Goal: Task Accomplishment & Management: Use online tool/utility

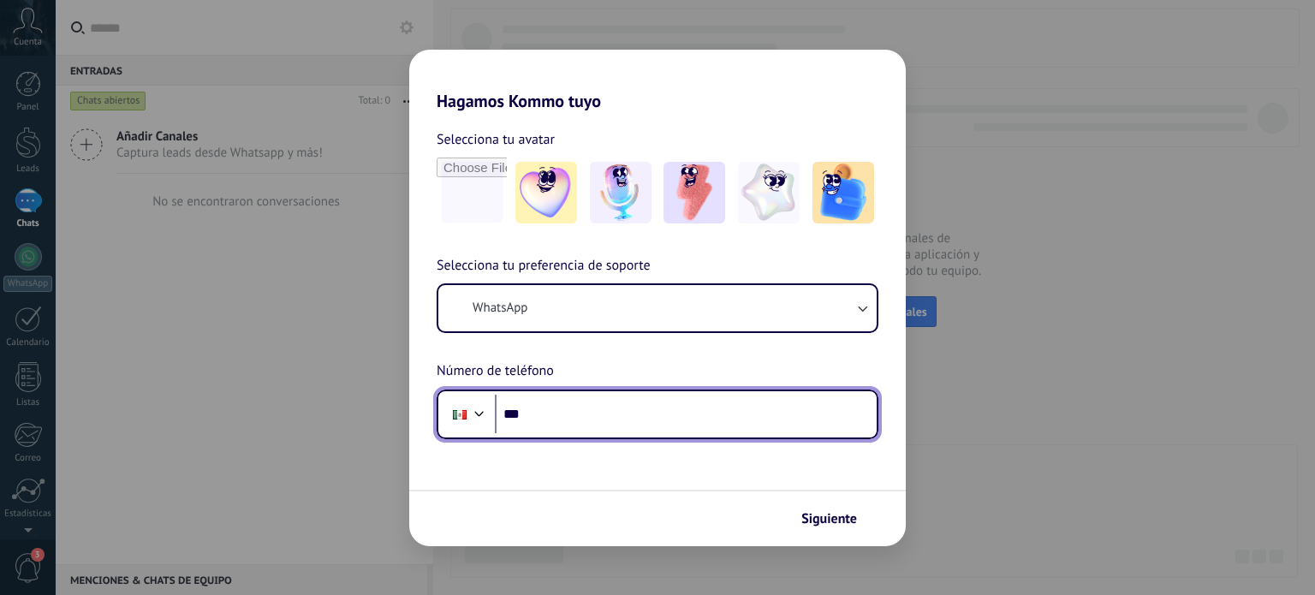
click at [650, 417] on input "***" at bounding box center [686, 414] width 382 height 39
type input "**********"
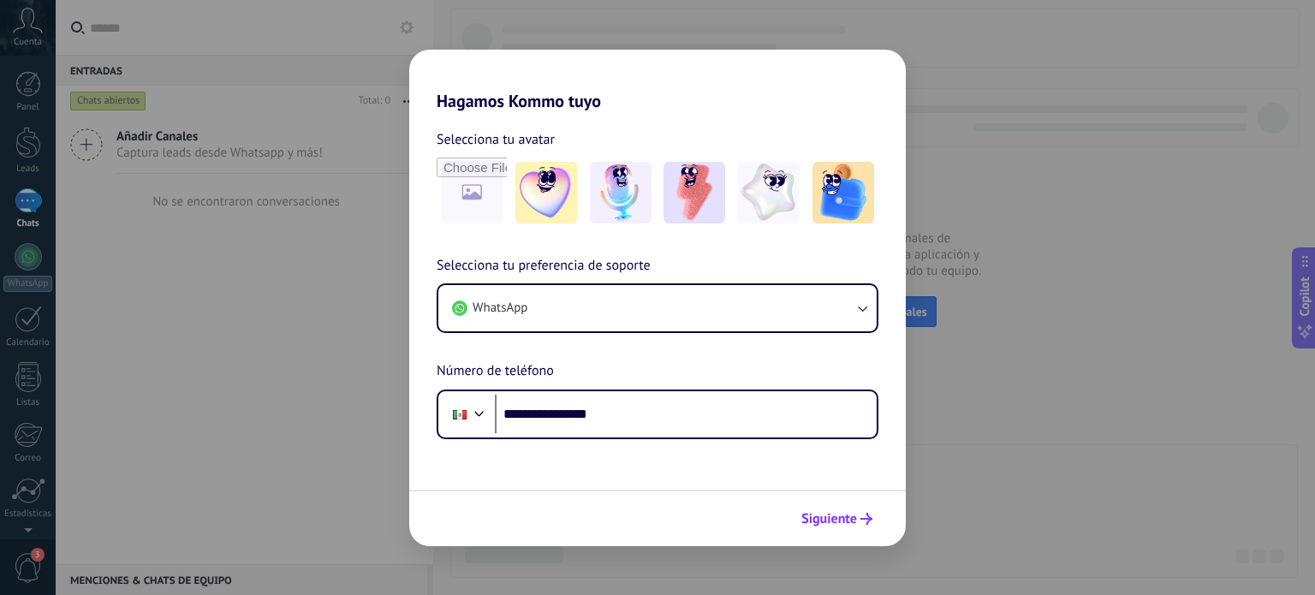
click at [830, 521] on span "Siguiente" at bounding box center [829, 519] width 56 height 12
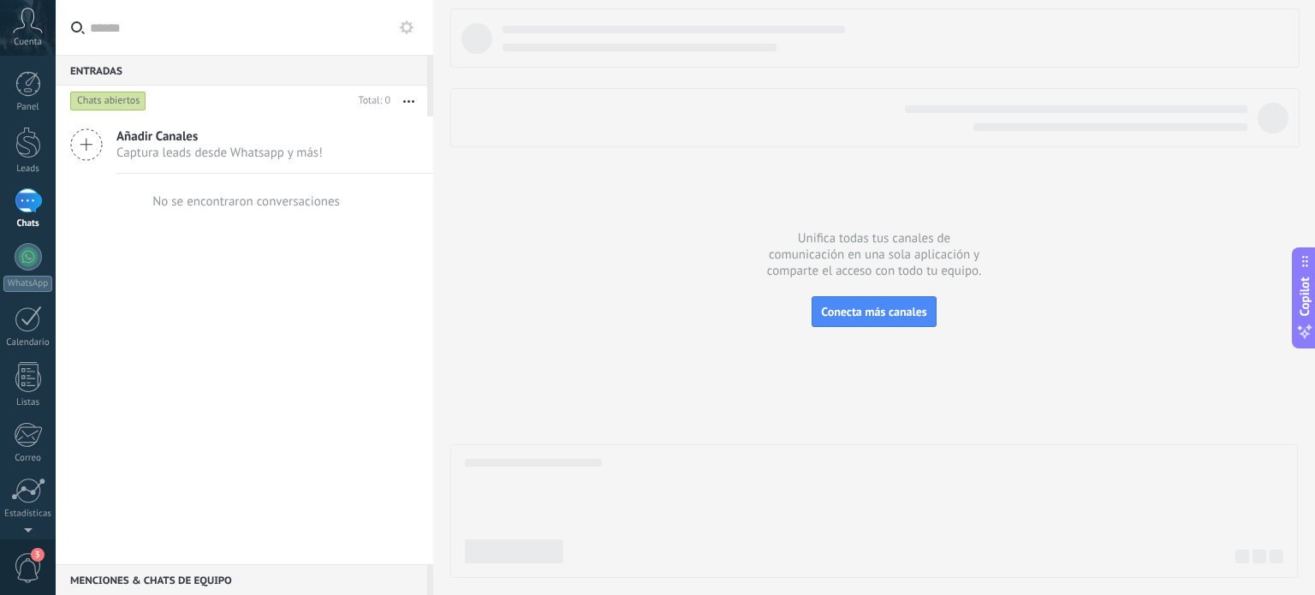
click at [300, 146] on span "Captura leads desde Whatsapp y más!" at bounding box center [219, 153] width 206 height 16
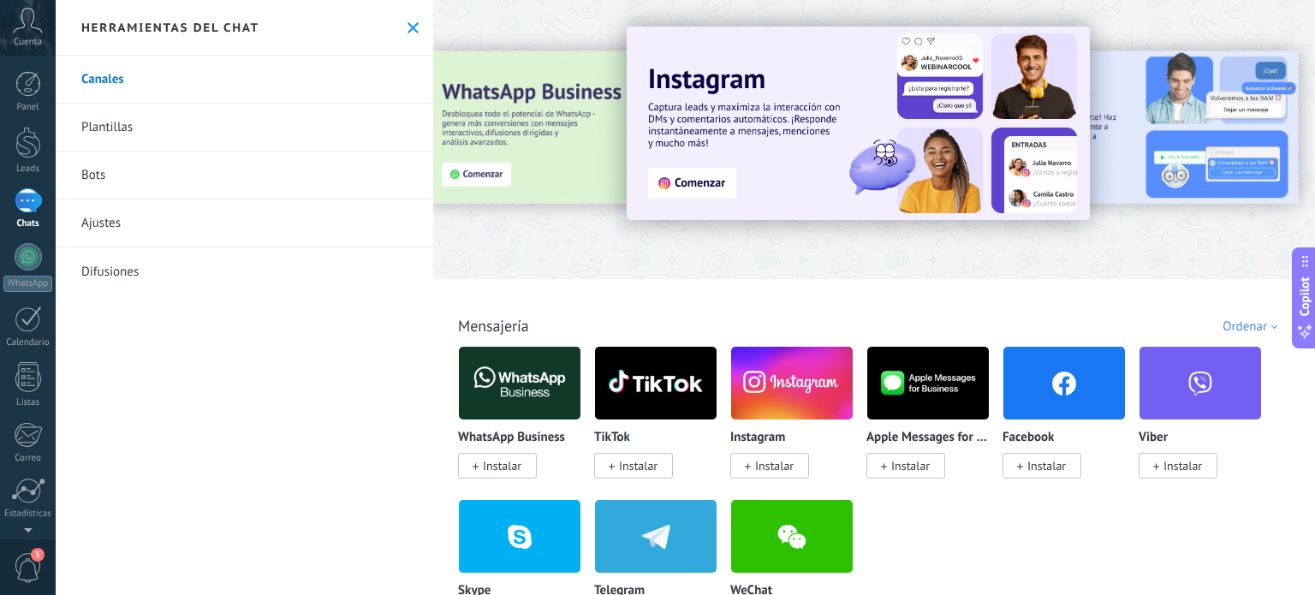
drag, startPoint x: 507, startPoint y: 458, endPoint x: 530, endPoint y: 418, distance: 46.4
click at [507, 458] on span "Instalar" at bounding box center [497, 466] width 79 height 26
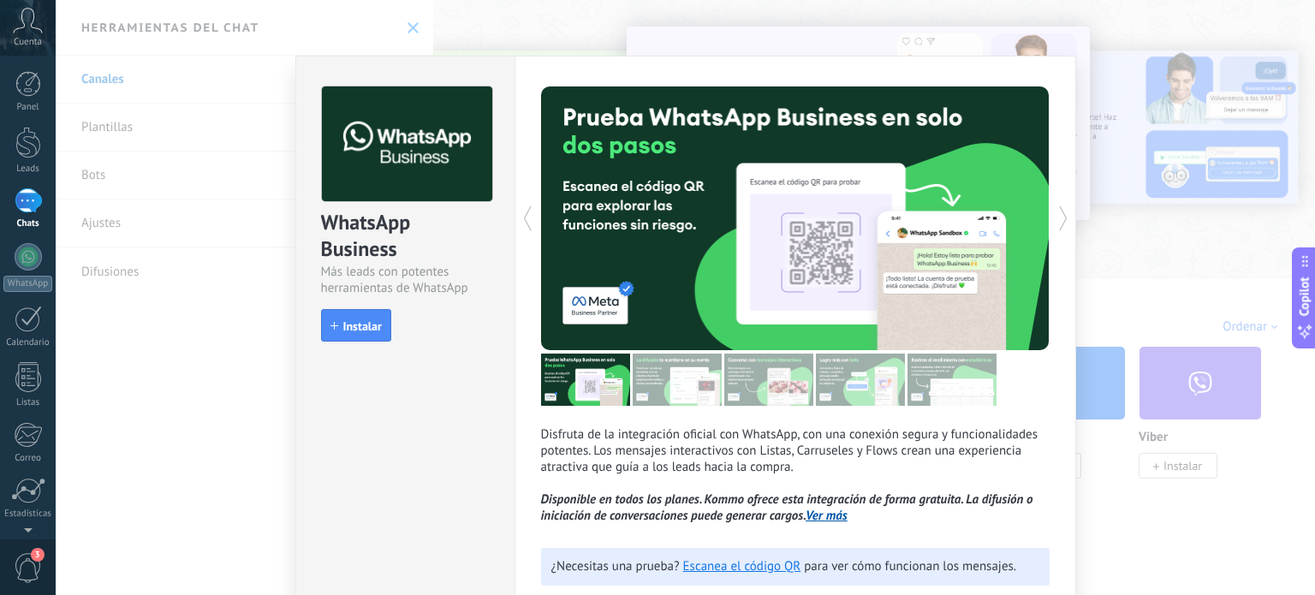
drag, startPoint x: 344, startPoint y: 327, endPoint x: 365, endPoint y: 304, distance: 30.9
click at [344, 325] on span "Instalar" at bounding box center [362, 326] width 39 height 12
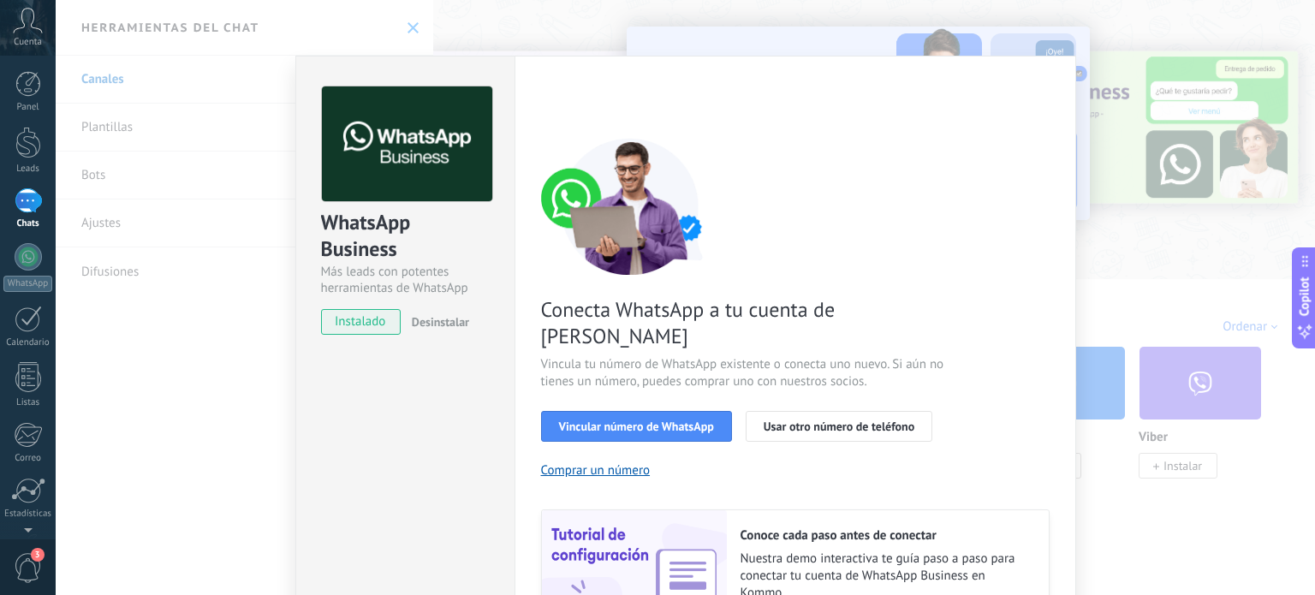
scroll to position [164, 0]
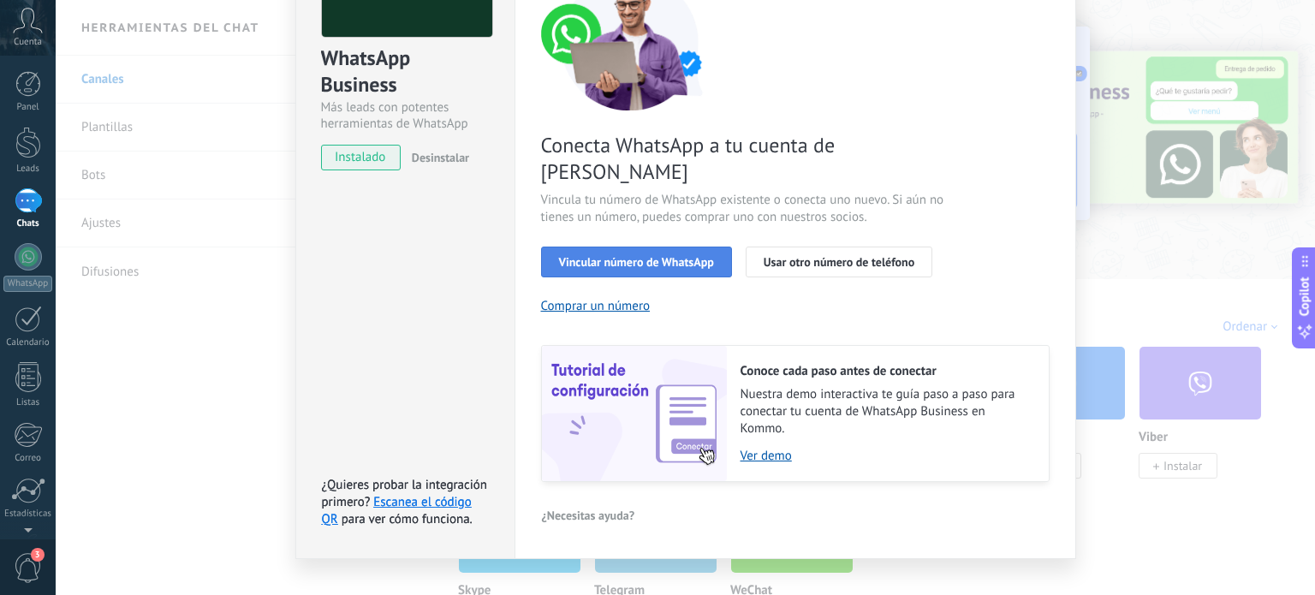
click at [601, 256] on span "Vincular número de WhatsApp" at bounding box center [636, 262] width 155 height 12
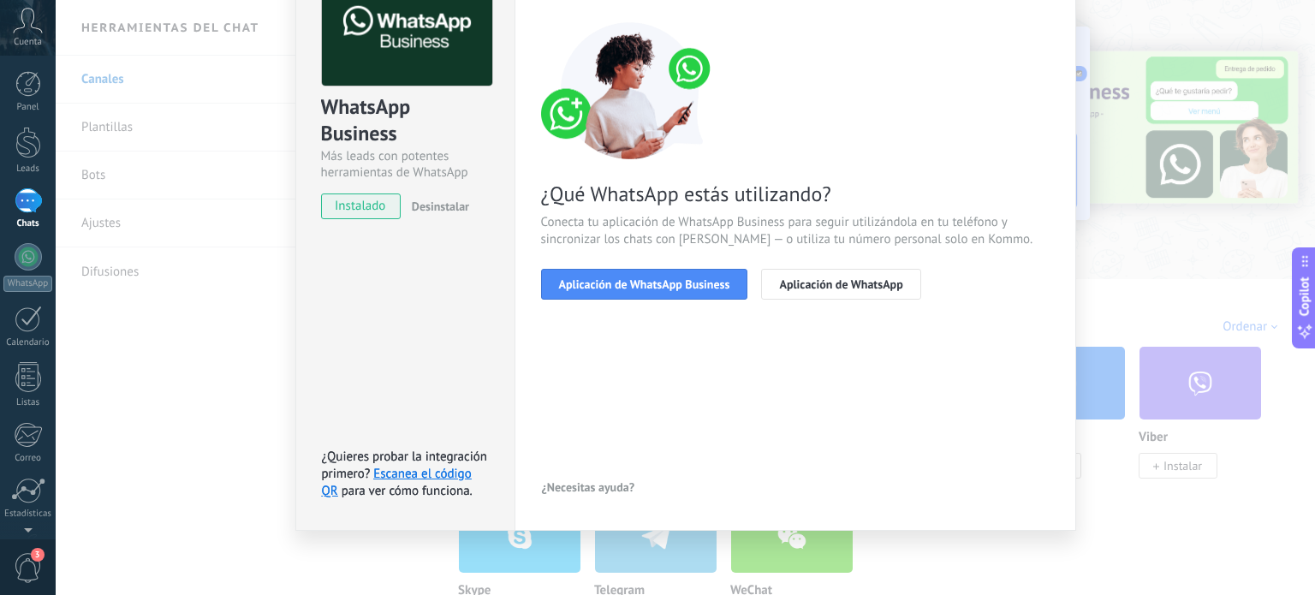
scroll to position [115, 0]
click at [645, 282] on span "Aplicación de WhatsApp Business" at bounding box center [644, 285] width 171 height 12
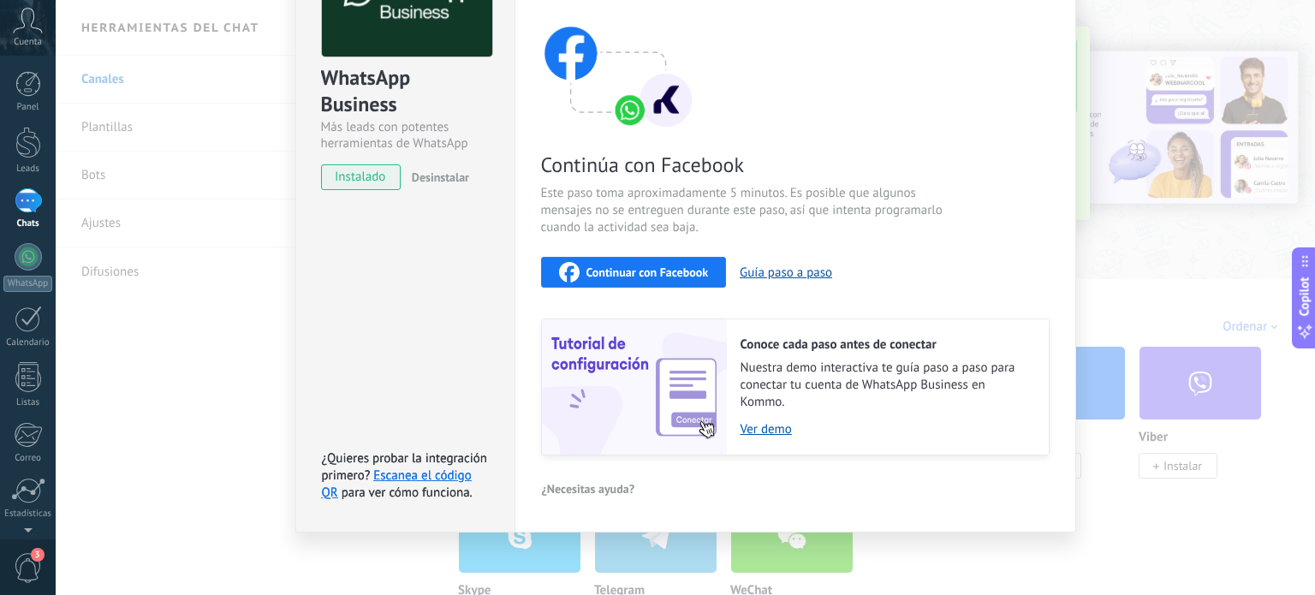
scroll to position [0, 0]
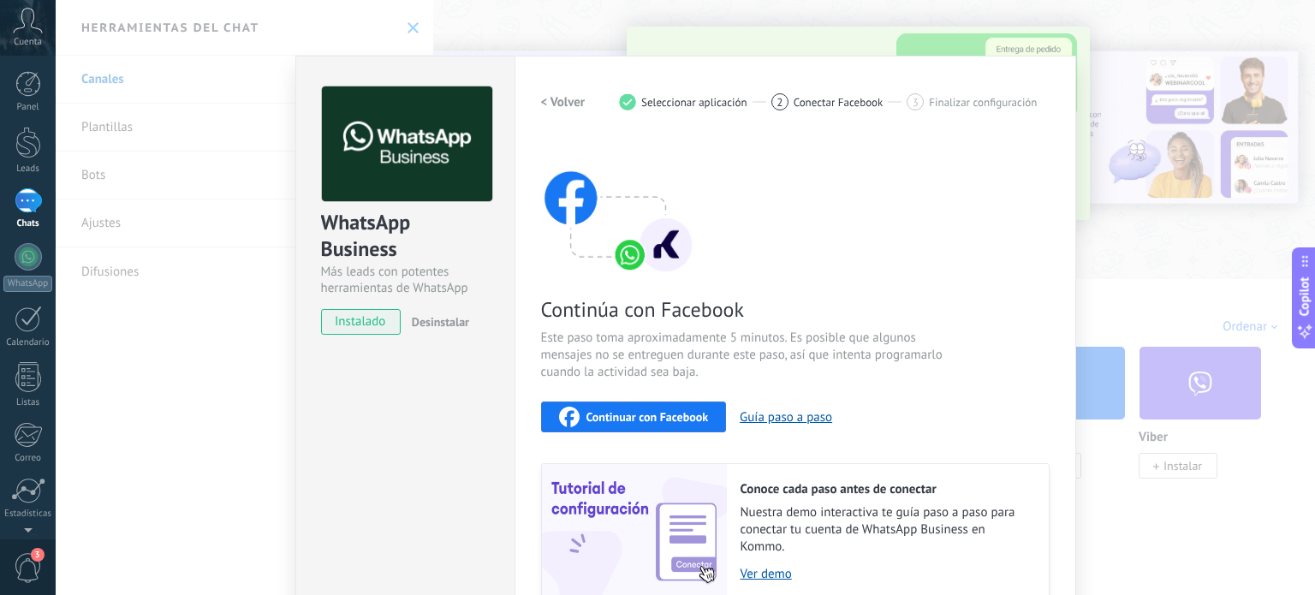
click at [664, 420] on span "Continuar con Facebook" at bounding box center [647, 417] width 122 height 12
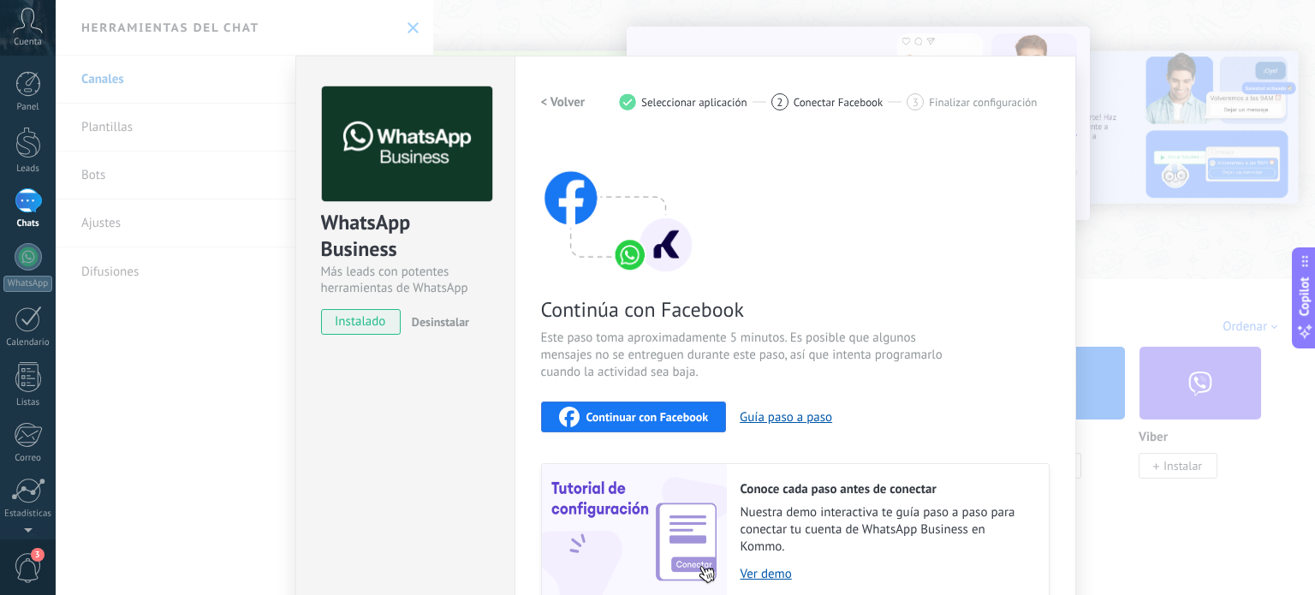
click at [369, 318] on span "instalado" at bounding box center [361, 322] width 78 height 26
click at [575, 104] on h2 "< Volver" at bounding box center [563, 102] width 45 height 16
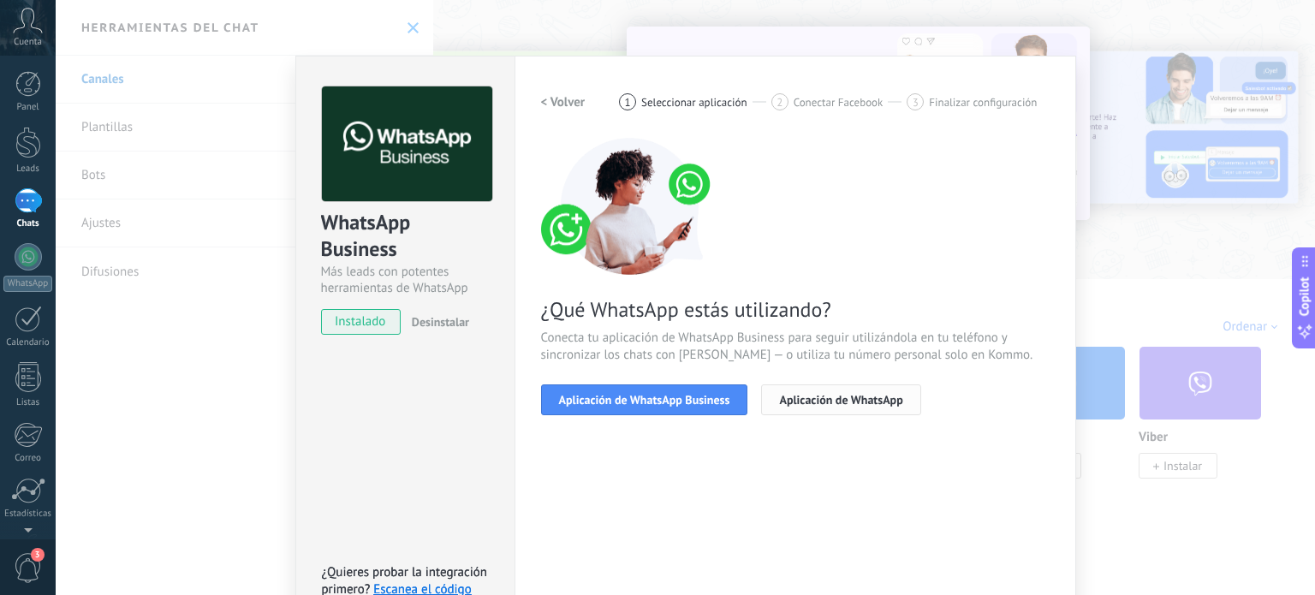
click at [846, 401] on span "Aplicación de WhatsApp" at bounding box center [840, 400] width 123 height 12
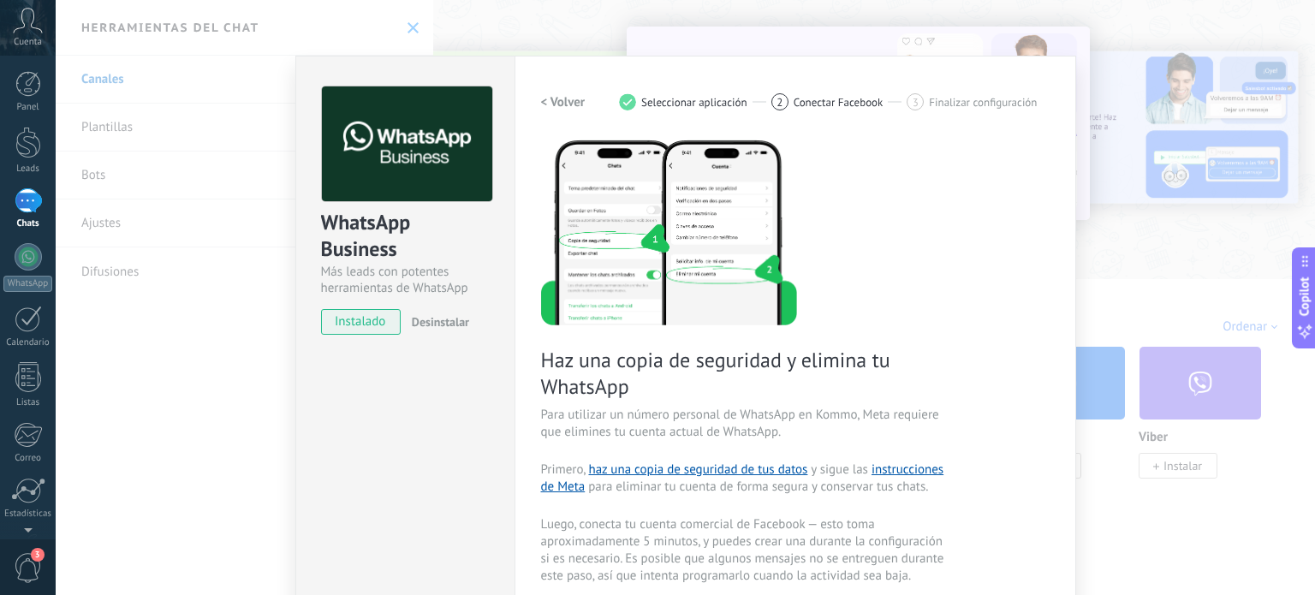
scroll to position [348, 0]
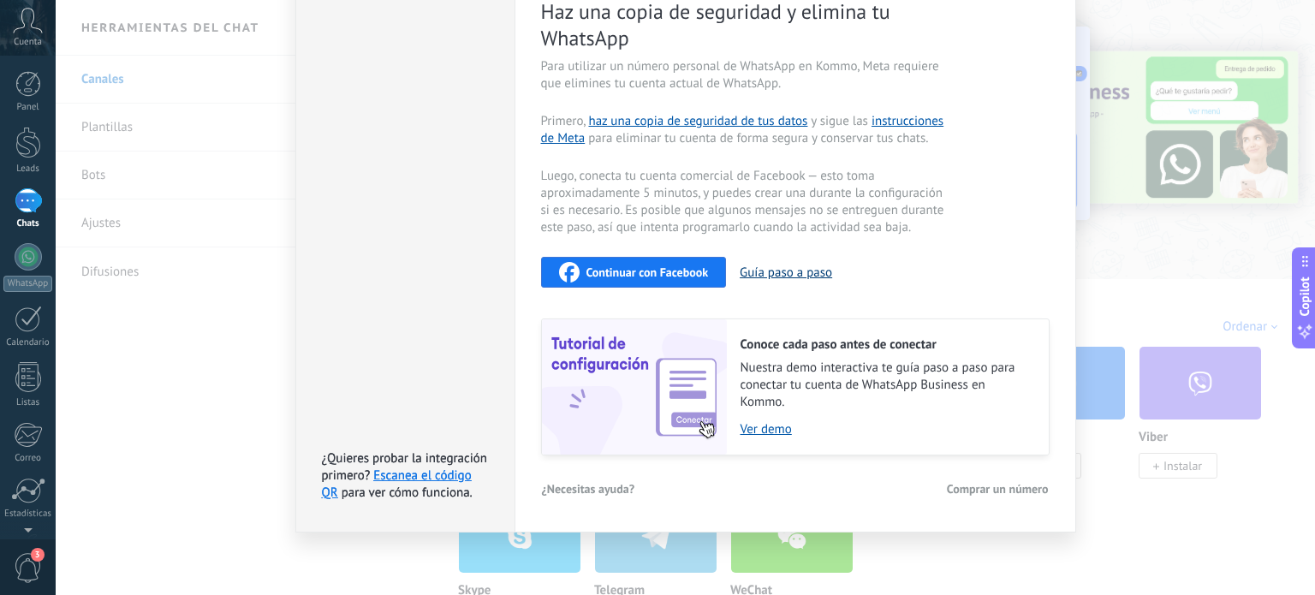
click at [769, 266] on button "Guía paso a paso" at bounding box center [785, 272] width 92 height 16
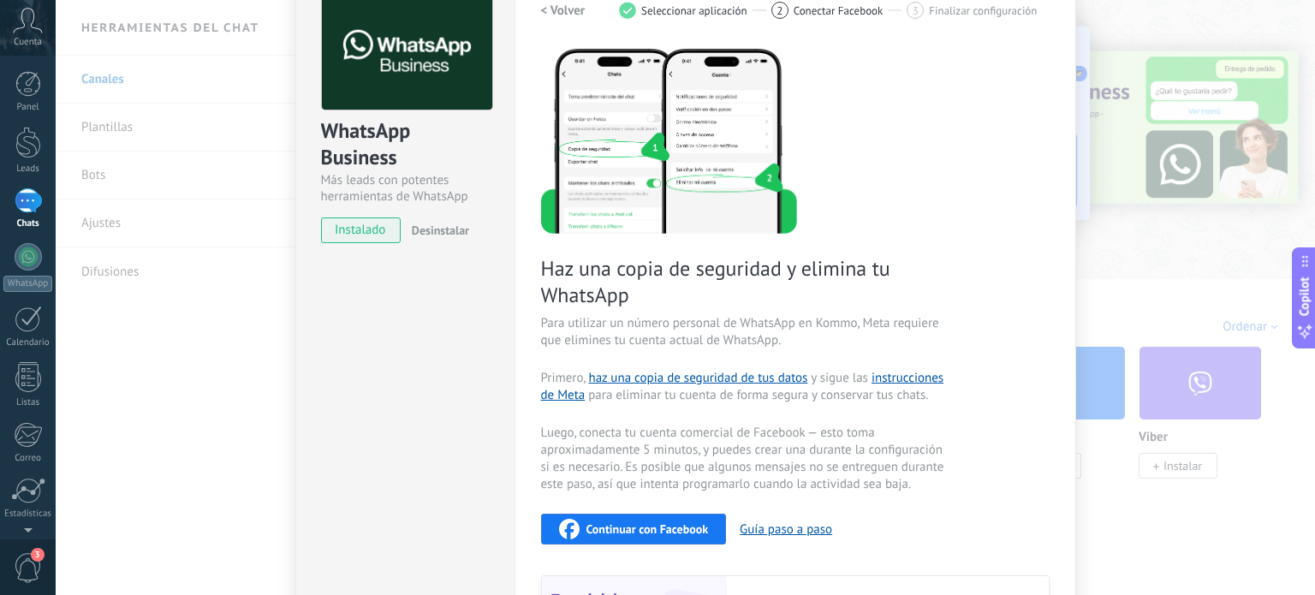
scroll to position [0, 0]
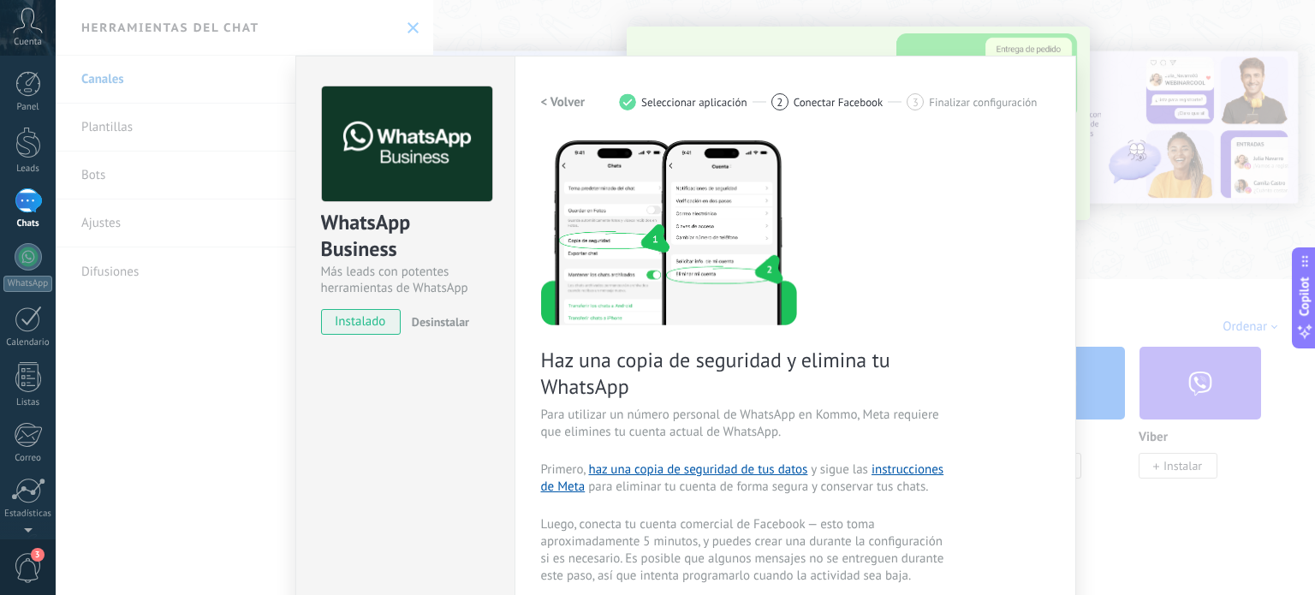
click at [519, 30] on div "WhatsApp Business Más leads con potentes herramientas de WhatsApp instalado Des…" at bounding box center [685, 297] width 1259 height 595
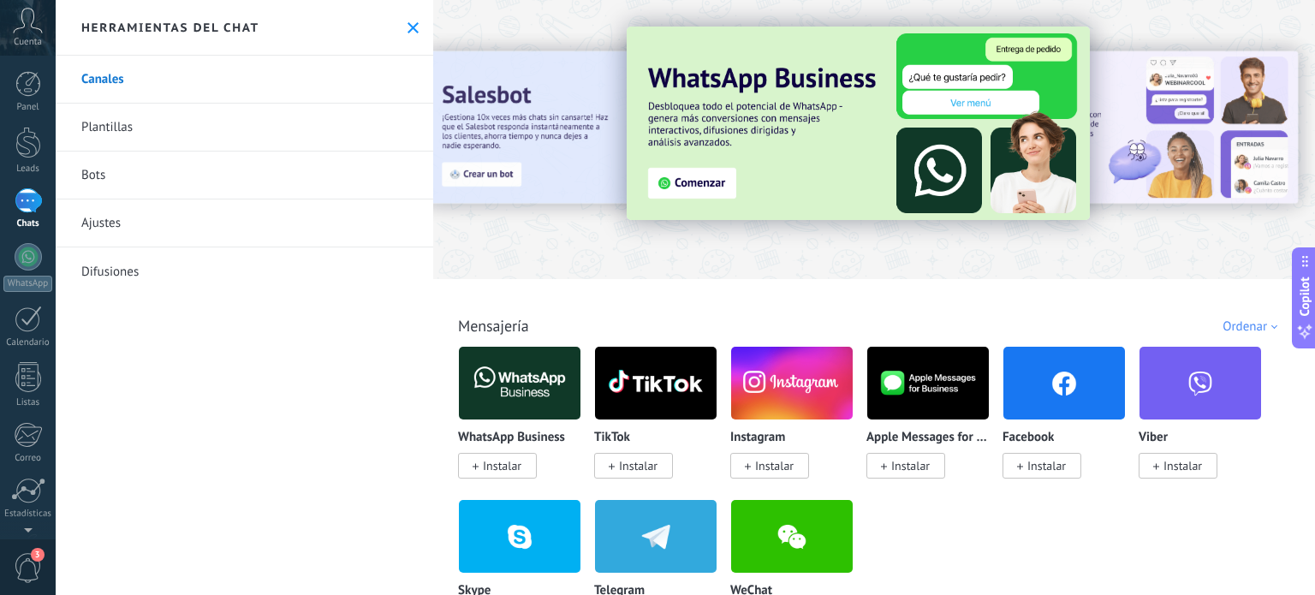
scroll to position [513, 0]
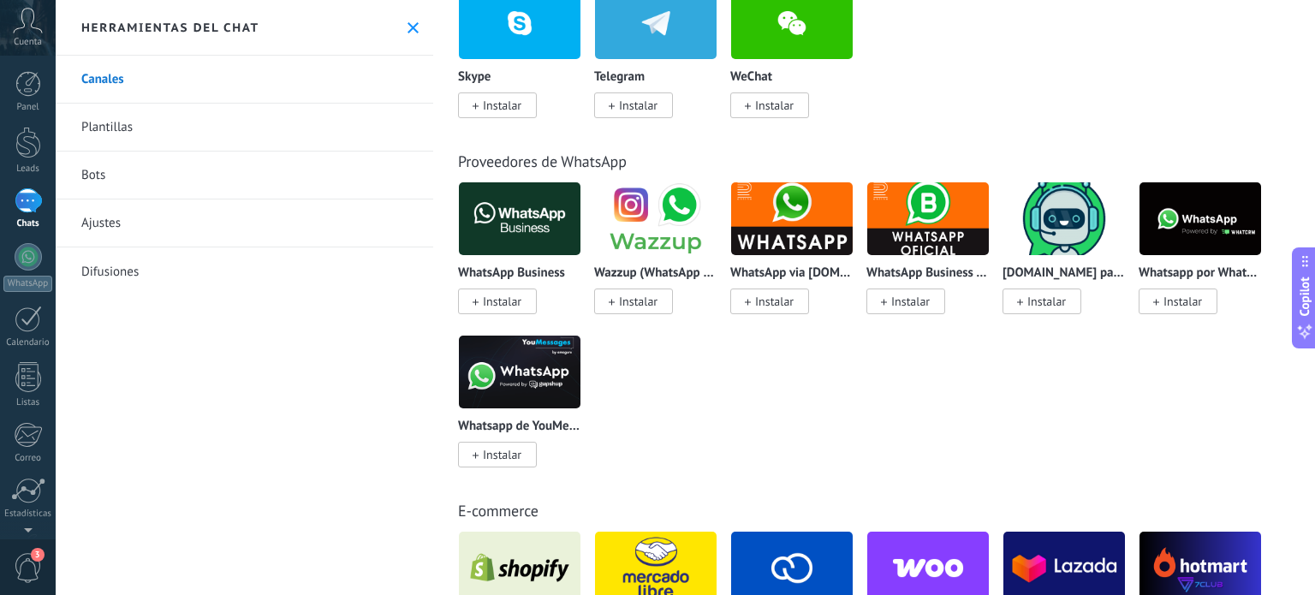
click at [14, 255] on link "WhatsApp" at bounding box center [28, 267] width 56 height 49
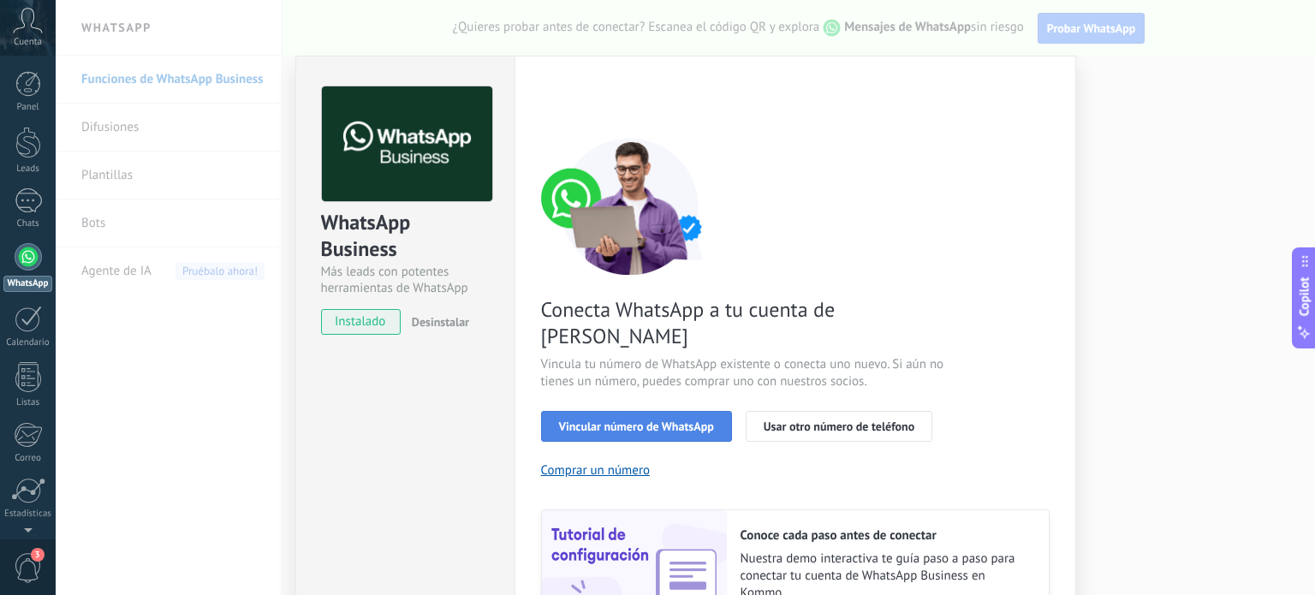
click at [685, 420] on span "Vincular número de WhatsApp" at bounding box center [636, 426] width 155 height 12
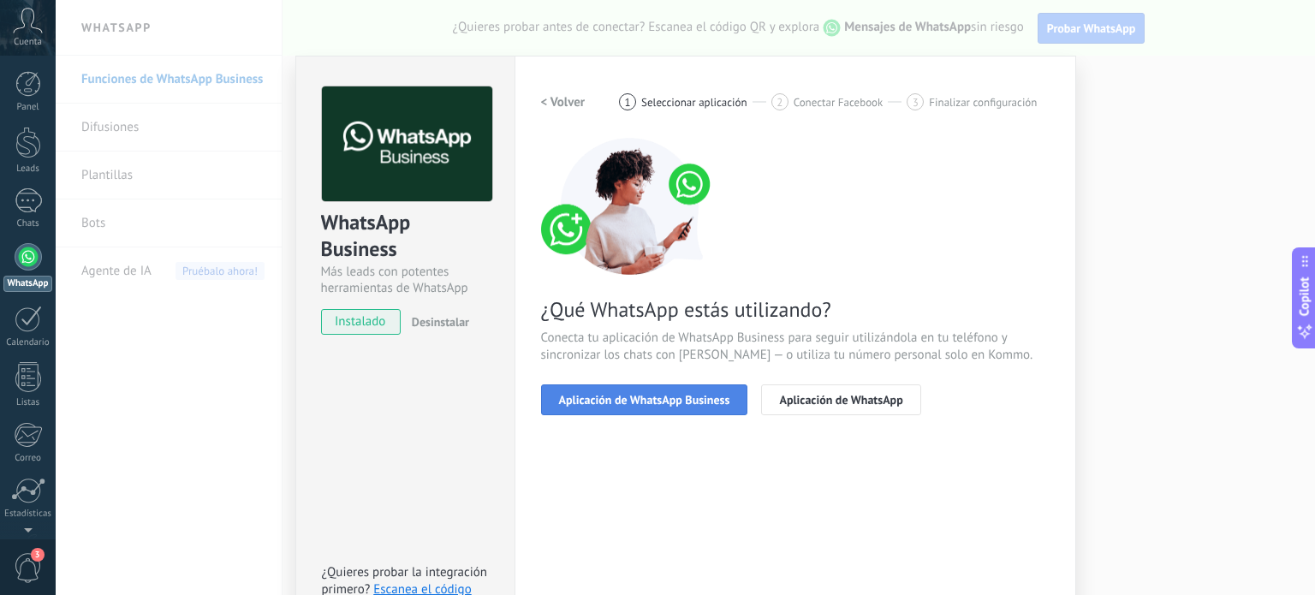
click at [704, 388] on button "Aplicación de WhatsApp Business" at bounding box center [644, 399] width 207 height 31
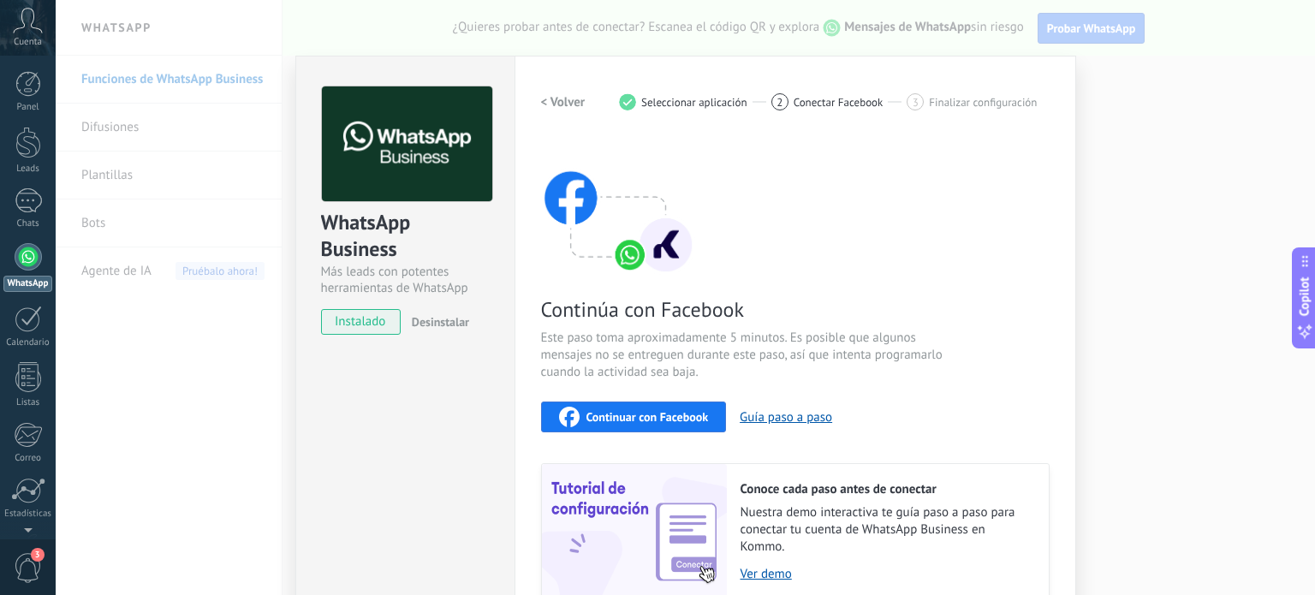
click at [764, 37] on div "WhatsApp Business Más leads con potentes herramientas de WhatsApp instalado Des…" at bounding box center [685, 297] width 1259 height 595
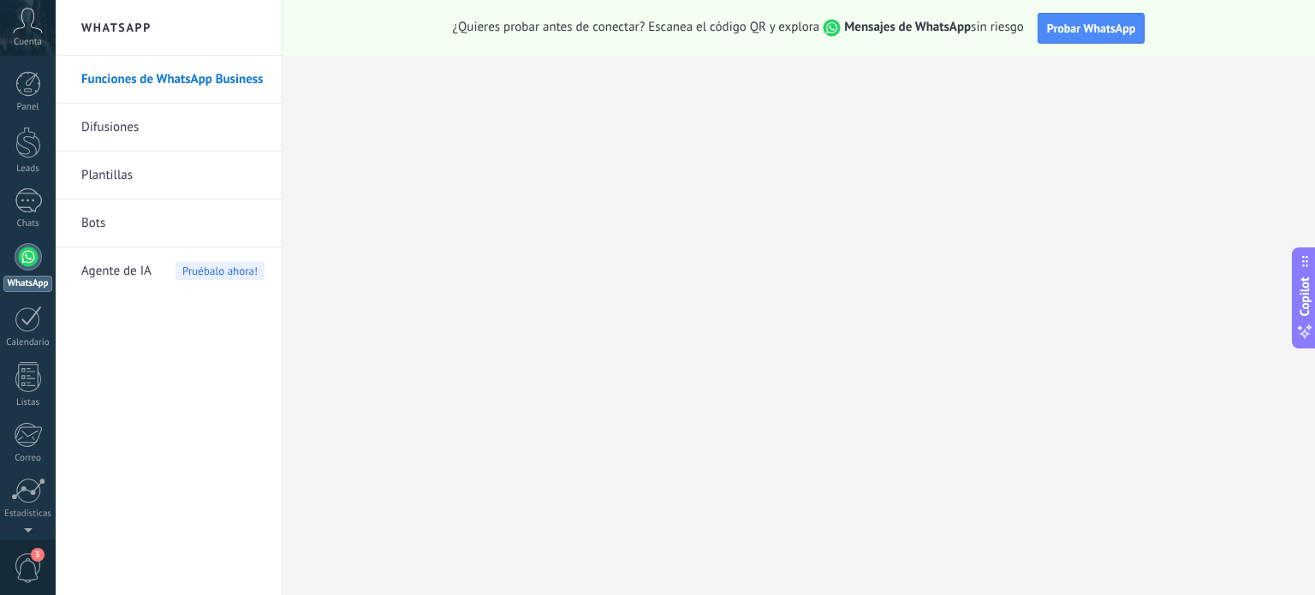
click at [162, 75] on link "Funciones de WhatsApp Business" at bounding box center [172, 80] width 183 height 48
click at [1065, 24] on span "Probar WhatsApp" at bounding box center [1091, 28] width 89 height 15
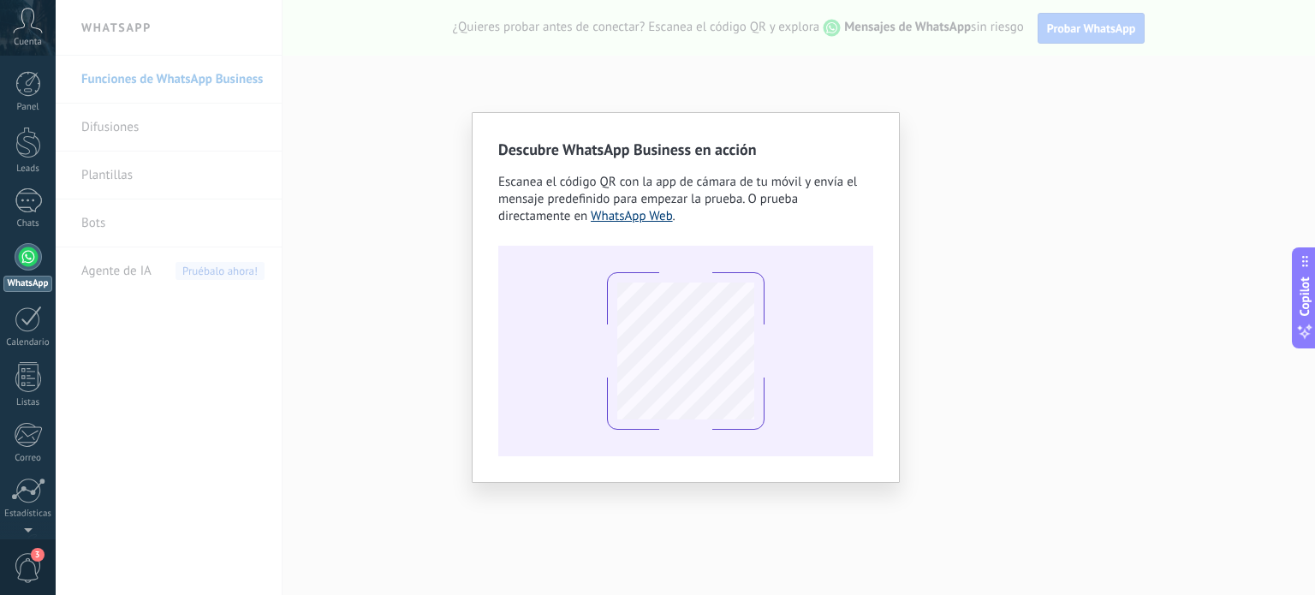
click at [656, 215] on link "WhatsApp Web" at bounding box center [632, 216] width 82 height 16
click at [911, 88] on div "Descubre WhatsApp Business en acción Escanea el código QR con la app [PERSON_NA…" at bounding box center [685, 297] width 1259 height 595
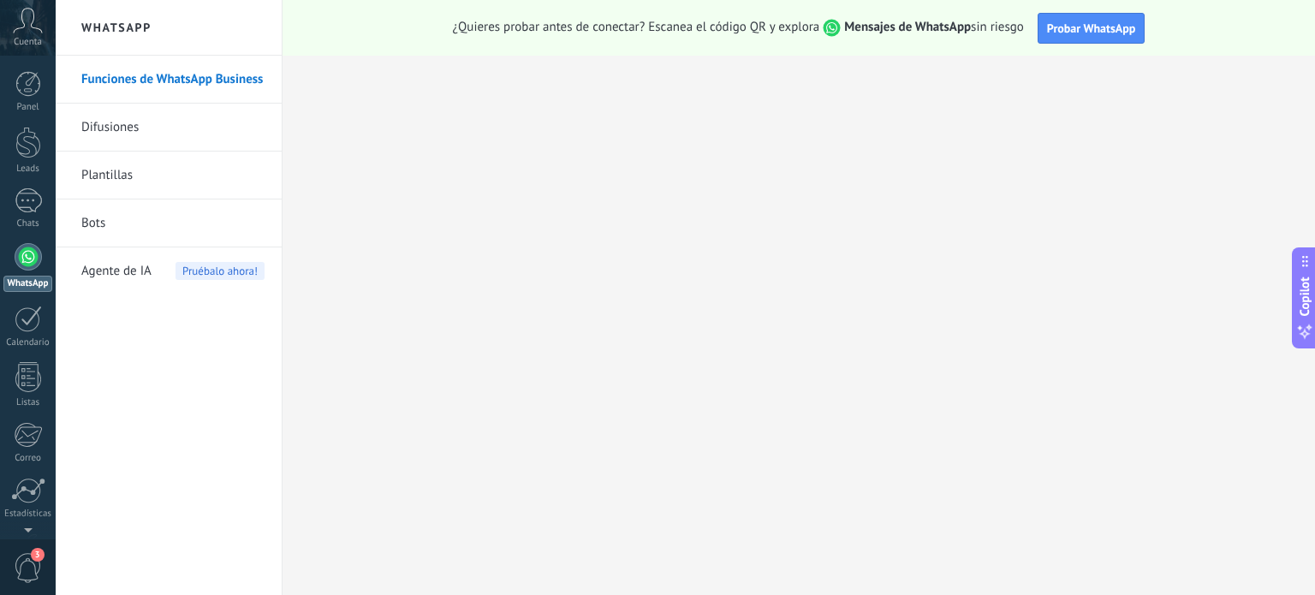
click at [139, 83] on link "Funciones de WhatsApp Business" at bounding box center [172, 80] width 183 height 48
click at [145, 27] on h2 "WhatsApp" at bounding box center [168, 28] width 183 height 56
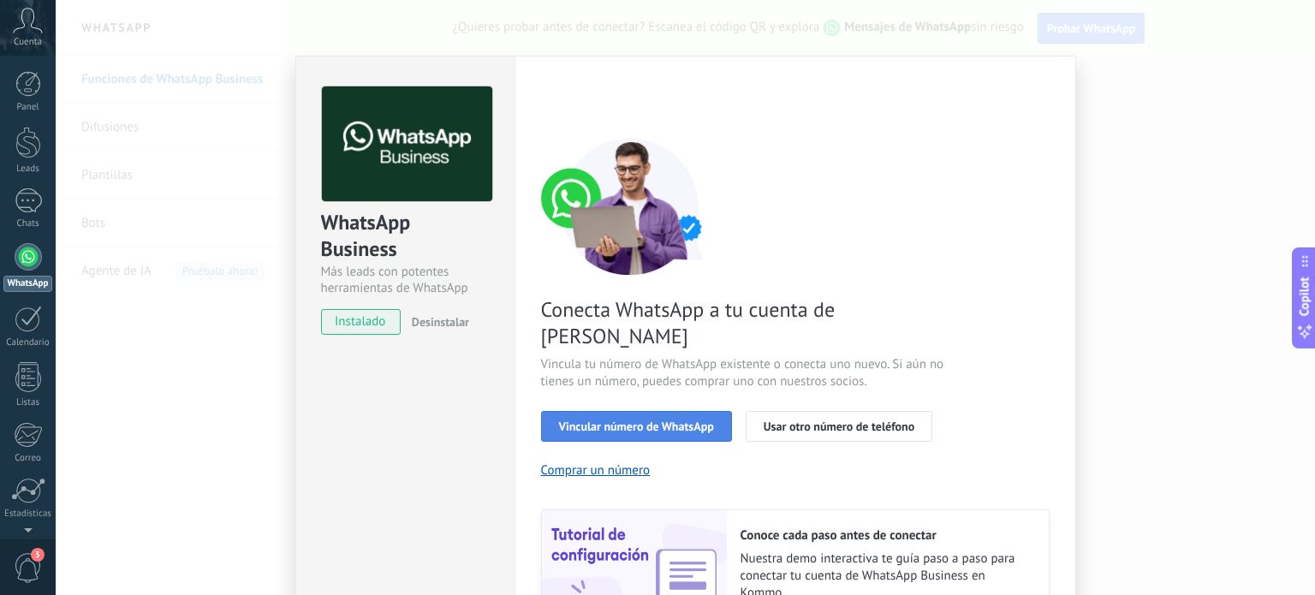
click at [641, 411] on button "Vincular número de WhatsApp" at bounding box center [636, 426] width 191 height 31
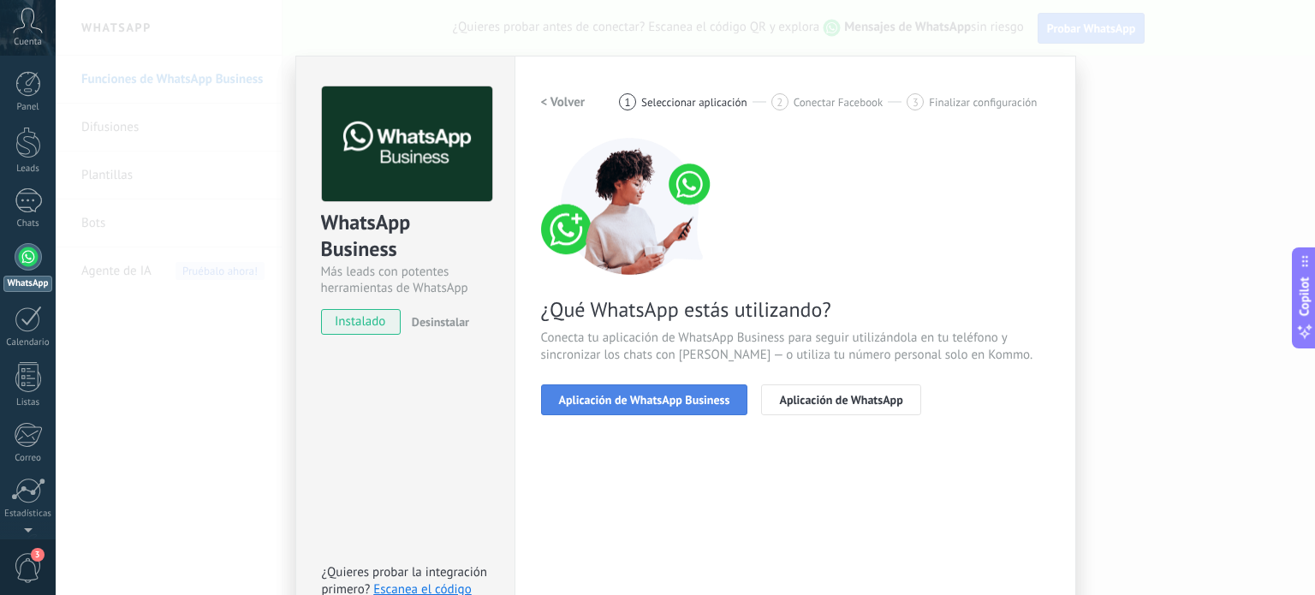
click at [671, 394] on span "Aplicación de WhatsApp Business" at bounding box center [644, 400] width 171 height 12
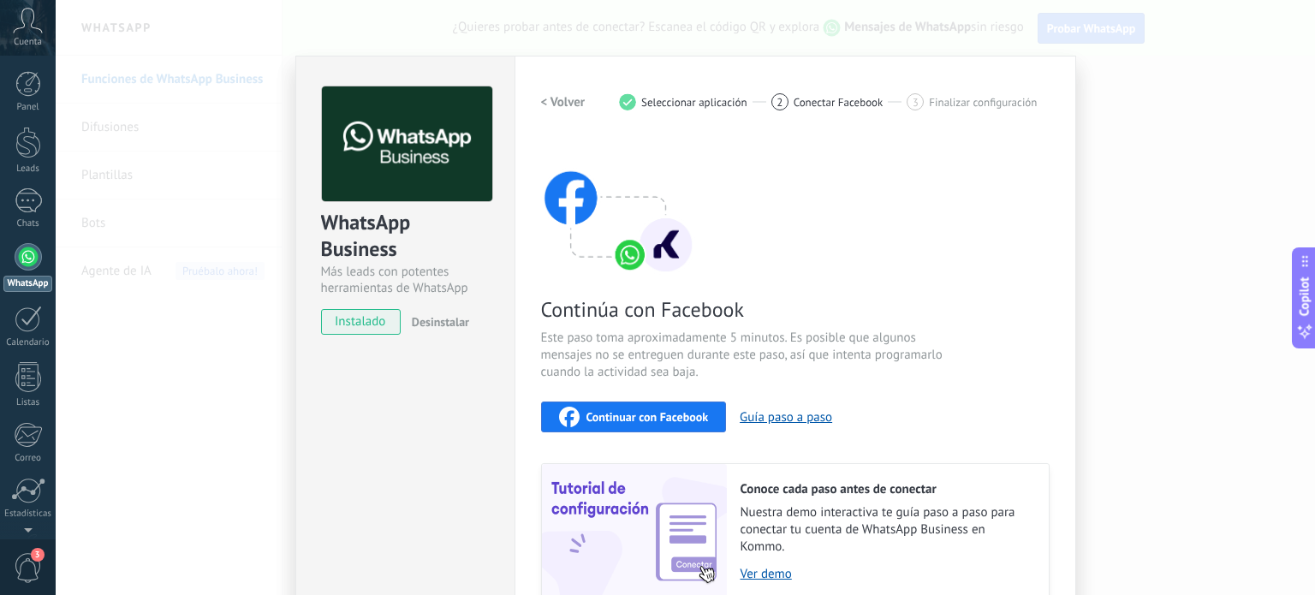
click at [686, 407] on div "Continuar con Facebook" at bounding box center [634, 417] width 150 height 21
click at [438, 360] on div "WhatsApp Business Más leads con potentes herramientas de WhatsApp instalado Des…" at bounding box center [404, 366] width 219 height 621
click at [229, 205] on div "WhatsApp Business Más leads con potentes herramientas de WhatsApp instalado Des…" at bounding box center [685, 297] width 1259 height 595
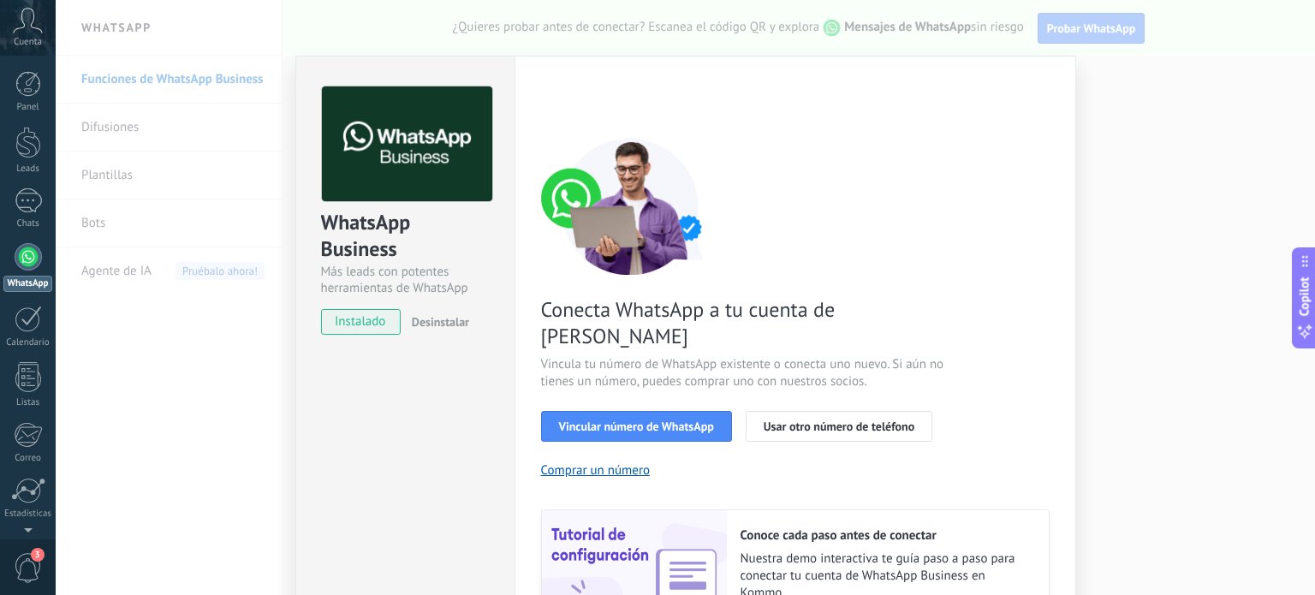
click at [915, 224] on div "Conecta WhatsApp a tu cuenta de Kommo Vincula tu número de WhatsApp existente o…" at bounding box center [795, 392] width 508 height 508
click at [1169, 211] on div "WhatsApp Business Más leads con potentes herramientas de WhatsApp instalado Des…" at bounding box center [685, 297] width 1259 height 595
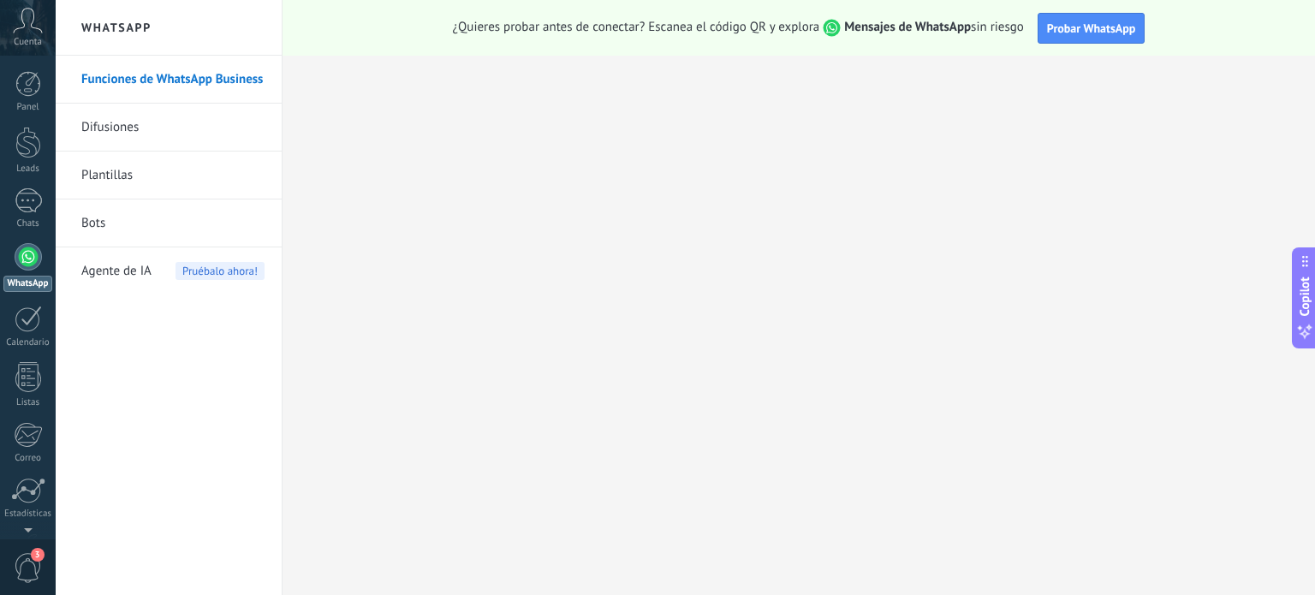
click at [98, 27] on h2 "WhatsApp" at bounding box center [168, 28] width 183 height 56
click at [31, 205] on div at bounding box center [28, 200] width 27 height 25
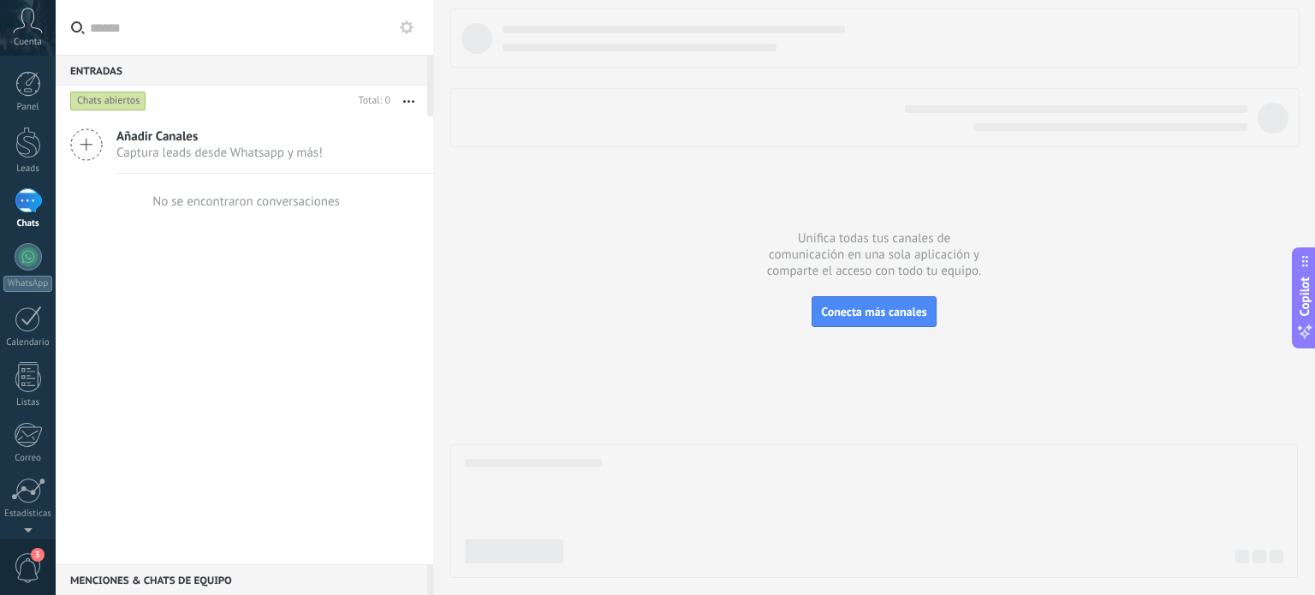
click at [181, 143] on span "Añadir Canales" at bounding box center [219, 136] width 206 height 16
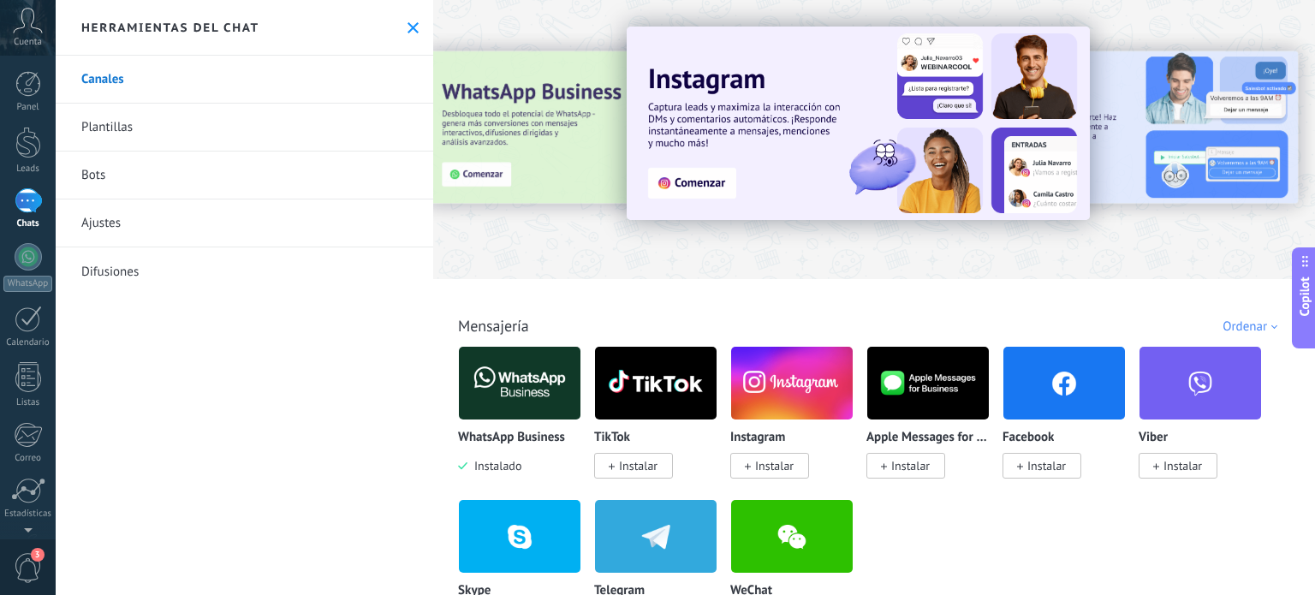
click at [107, 128] on link "Plantillas" at bounding box center [244, 128] width 377 height 48
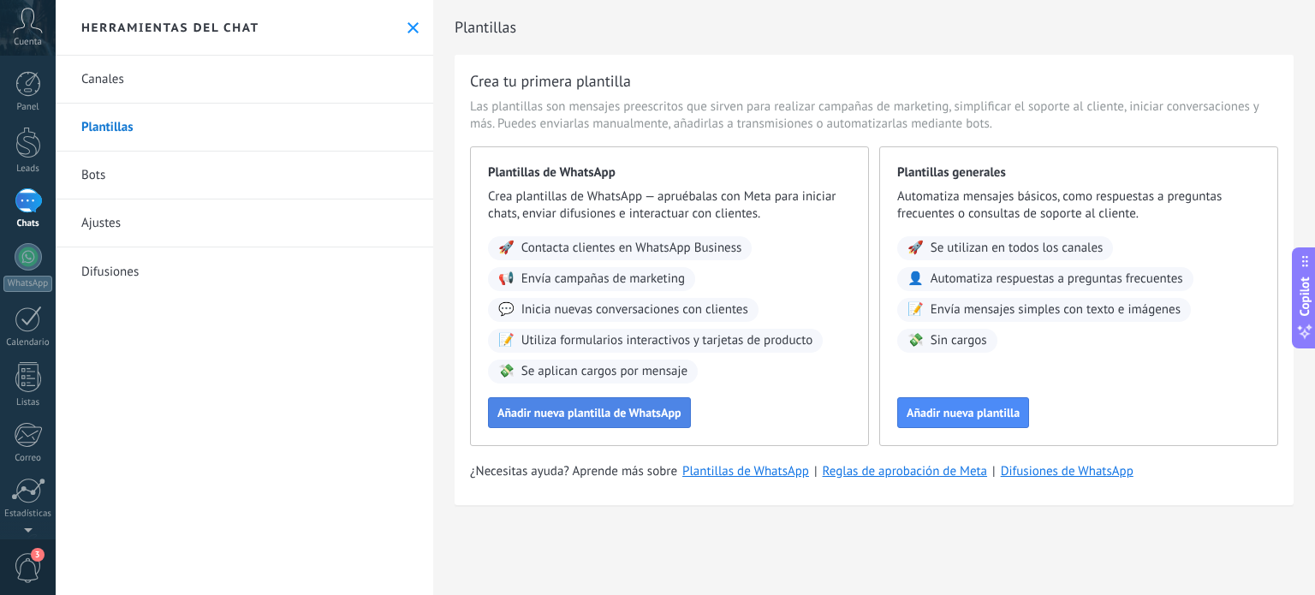
click at [601, 415] on span "Añadir nueva plantilla de WhatsApp" at bounding box center [589, 413] width 184 height 12
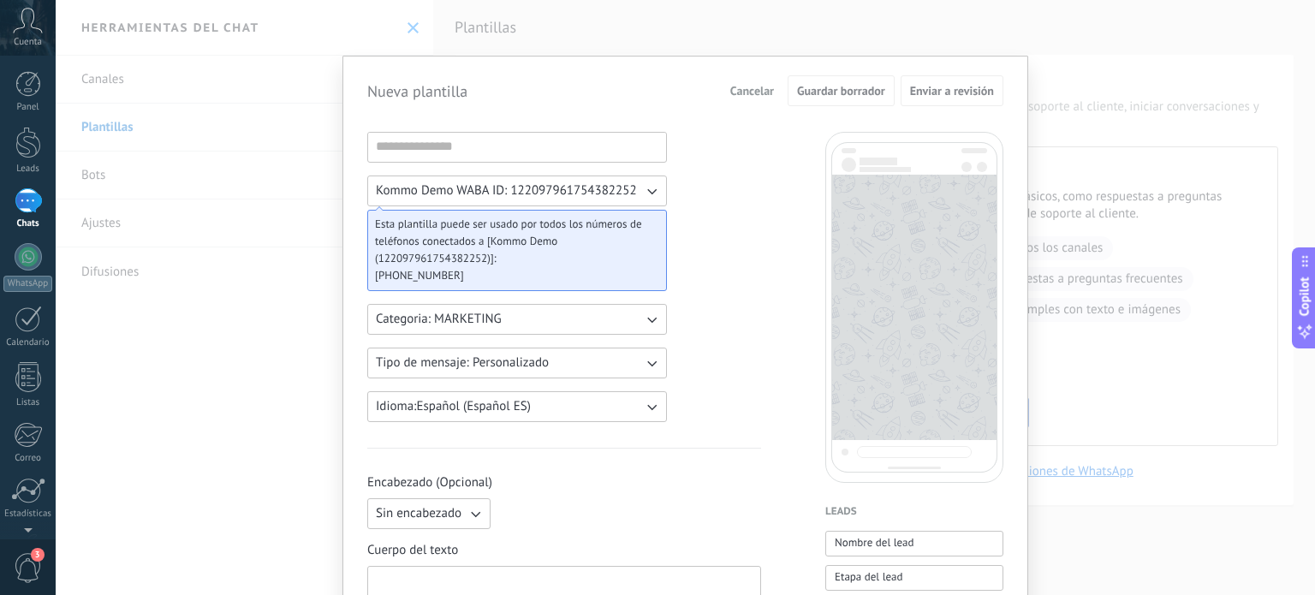
drag, startPoint x: 949, startPoint y: 50, endPoint x: 958, endPoint y: 44, distance: 11.6
click at [951, 50] on div "Nueva plantilla Cancelar Guardar borrador Enviar a revisión Kommo Demo WABA ID:…" at bounding box center [685, 297] width 1259 height 595
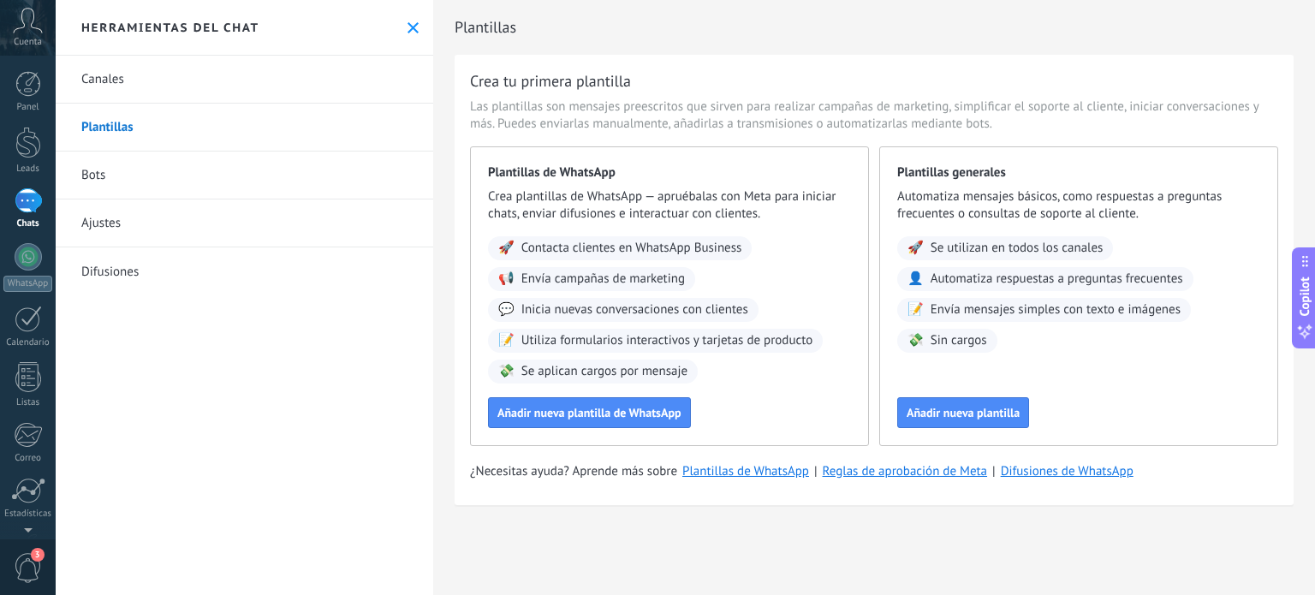
click at [96, 168] on link "Bots" at bounding box center [244, 175] width 377 height 48
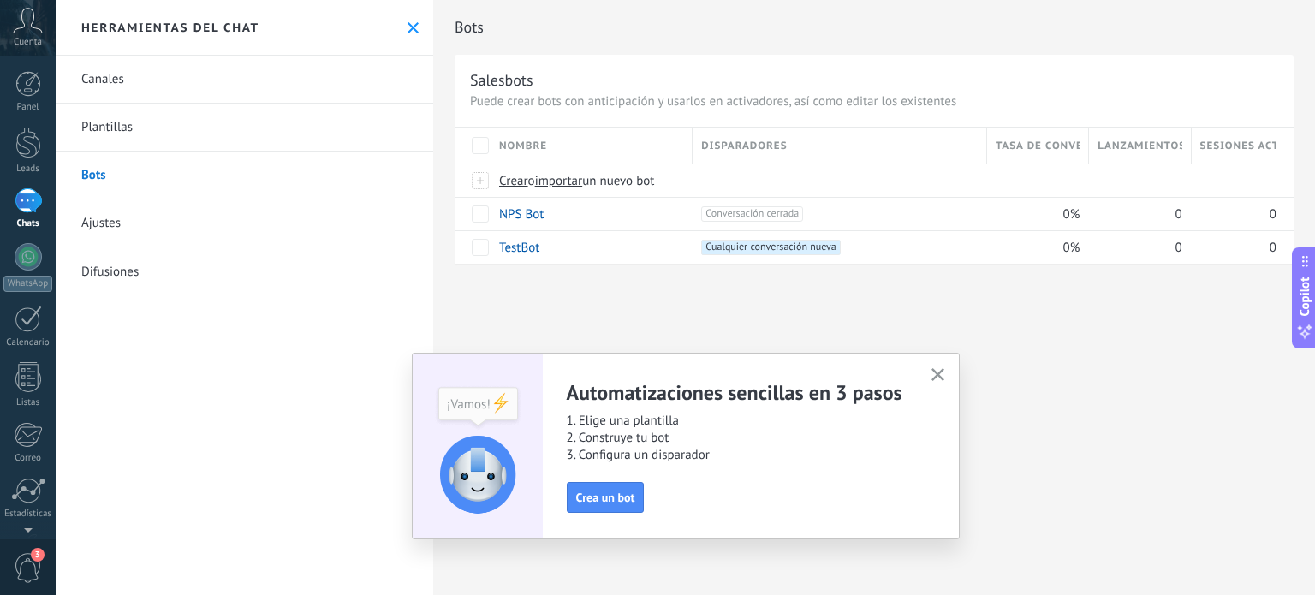
click at [113, 225] on link "Ajustes" at bounding box center [244, 223] width 377 height 48
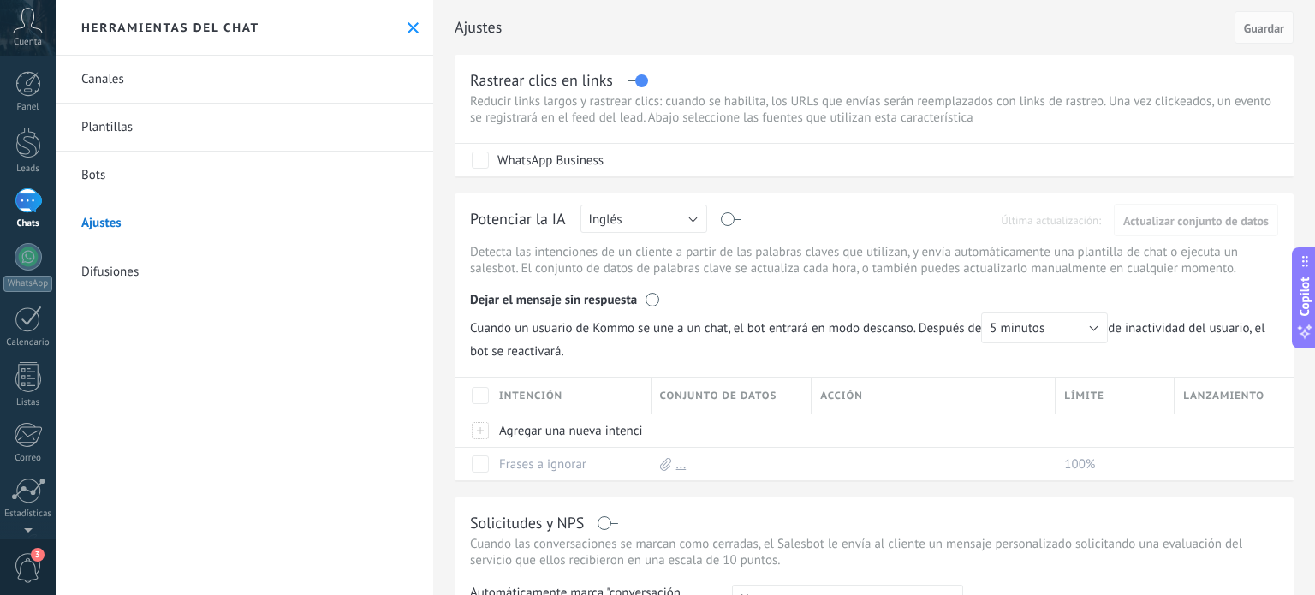
scroll to position [412, 0]
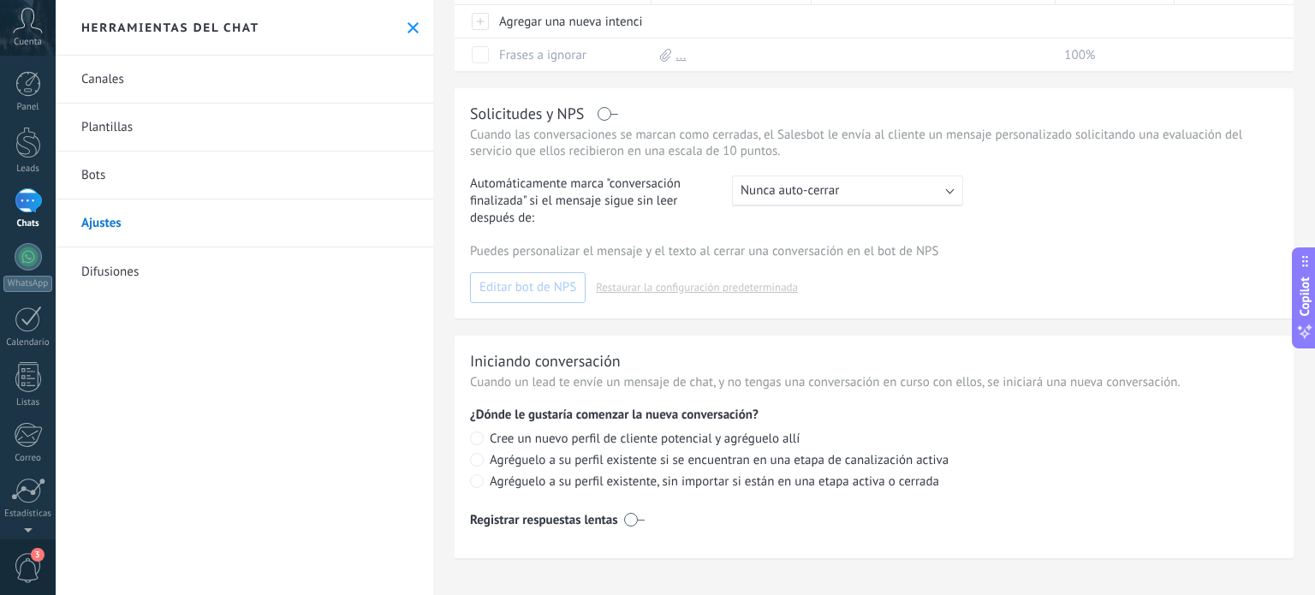
click at [128, 273] on link "Difusiones" at bounding box center [244, 271] width 377 height 48
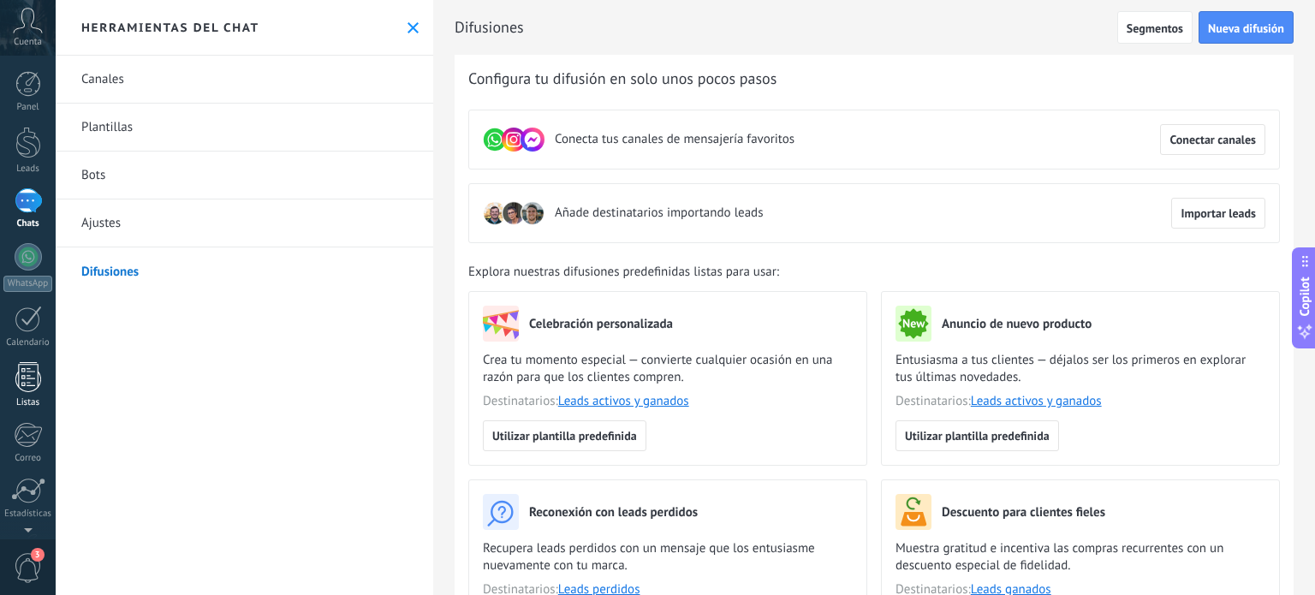
click at [38, 266] on link "WhatsApp" at bounding box center [28, 267] width 56 height 49
click at [26, 321] on div at bounding box center [28, 319] width 27 height 27
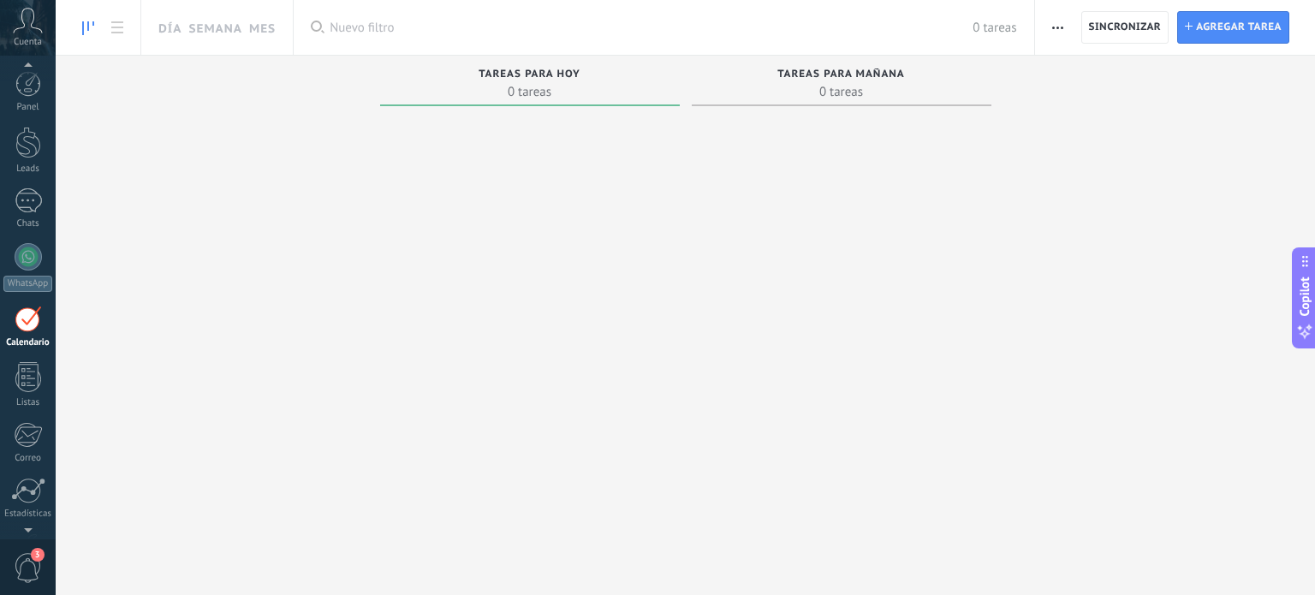
click at [27, 243] on div at bounding box center [28, 256] width 27 height 27
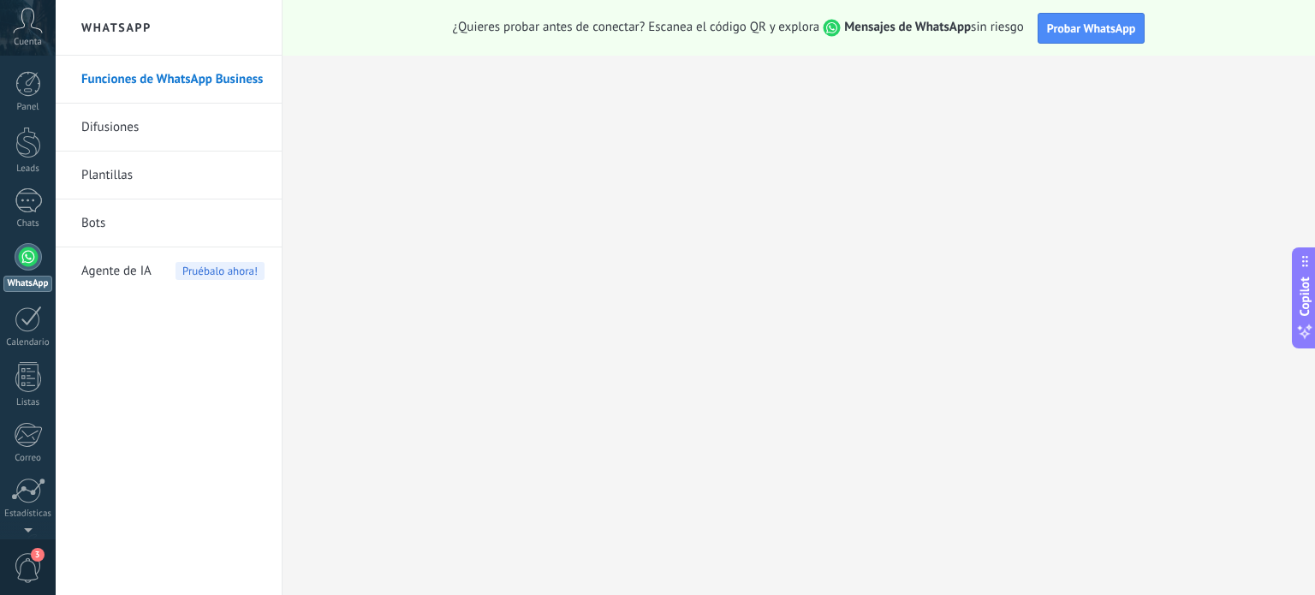
click at [96, 139] on link "Difusiones" at bounding box center [172, 128] width 183 height 48
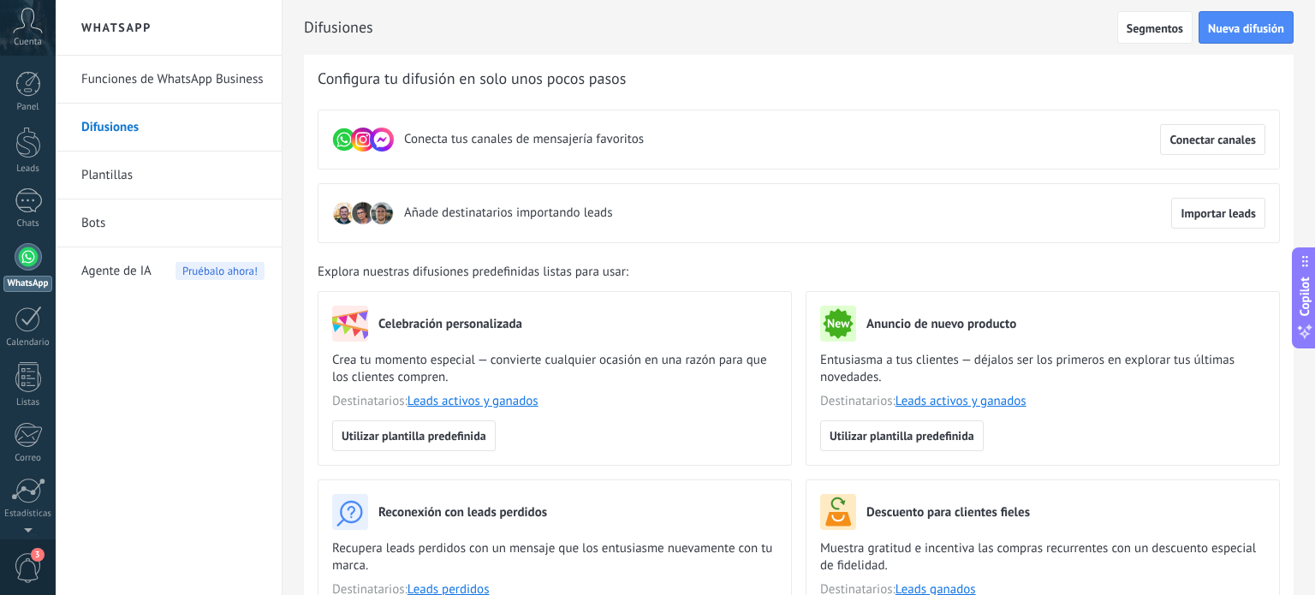
scroll to position [257, 0]
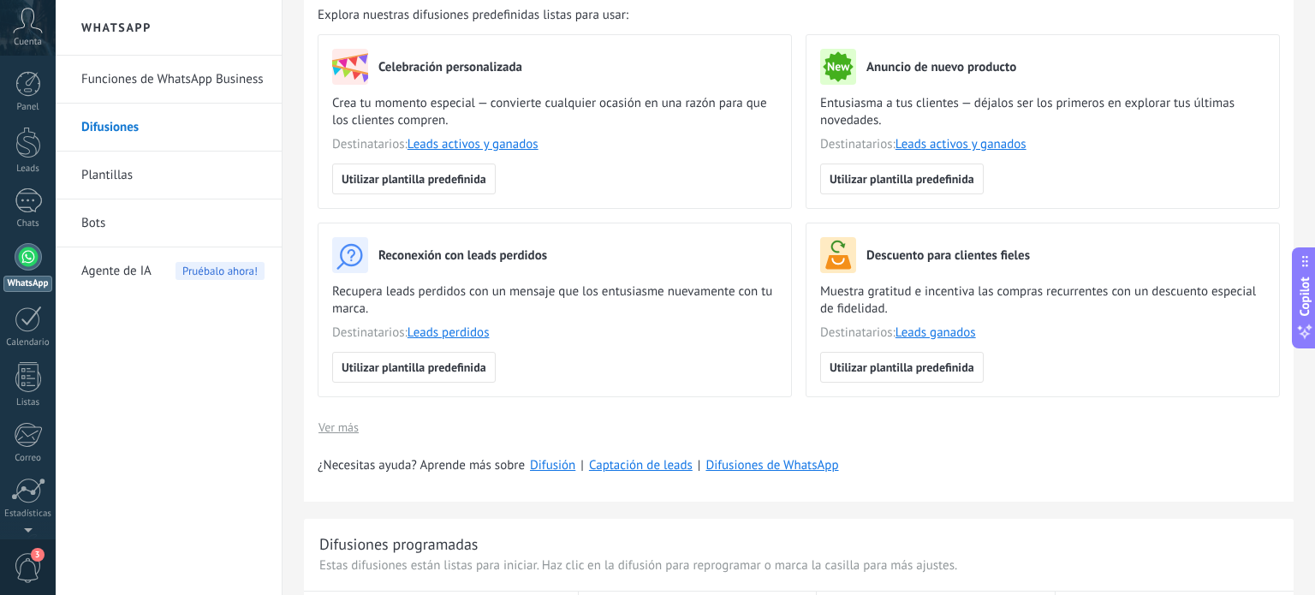
click at [103, 169] on link "Plantillas" at bounding box center [172, 175] width 183 height 48
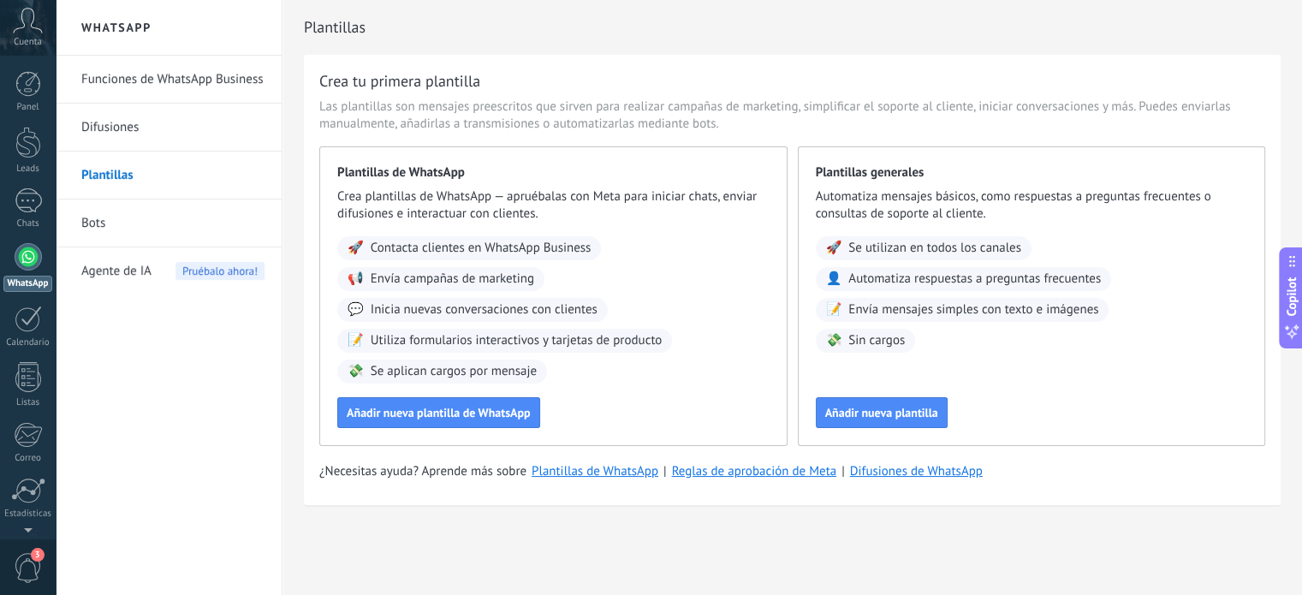
click at [116, 270] on span "Agente de IA" at bounding box center [116, 271] width 70 height 48
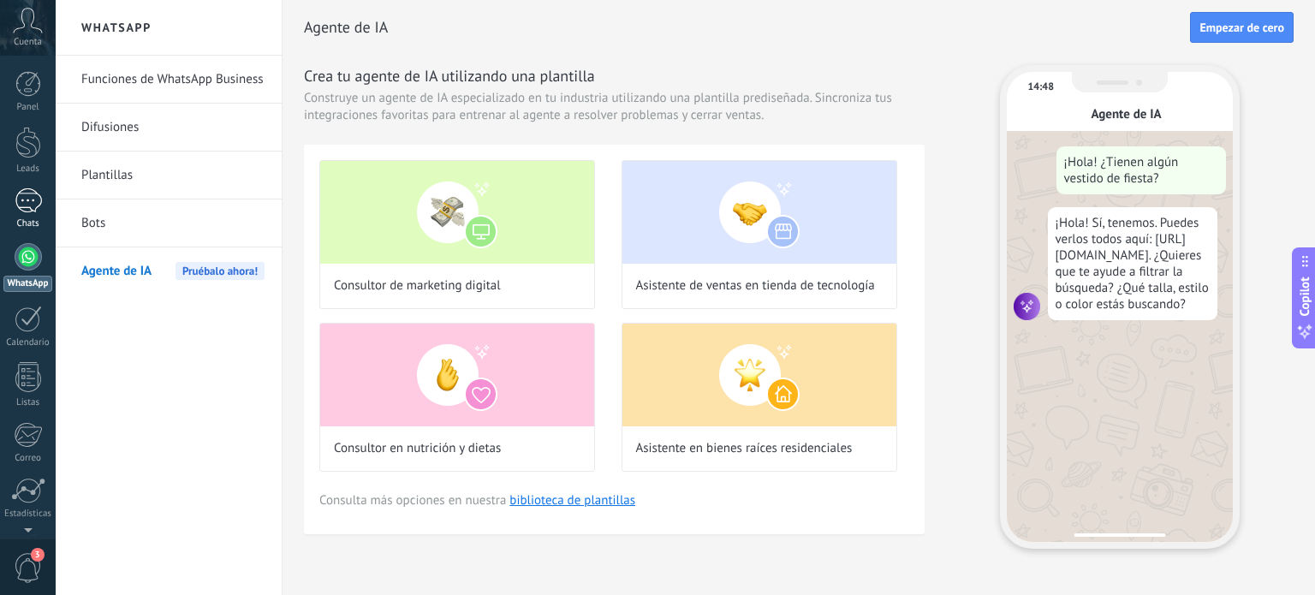
click at [15, 199] on div at bounding box center [28, 200] width 27 height 25
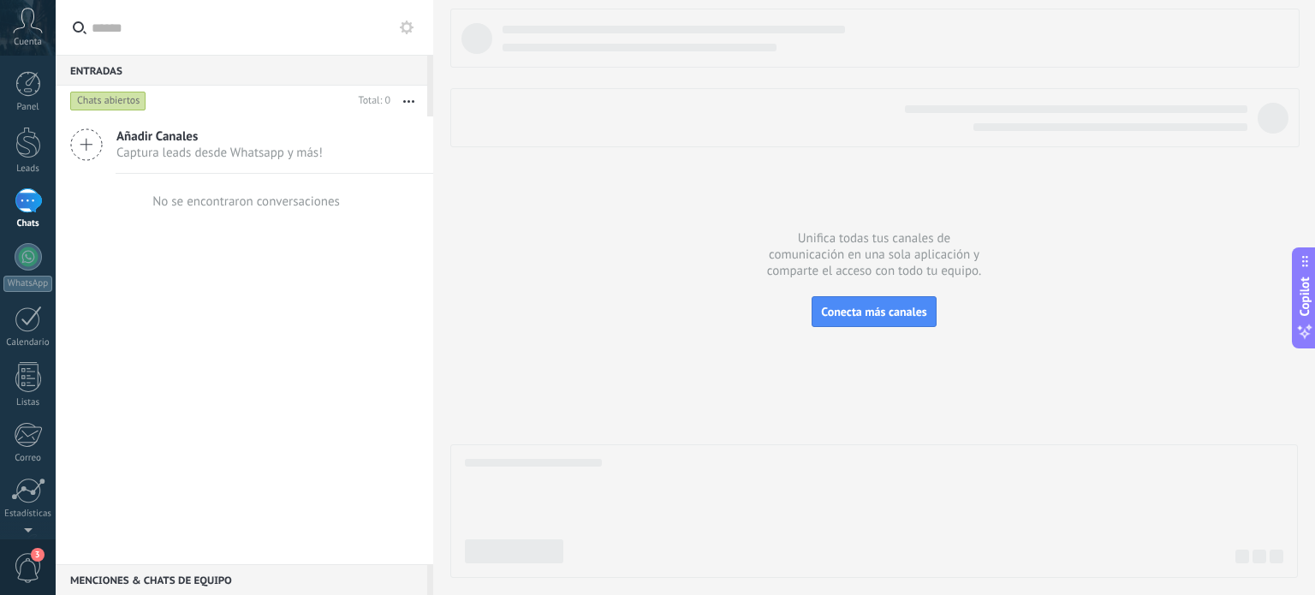
click at [98, 148] on icon at bounding box center [86, 144] width 33 height 33
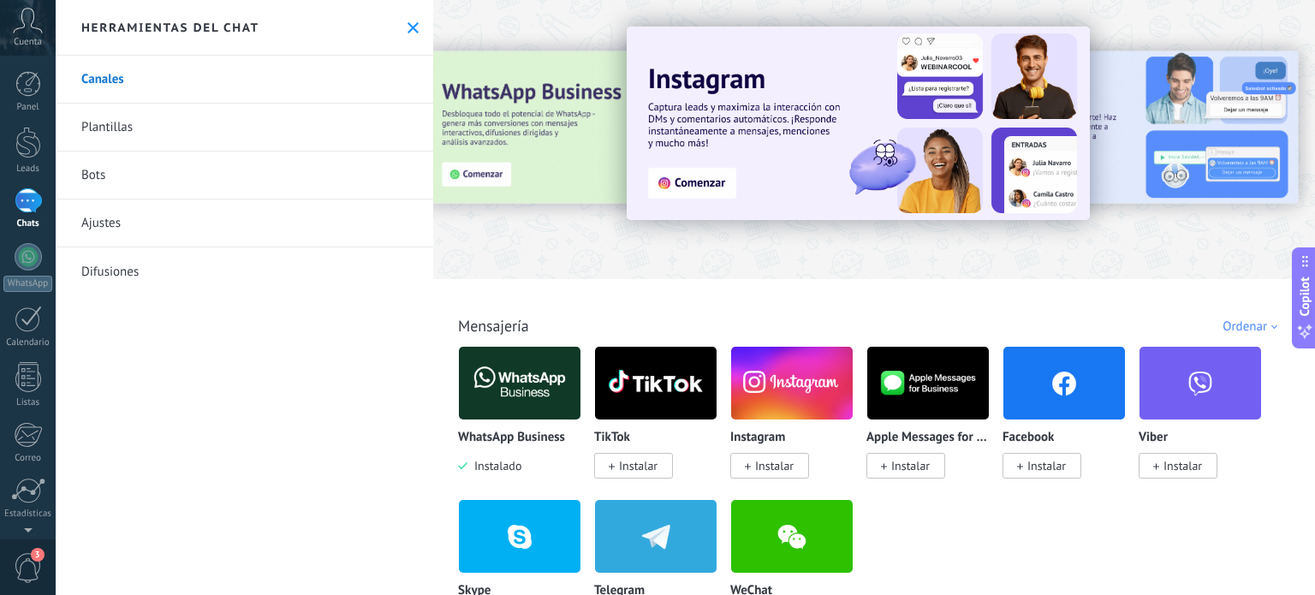
click at [116, 128] on link "Plantillas" at bounding box center [244, 128] width 377 height 48
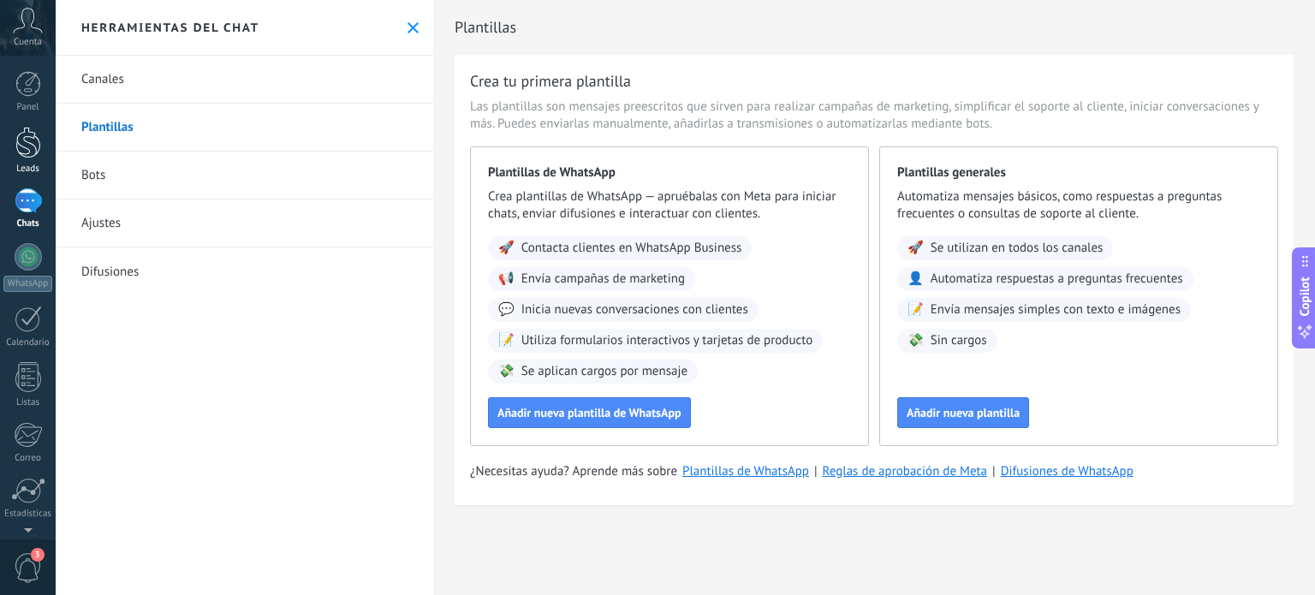
click at [24, 149] on div at bounding box center [28, 143] width 26 height 32
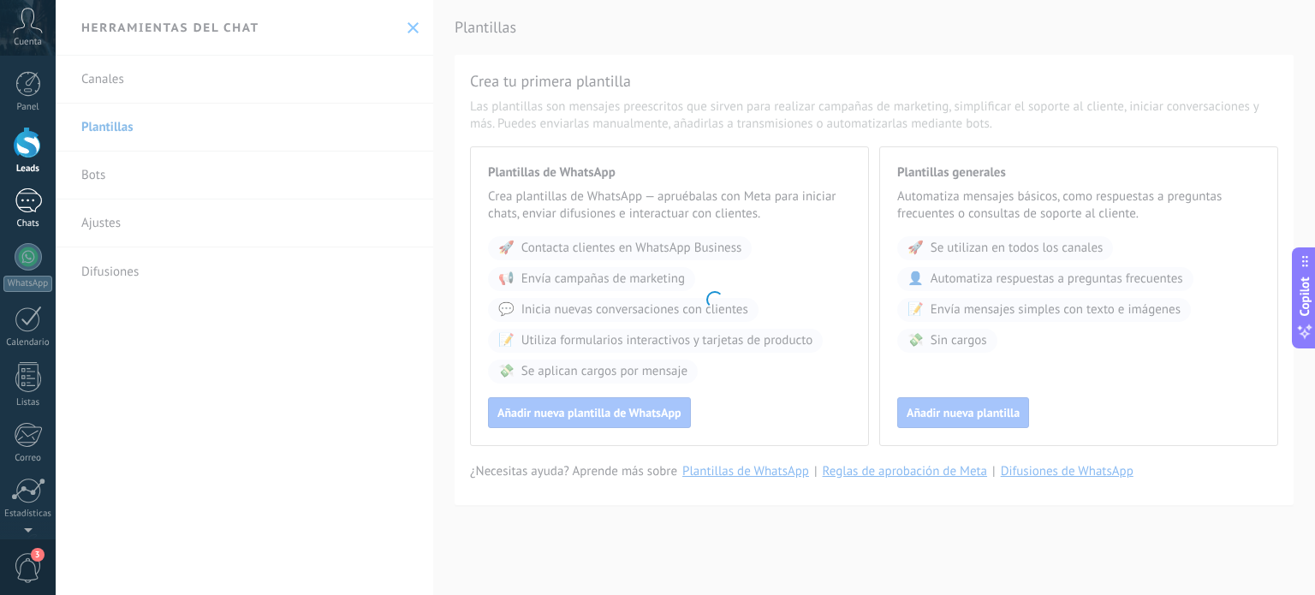
click at [28, 193] on div at bounding box center [28, 200] width 27 height 25
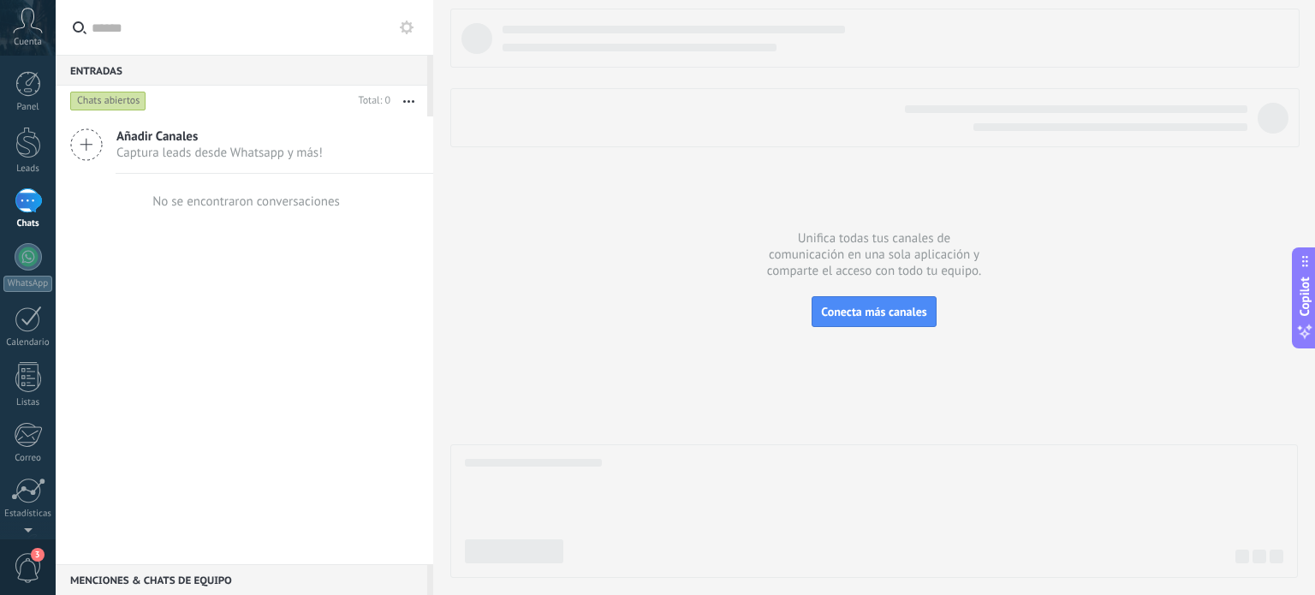
click at [116, 107] on div "Chats abiertos" at bounding box center [108, 101] width 76 height 21
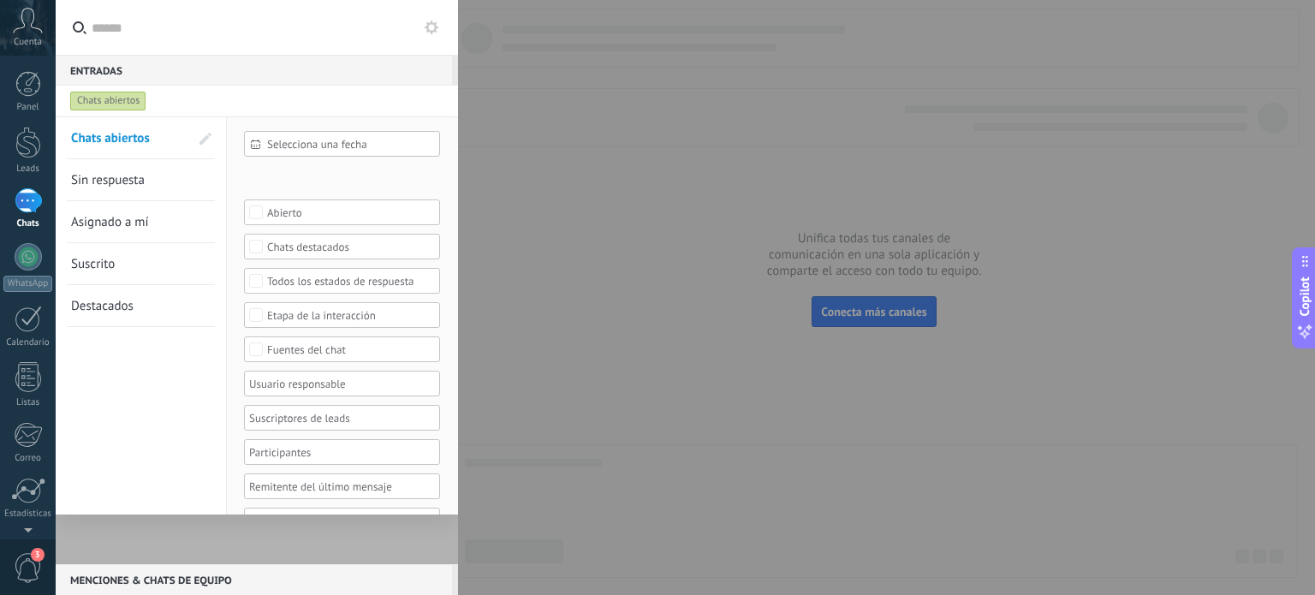
click at [294, 147] on span "Selecciona una fecha" at bounding box center [348, 144] width 163 height 13
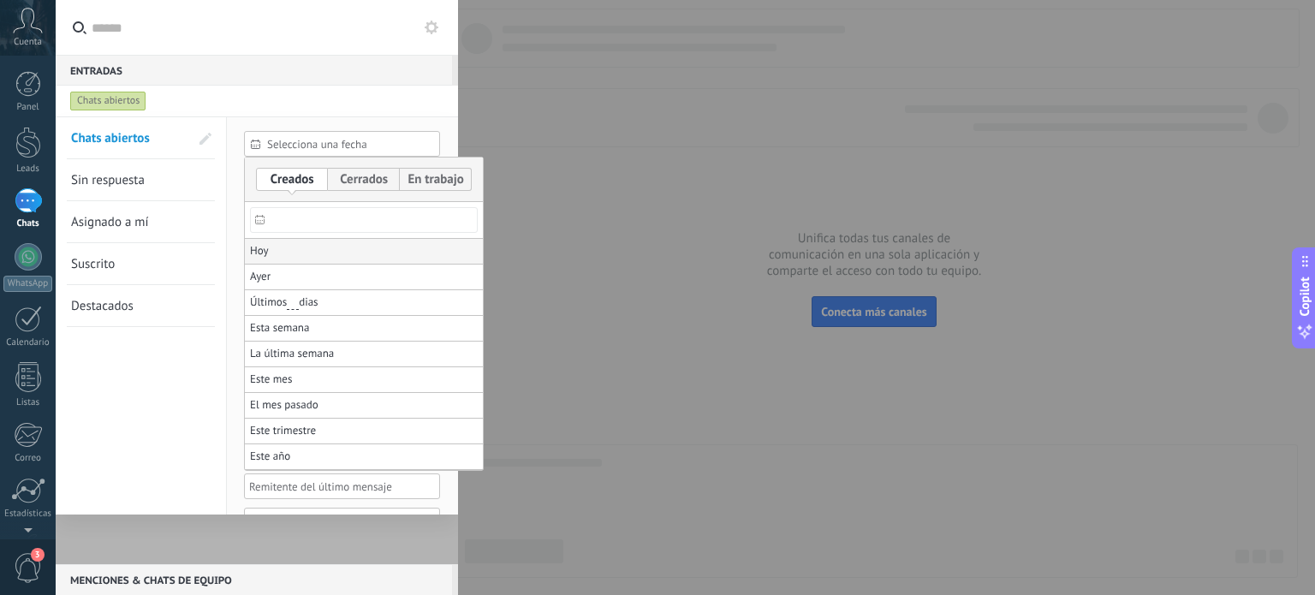
click at [277, 256] on li "Hoy" at bounding box center [364, 252] width 238 height 26
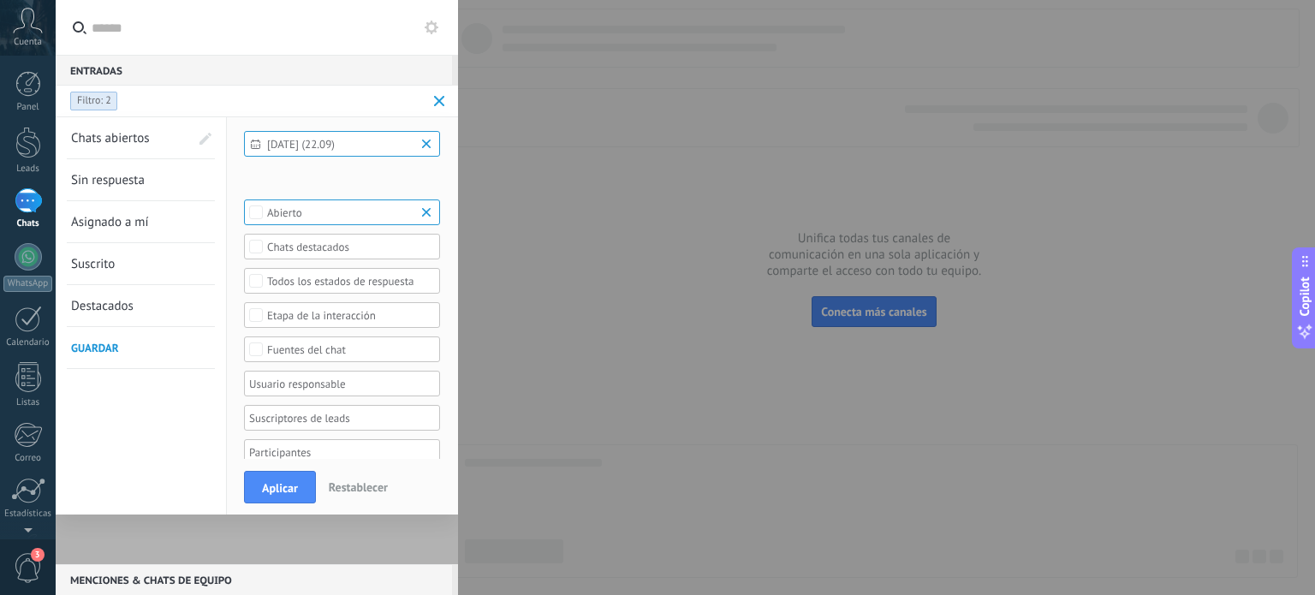
click at [268, 488] on span "Aplicar" at bounding box center [280, 488] width 36 height 12
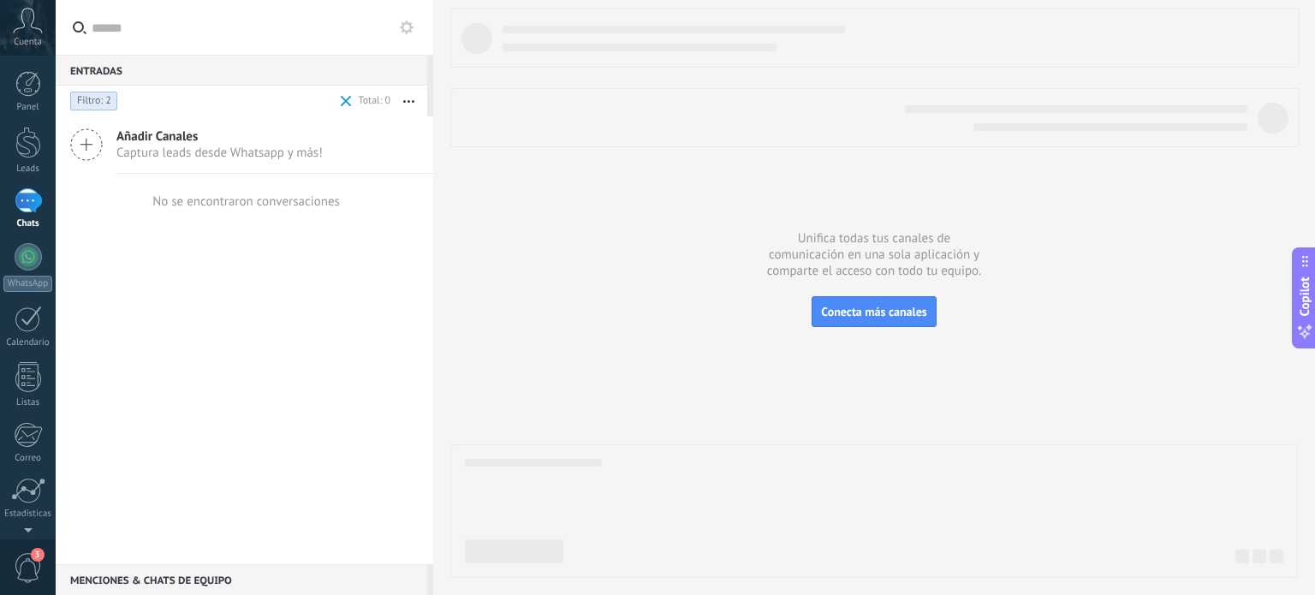
click at [151, 141] on span "Añadir Canales" at bounding box center [219, 136] width 206 height 16
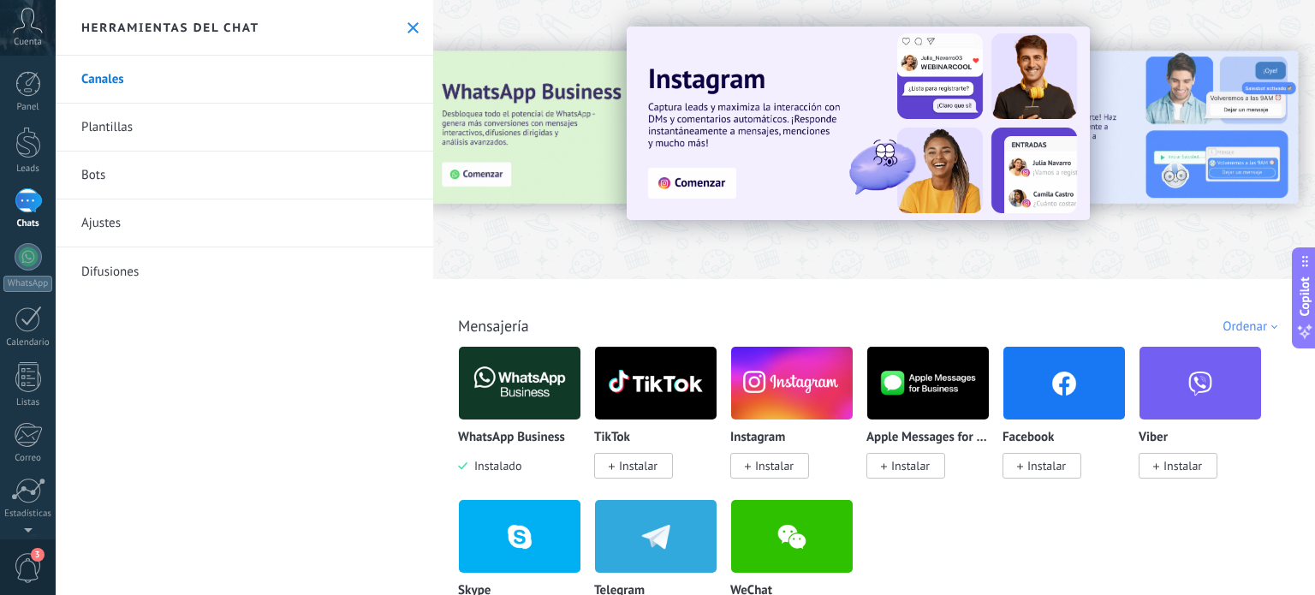
click at [28, 210] on div at bounding box center [28, 200] width 27 height 25
click at [25, 249] on div at bounding box center [28, 256] width 27 height 27
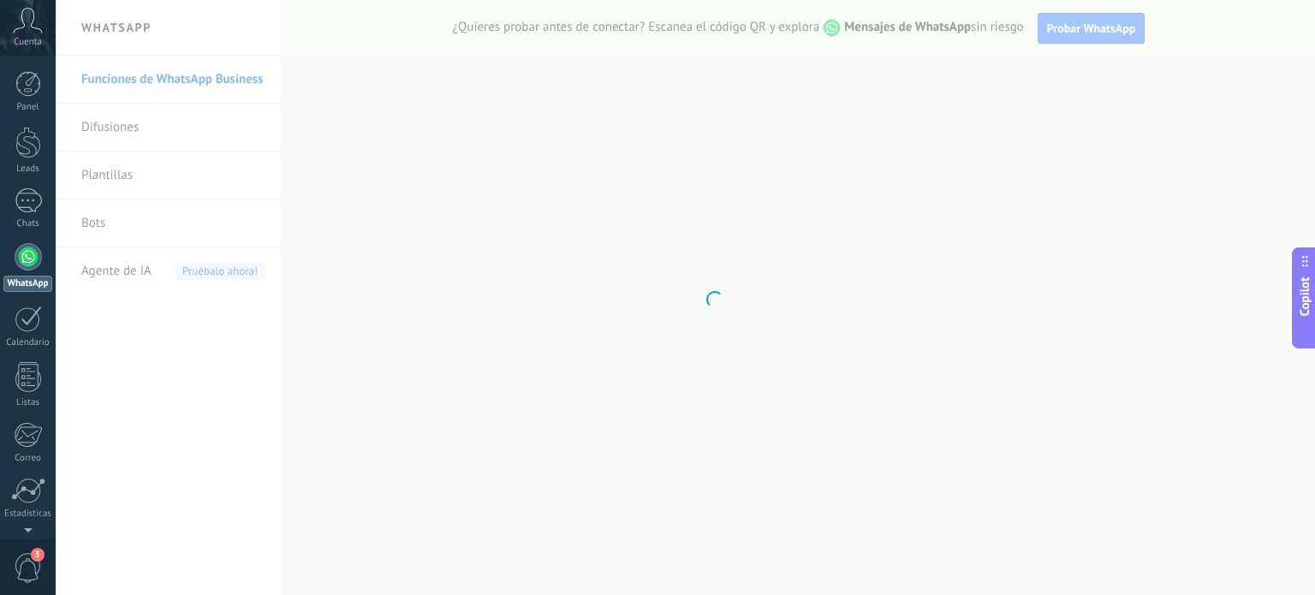
click at [127, 126] on body ".abccls-1,.abccls-2{fill-rule:evenodd}.abccls-2{fill:#fff} .abfcls-1{fill:none}…" at bounding box center [657, 297] width 1315 height 595
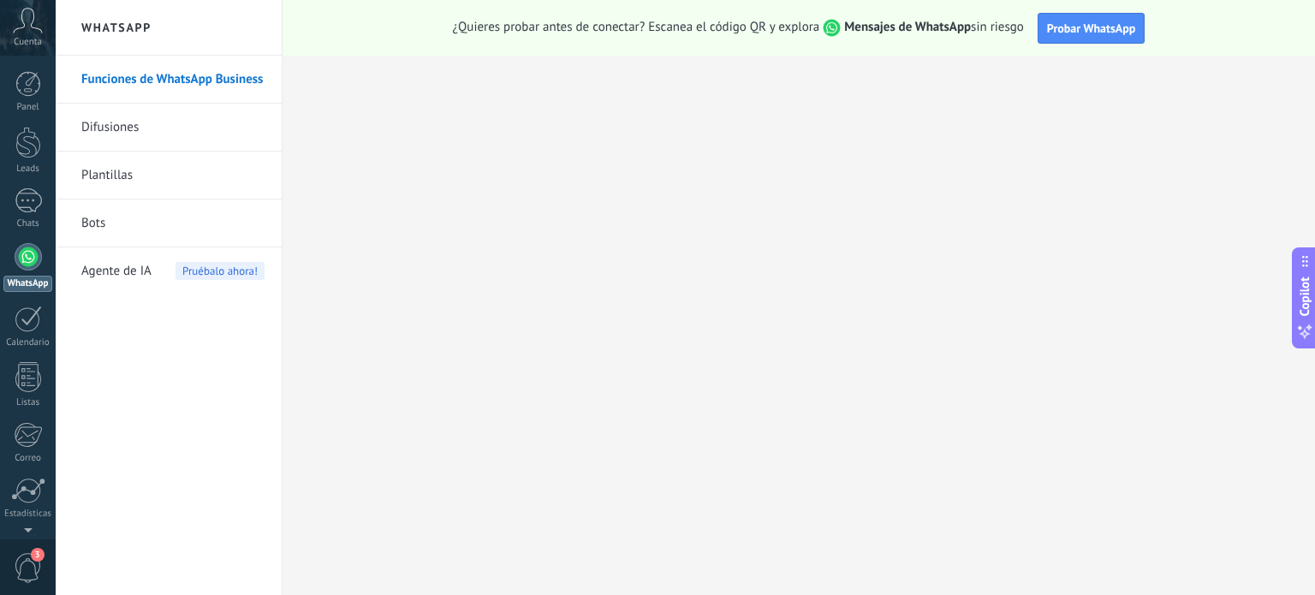
click at [127, 126] on link "Difusiones" at bounding box center [172, 128] width 183 height 48
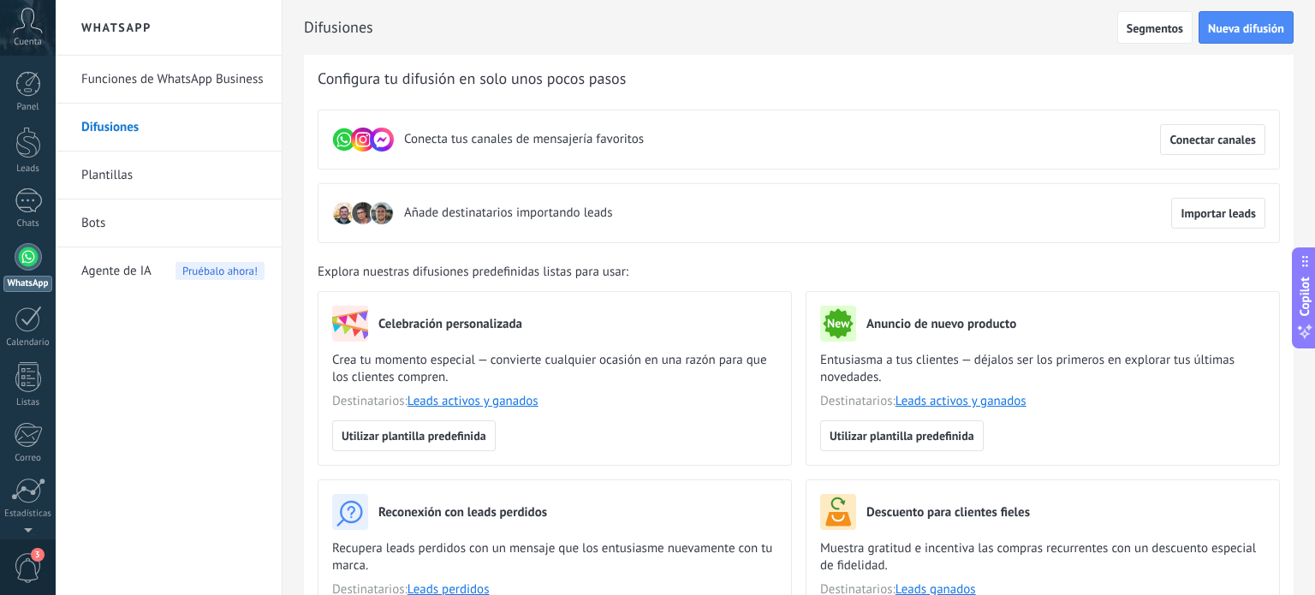
click at [99, 177] on link "Plantillas" at bounding box center [172, 175] width 183 height 48
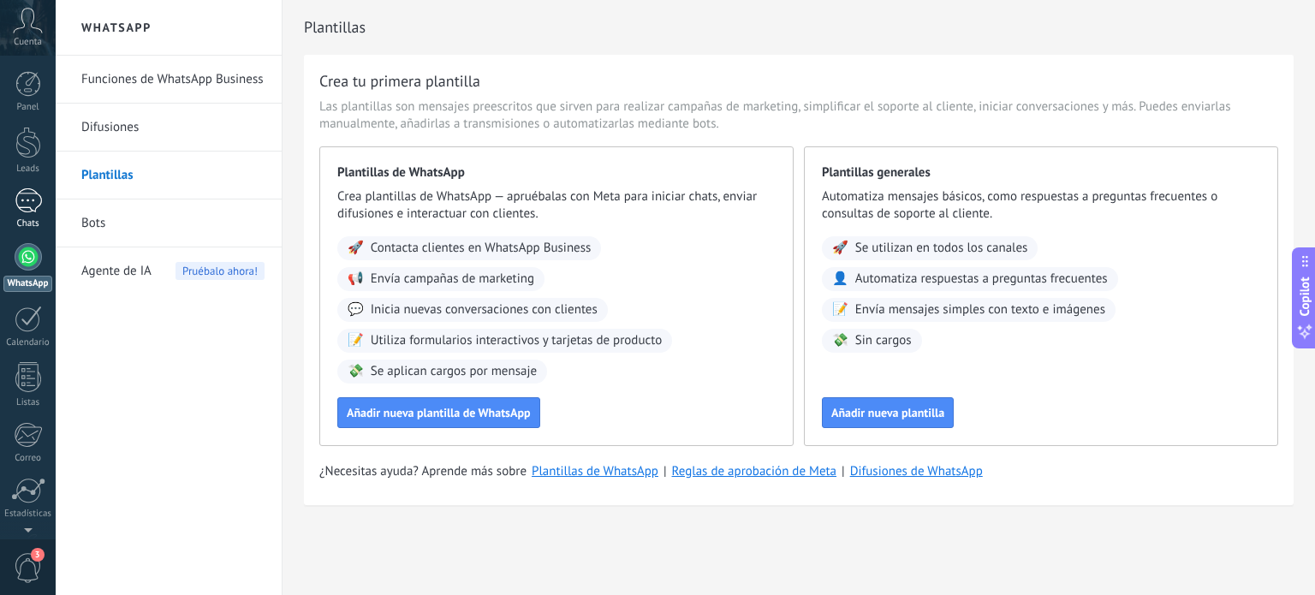
click at [48, 214] on link "Chats" at bounding box center [28, 208] width 56 height 41
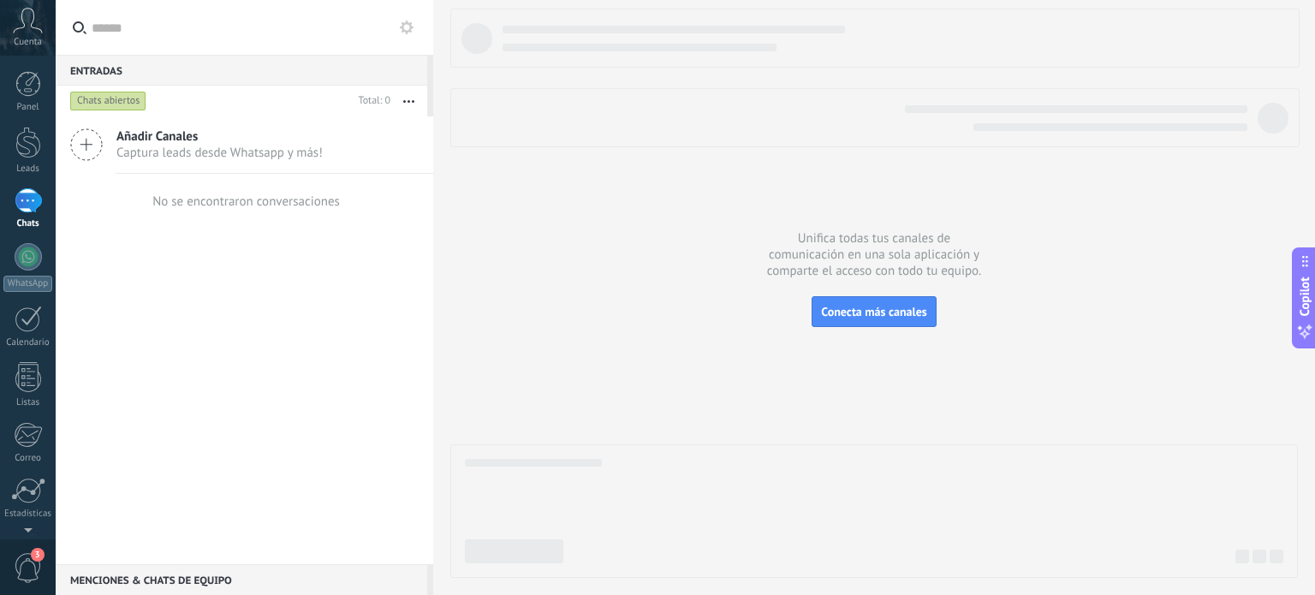
click at [76, 145] on icon at bounding box center [86, 144] width 33 height 33
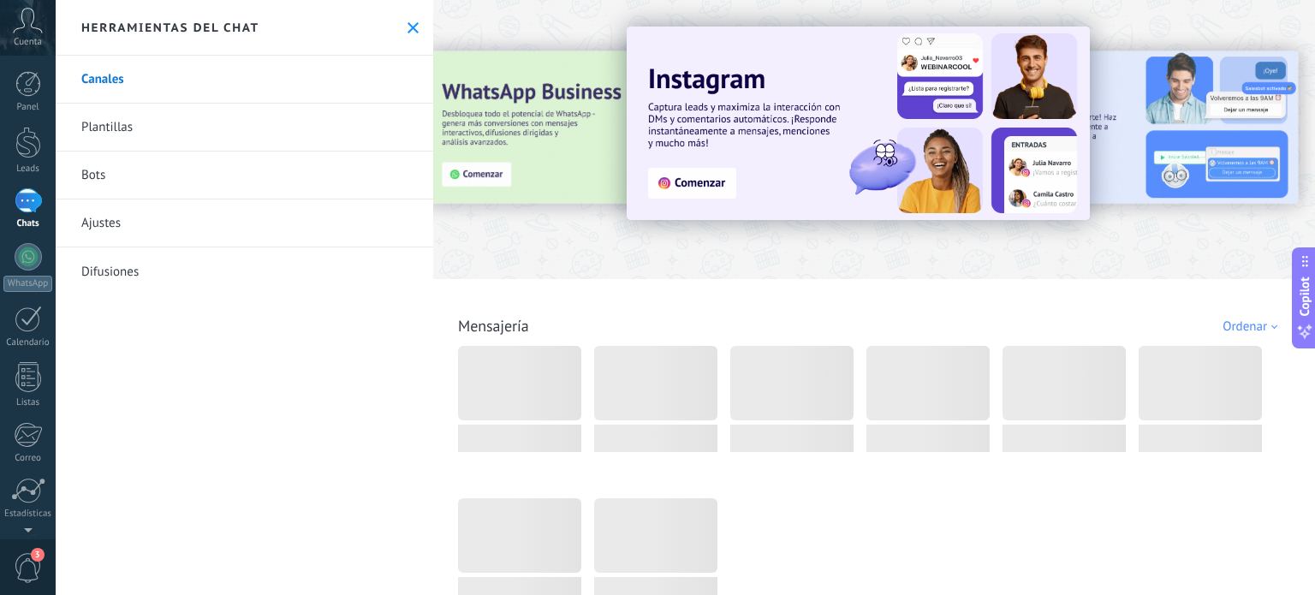
click at [115, 78] on link "Canales" at bounding box center [244, 80] width 377 height 48
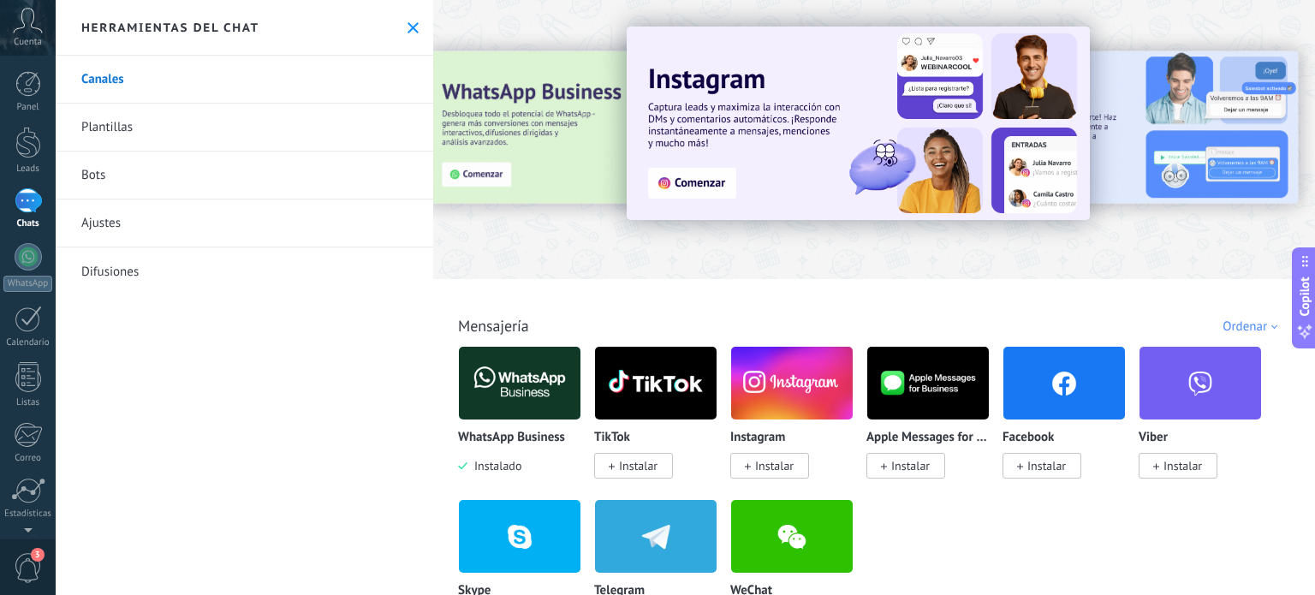
click at [86, 134] on link "Plantillas" at bounding box center [244, 128] width 377 height 48
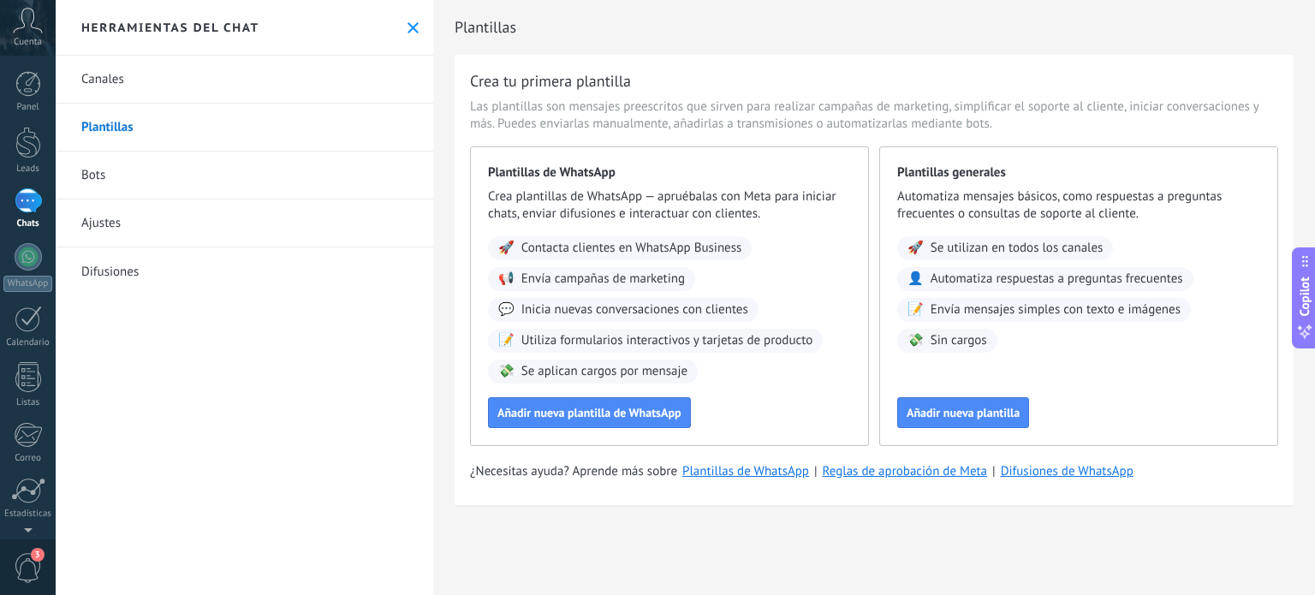
click at [107, 181] on link "Bots" at bounding box center [244, 175] width 377 height 48
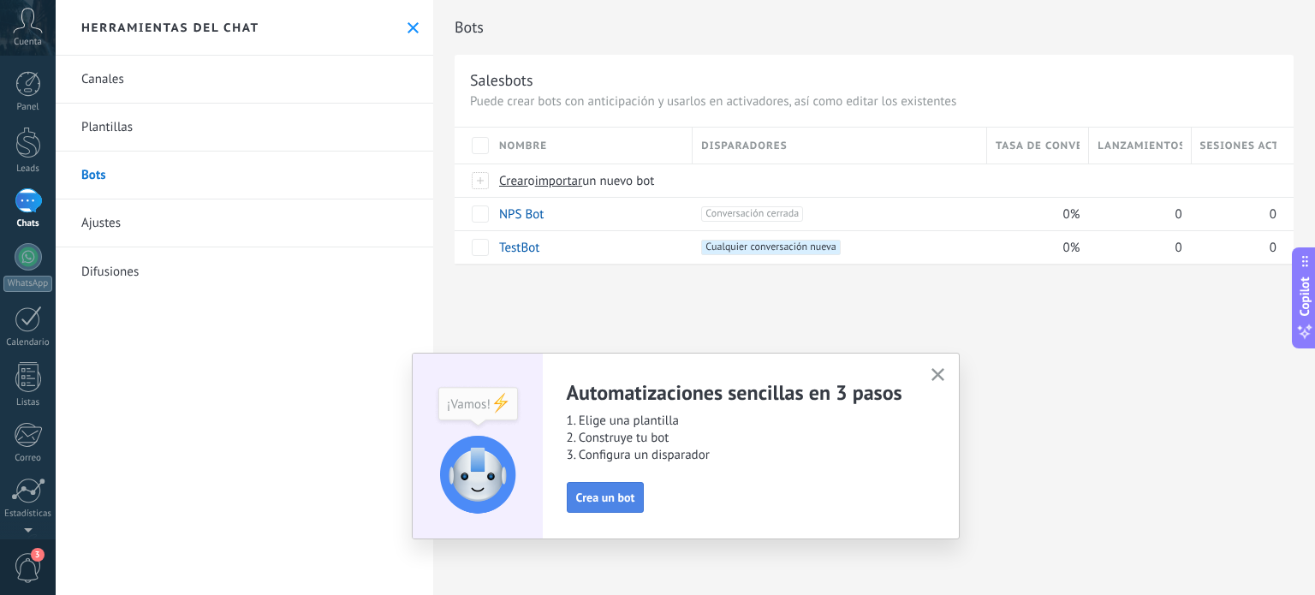
click at [591, 492] on span "Crea un bot" at bounding box center [605, 497] width 59 height 12
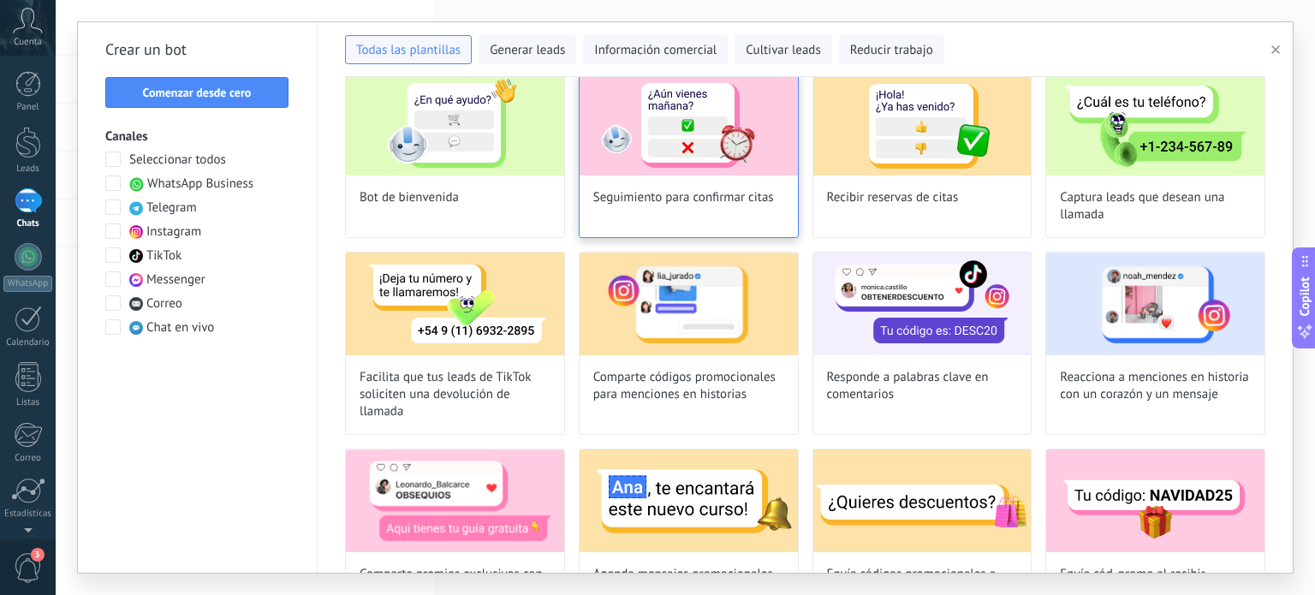
scroll to position [86, 0]
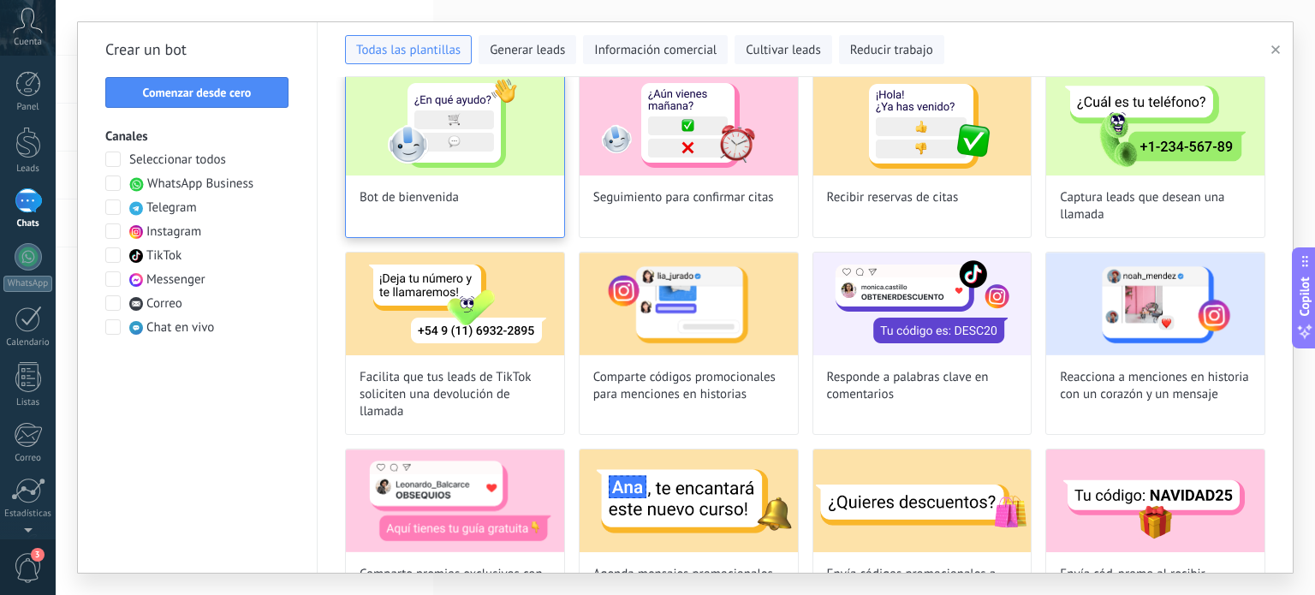
click at [517, 167] on img at bounding box center [455, 124] width 218 height 103
type input "**********"
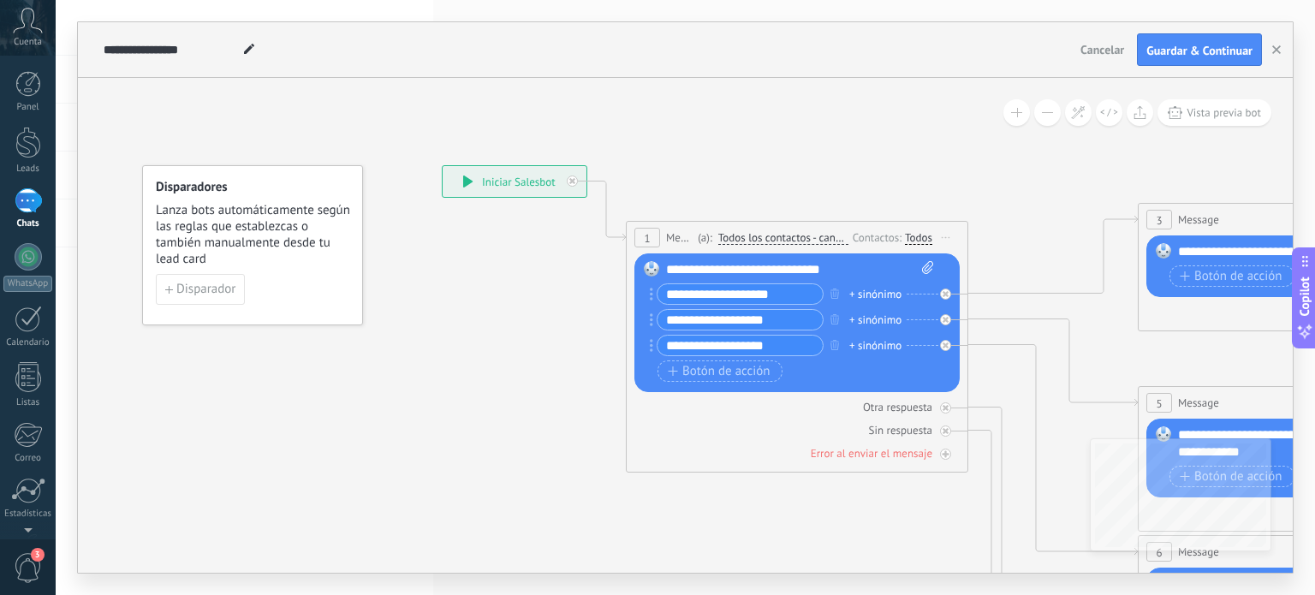
click at [750, 317] on input "**********" at bounding box center [739, 320] width 165 height 20
drag, startPoint x: 794, startPoint y: 321, endPoint x: 804, endPoint y: 318, distance: 9.8
click at [804, 322] on input "**********" at bounding box center [739, 320] width 165 height 20
type input "**********"
drag, startPoint x: 678, startPoint y: 366, endPoint x: 692, endPoint y: 394, distance: 31.0
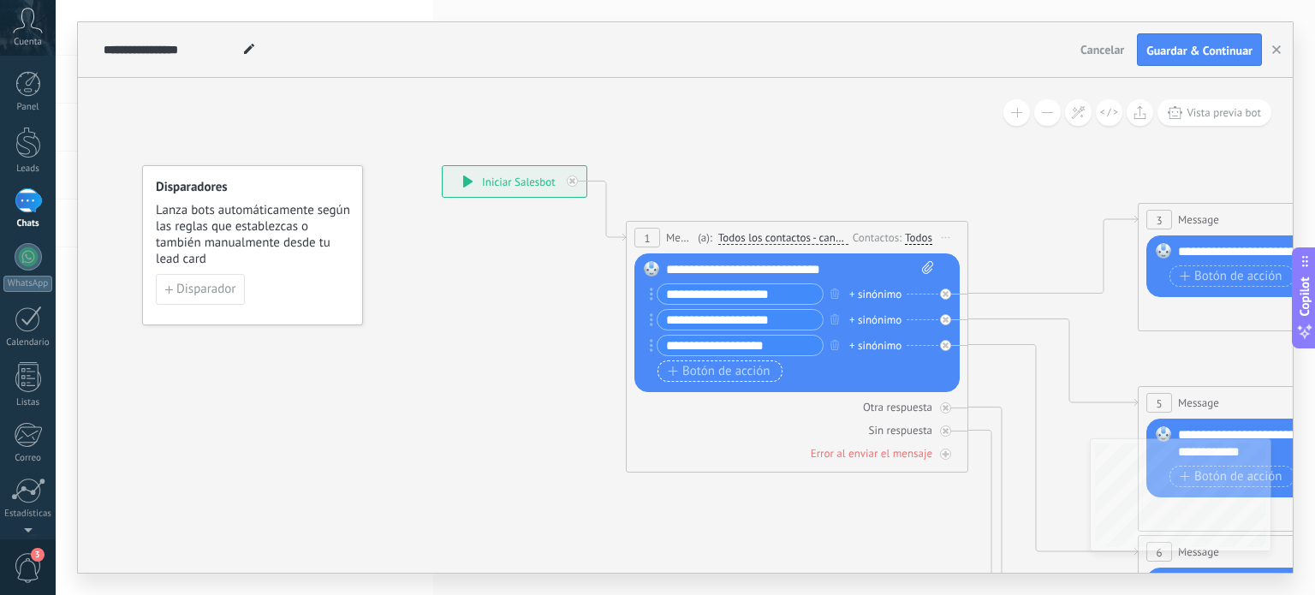
click at [679, 366] on span "Botón de acción" at bounding box center [719, 372] width 103 height 14
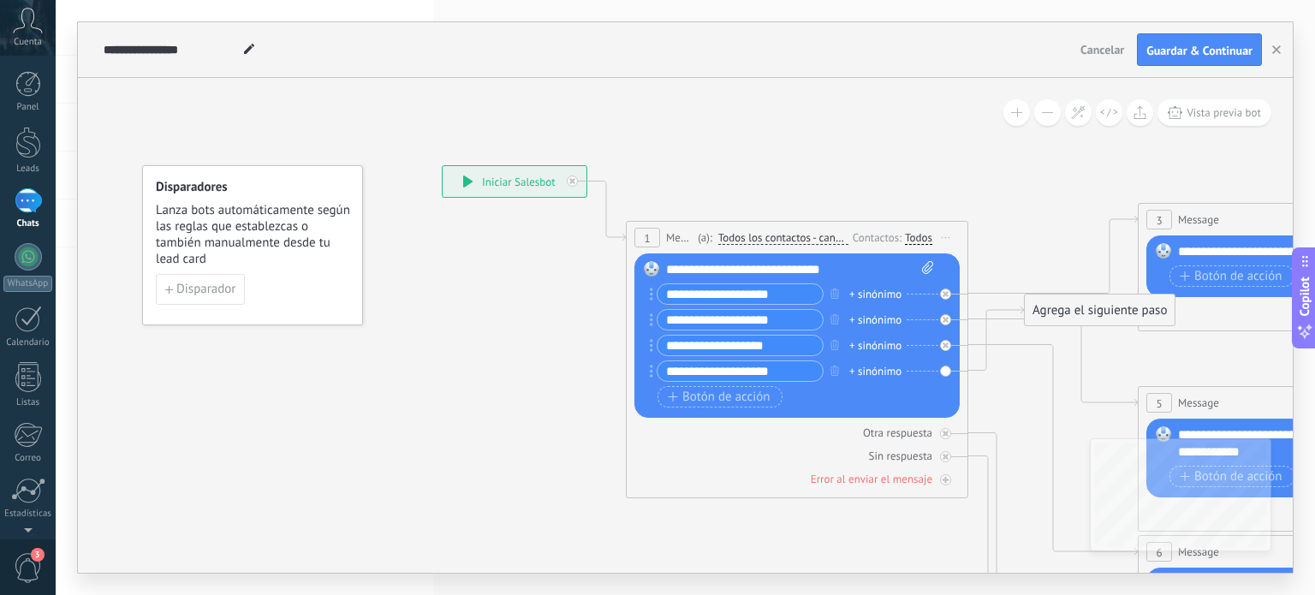
type input "**********"
click at [780, 345] on input "**********" at bounding box center [739, 345] width 165 height 20
drag, startPoint x: 647, startPoint y: 345, endPoint x: 649, endPoint y: 403, distance: 58.2
click at [650, 404] on div "Reemplazar Quitar Convertir a mensaje de voz Arrastre la imagen aquí para adjun…" at bounding box center [796, 335] width 325 height 164
drag, startPoint x: 650, startPoint y: 369, endPoint x: 650, endPoint y: 348, distance: 20.5
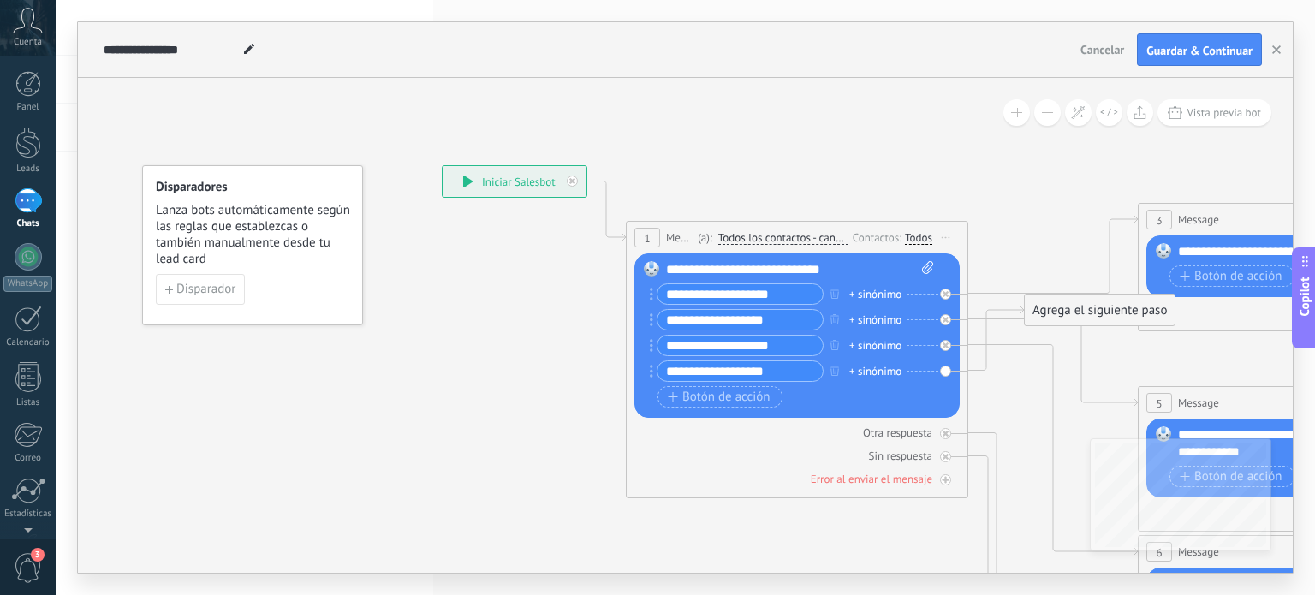
click at [783, 348] on input "**********" at bounding box center [739, 345] width 165 height 20
drag, startPoint x: 742, startPoint y: 349, endPoint x: 724, endPoint y: 349, distance: 18.0
click at [724, 349] on input "**********" at bounding box center [739, 345] width 165 height 20
click at [788, 346] on input "**********" at bounding box center [739, 345] width 165 height 20
type input "**********"
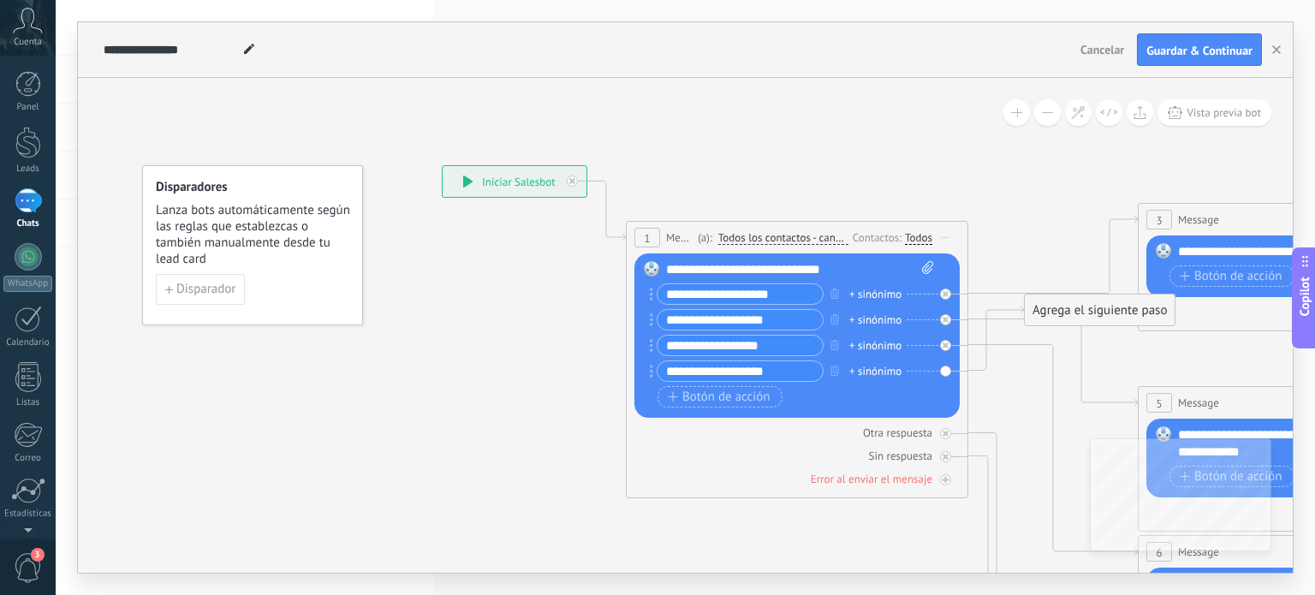
click at [1200, 45] on span "Guardar & Continuar" at bounding box center [1199, 51] width 106 height 12
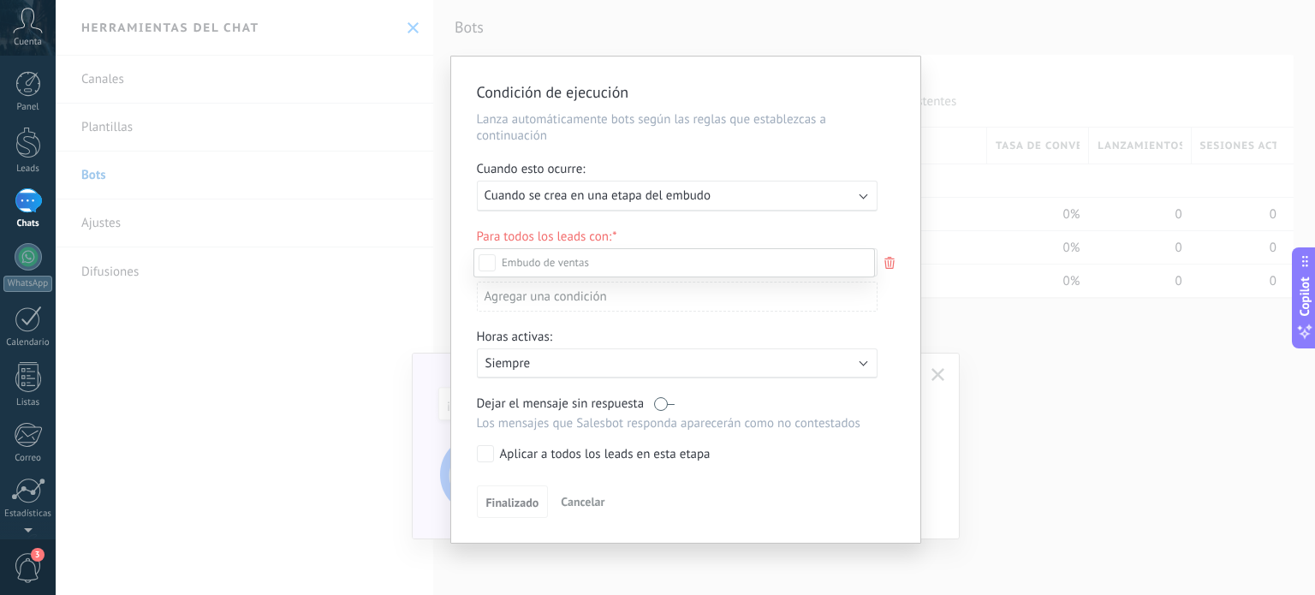
scroll to position [232, 0]
click at [486, 456] on div "Incoming leads Nueva consulta Cualificado Cotización enviada Pedido creado Pedi…" at bounding box center [673, 420] width 401 height 344
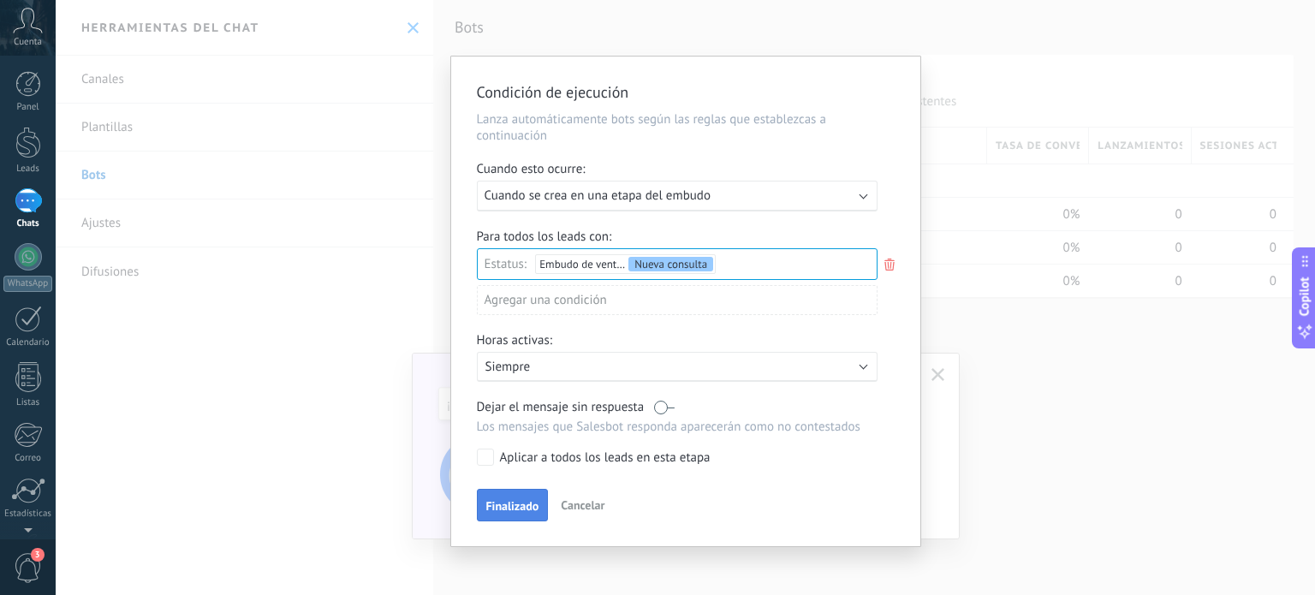
click at [501, 495] on button "Finalizado" at bounding box center [513, 505] width 72 height 33
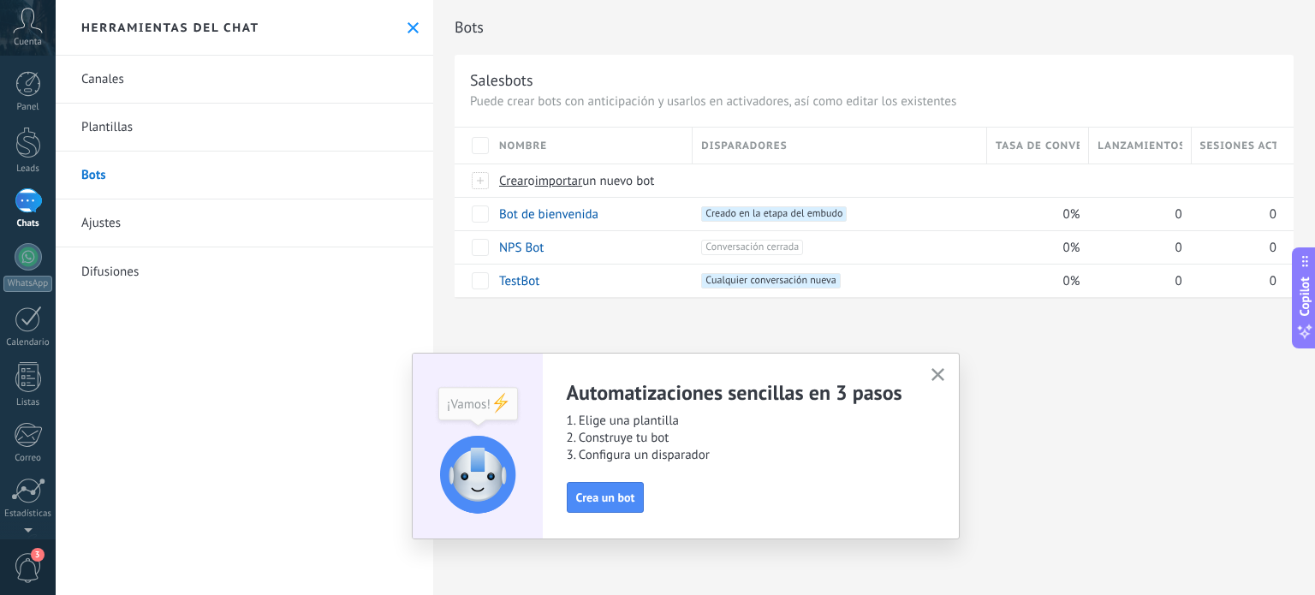
click at [24, 219] on div "Chats" at bounding box center [28, 223] width 50 height 11
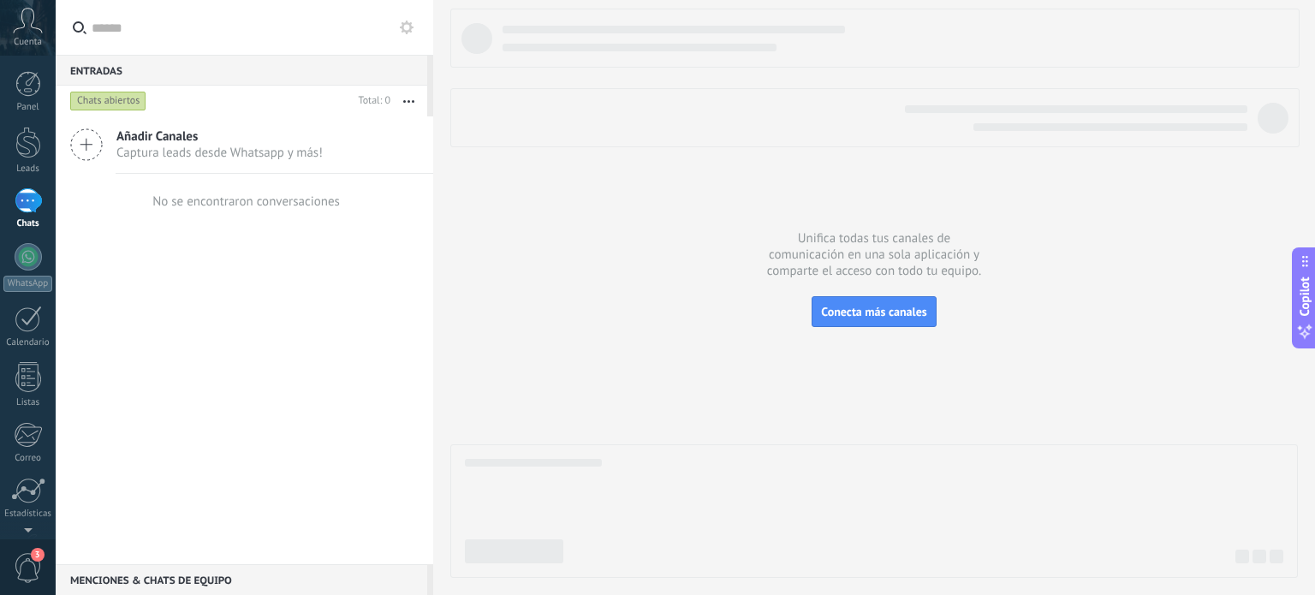
click at [164, 141] on span "Añadir Canales" at bounding box center [219, 136] width 206 height 16
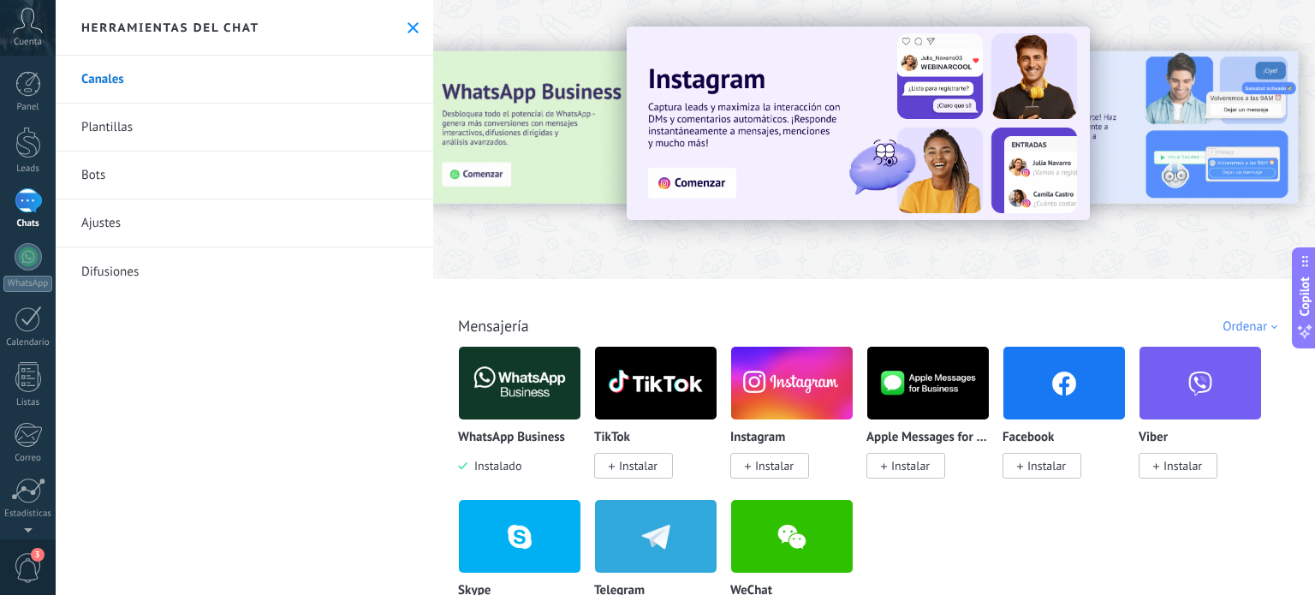
click at [544, 380] on img at bounding box center [520, 382] width 122 height 83
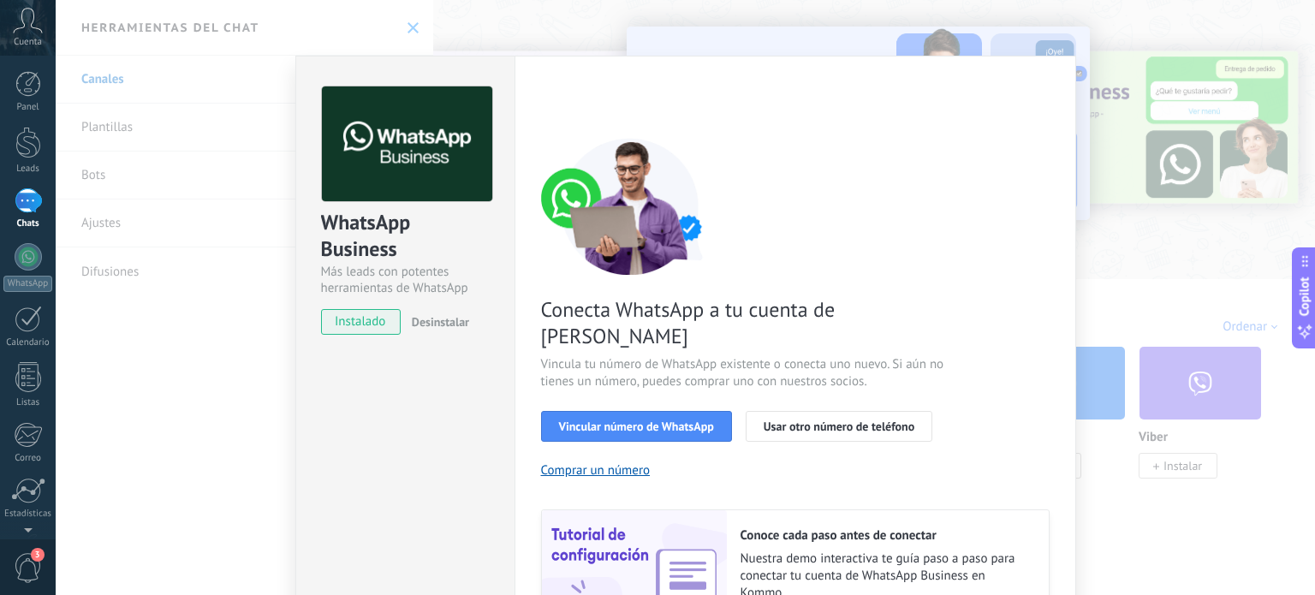
scroll to position [86, 0]
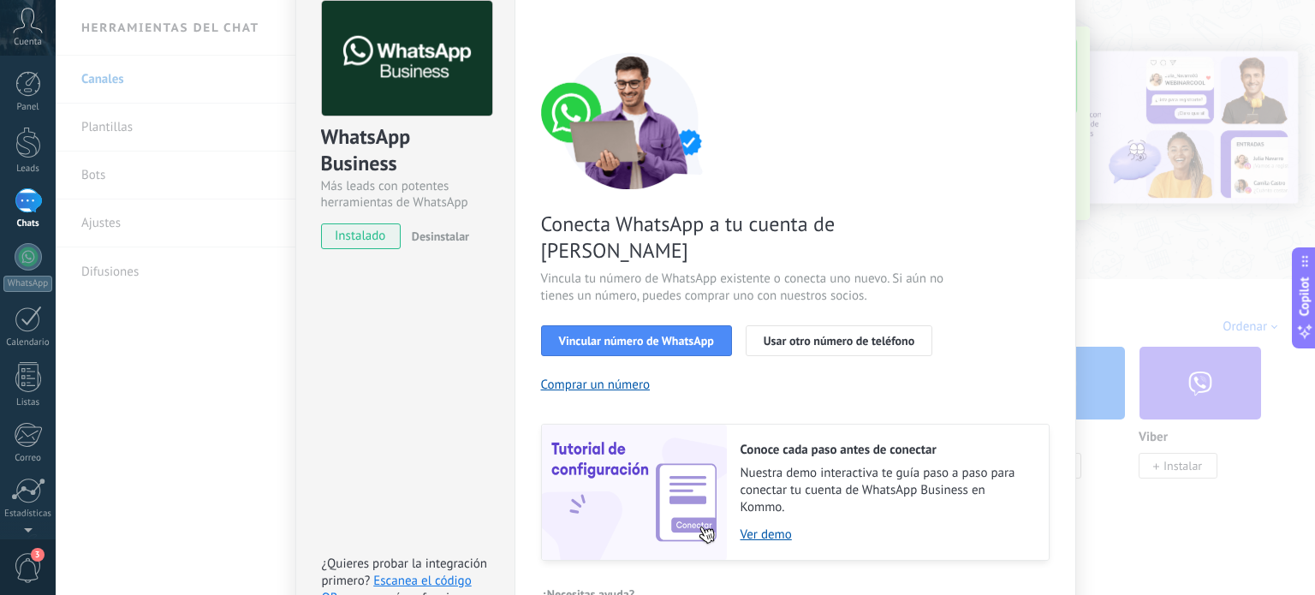
click at [1096, 139] on div "WhatsApp Business Más leads con potentes herramientas de WhatsApp instalado Des…" at bounding box center [685, 297] width 1259 height 595
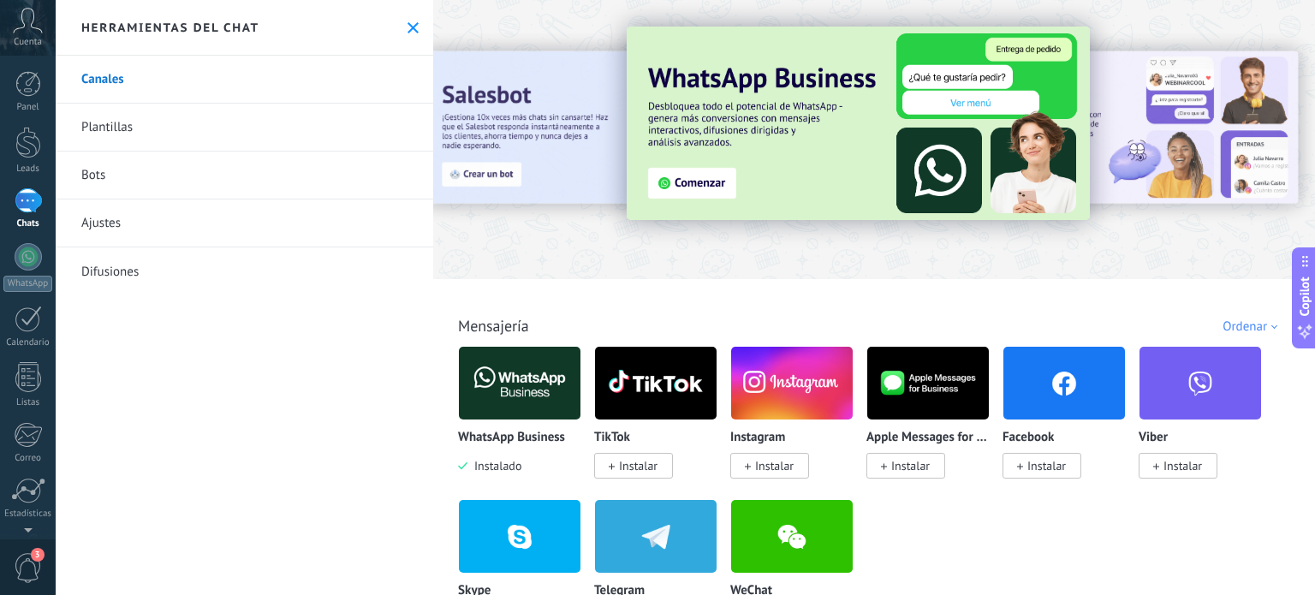
scroll to position [0, 0]
click at [33, 193] on div at bounding box center [28, 200] width 27 height 25
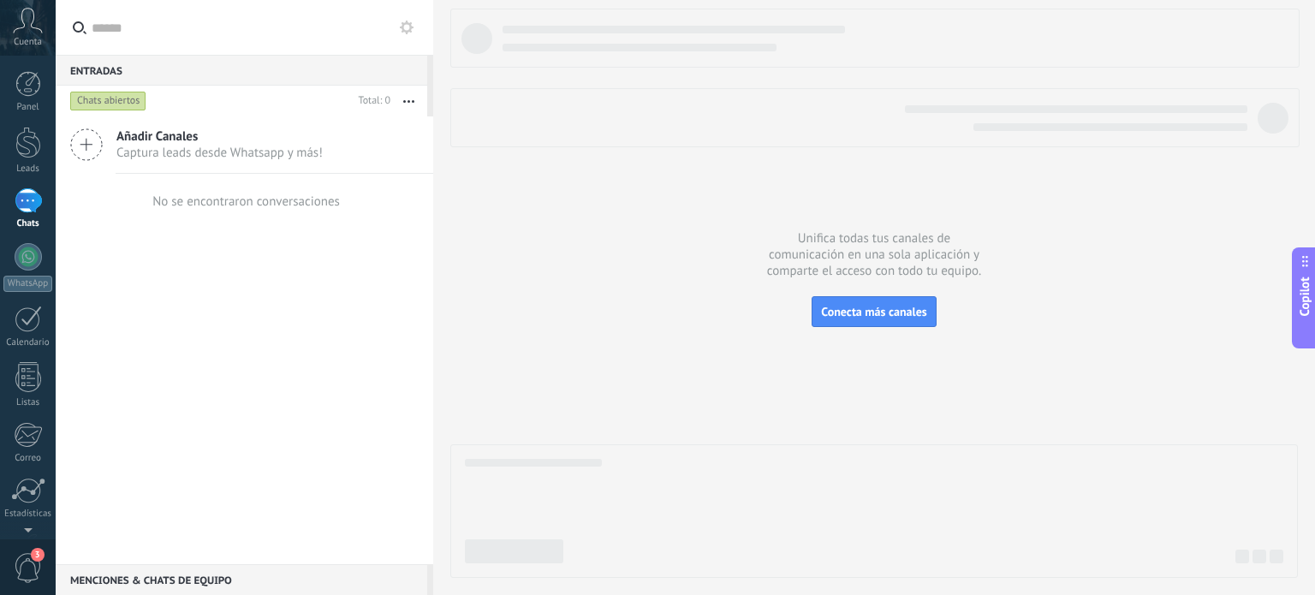
click at [128, 97] on div "Chats abiertos" at bounding box center [108, 101] width 76 height 21
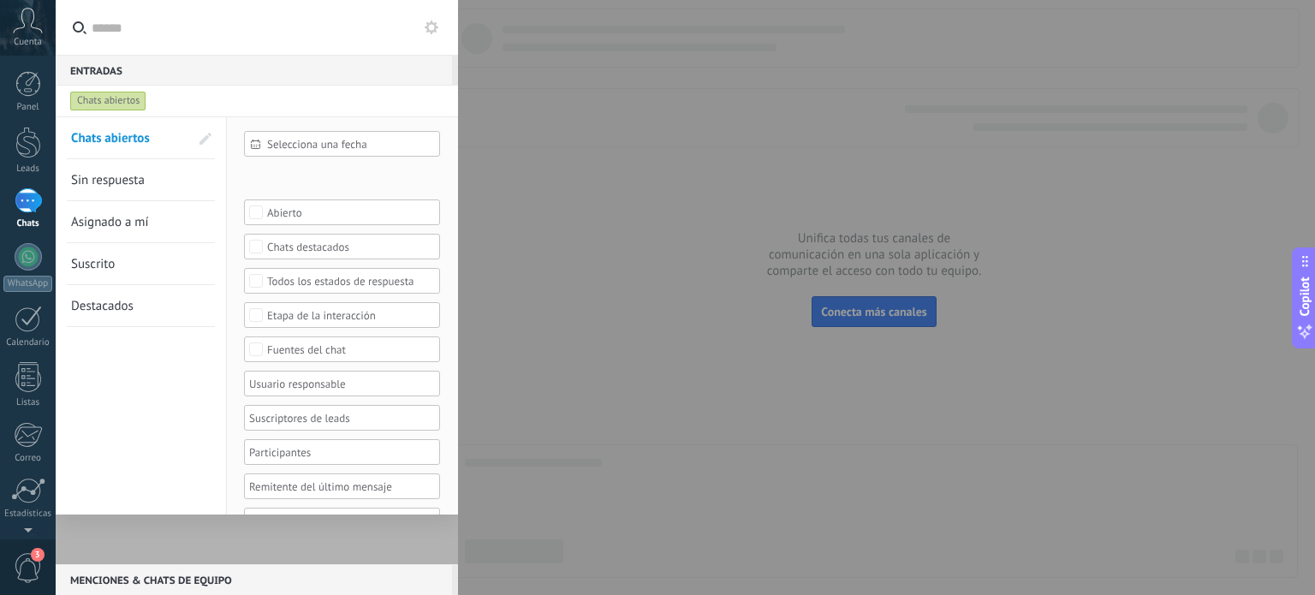
click at [132, 189] on link "Sin respuesta" at bounding box center [130, 179] width 118 height 41
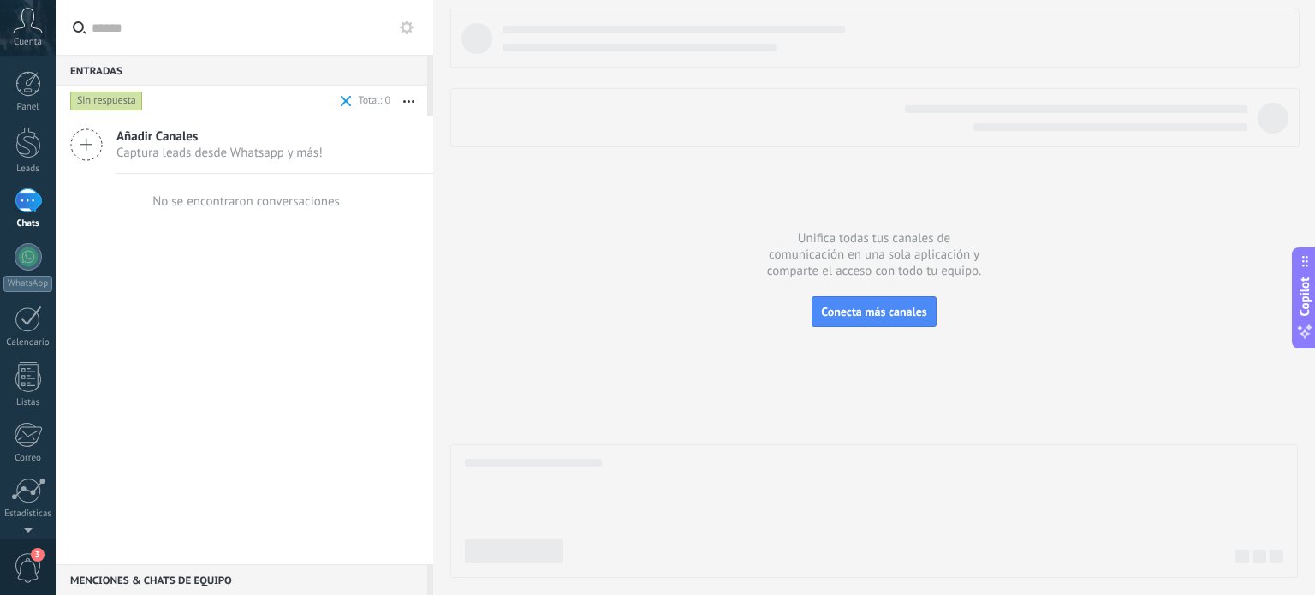
click at [120, 101] on div "Sin respuesta" at bounding box center [106, 101] width 73 height 21
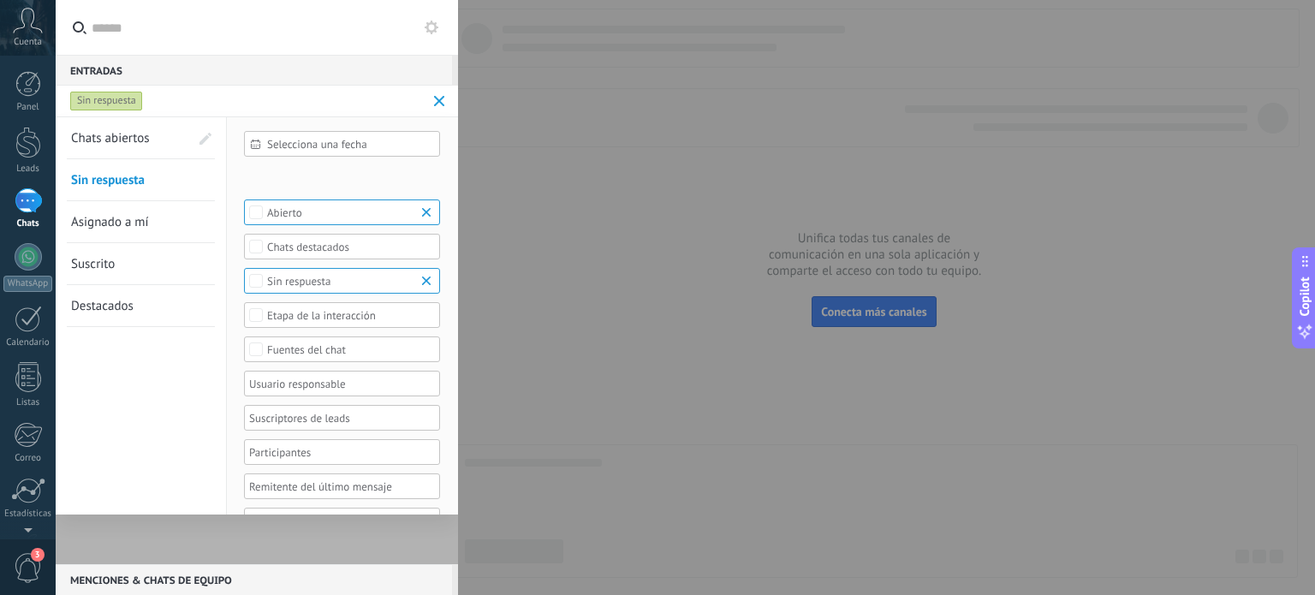
click at [89, 264] on span "Suscrito" at bounding box center [93, 264] width 44 height 16
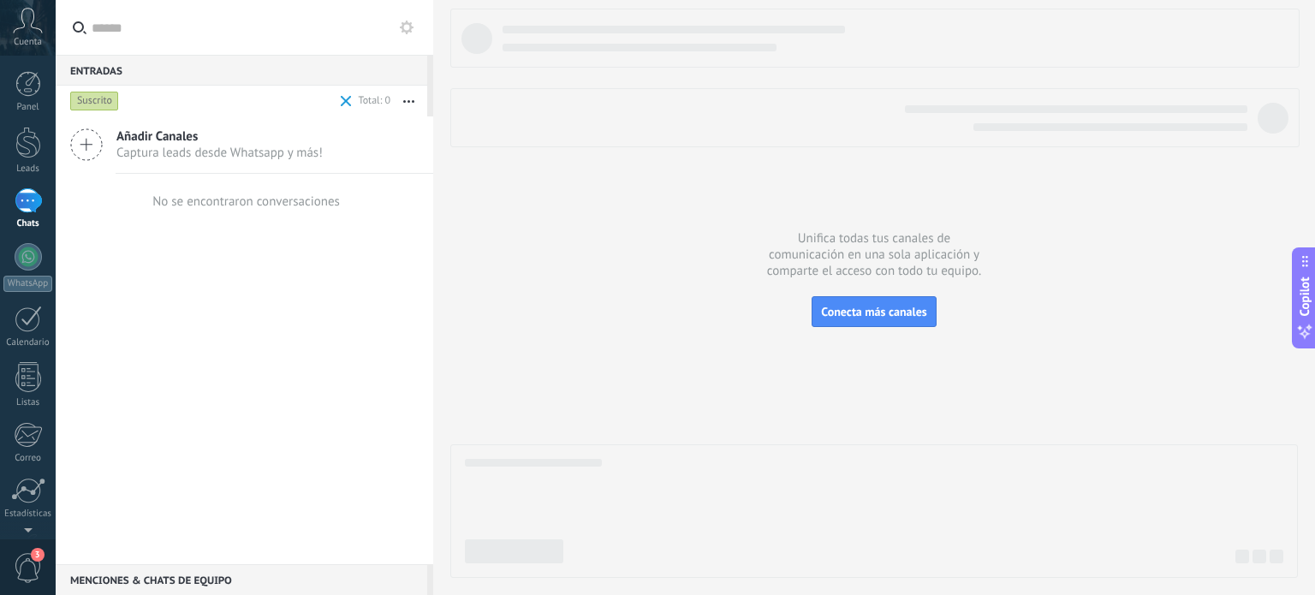
click at [99, 101] on div "Suscrito" at bounding box center [94, 101] width 49 height 21
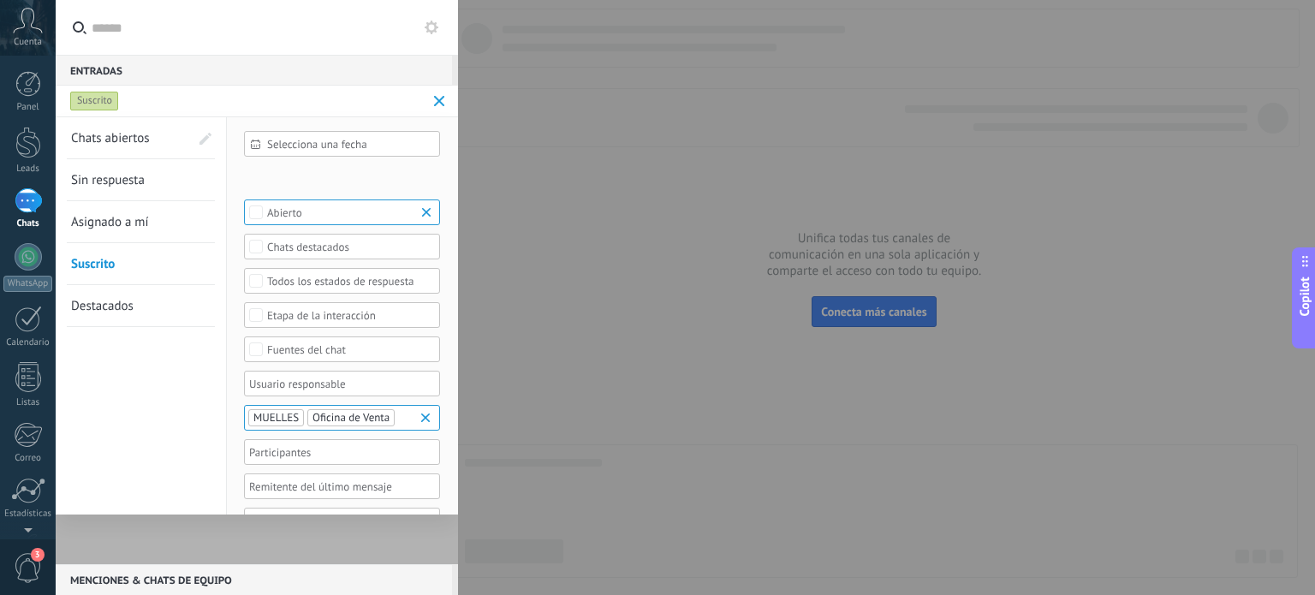
click at [107, 227] on span "Asignado a mí" at bounding box center [110, 222] width 78 height 16
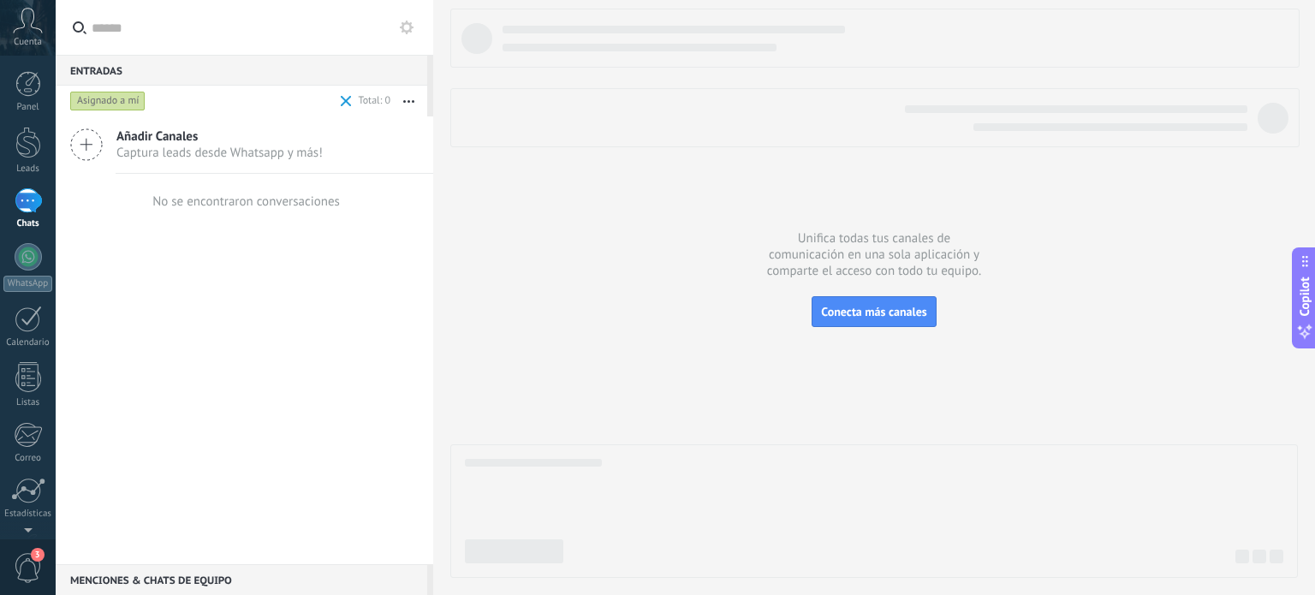
click at [20, 163] on link "Leads" at bounding box center [28, 151] width 56 height 48
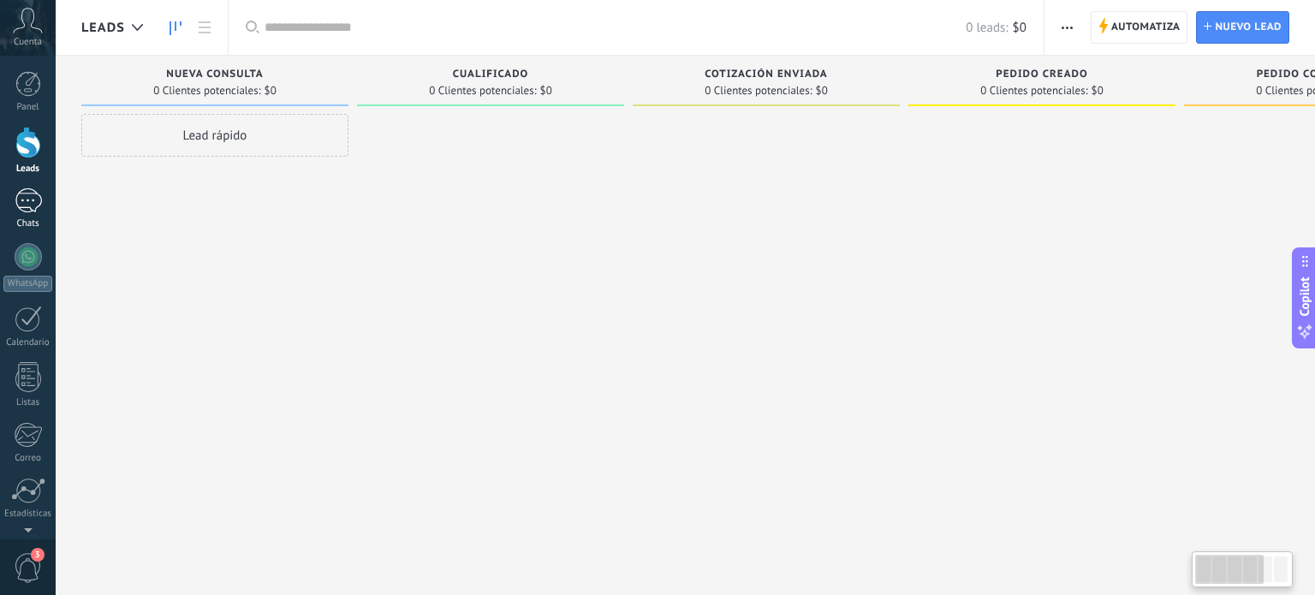
click at [20, 198] on div at bounding box center [28, 200] width 27 height 25
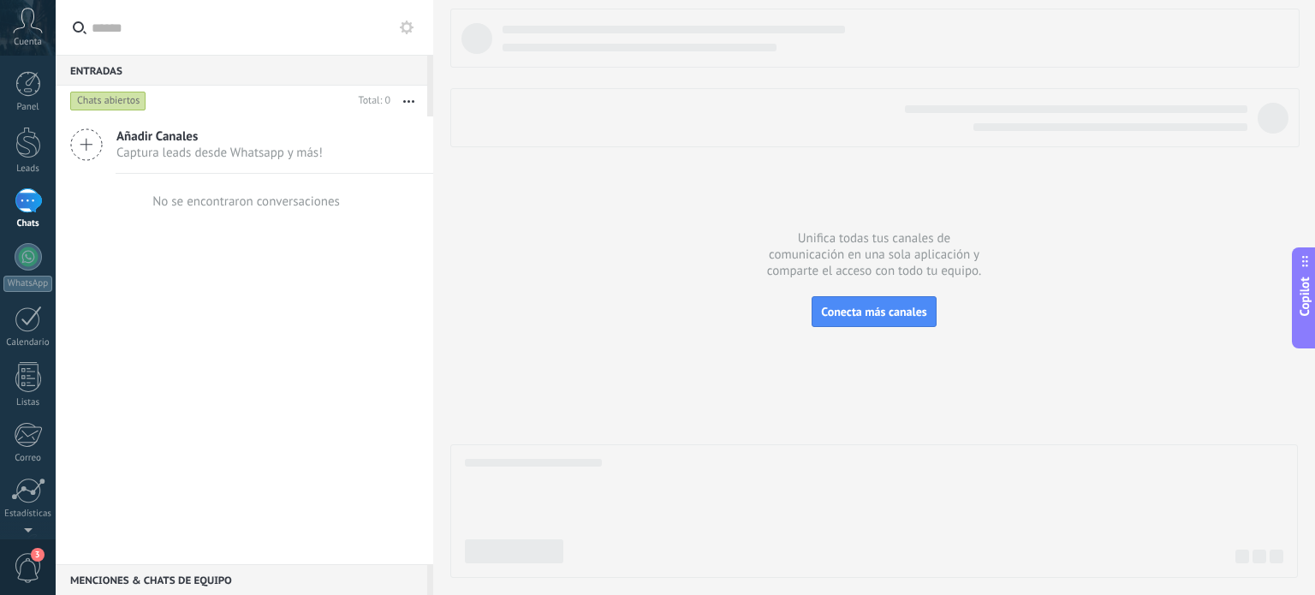
click at [407, 98] on button "button" at bounding box center [408, 101] width 37 height 31
click at [181, 270] on div "Añadir Canales Captura leads desde Whatsapp y más! No se encontraron conversaci…" at bounding box center [244, 340] width 377 height 448
drag, startPoint x: 16, startPoint y: 266, endPoint x: 84, endPoint y: 258, distance: 68.1
click at [16, 266] on link "WhatsApp" at bounding box center [28, 267] width 56 height 49
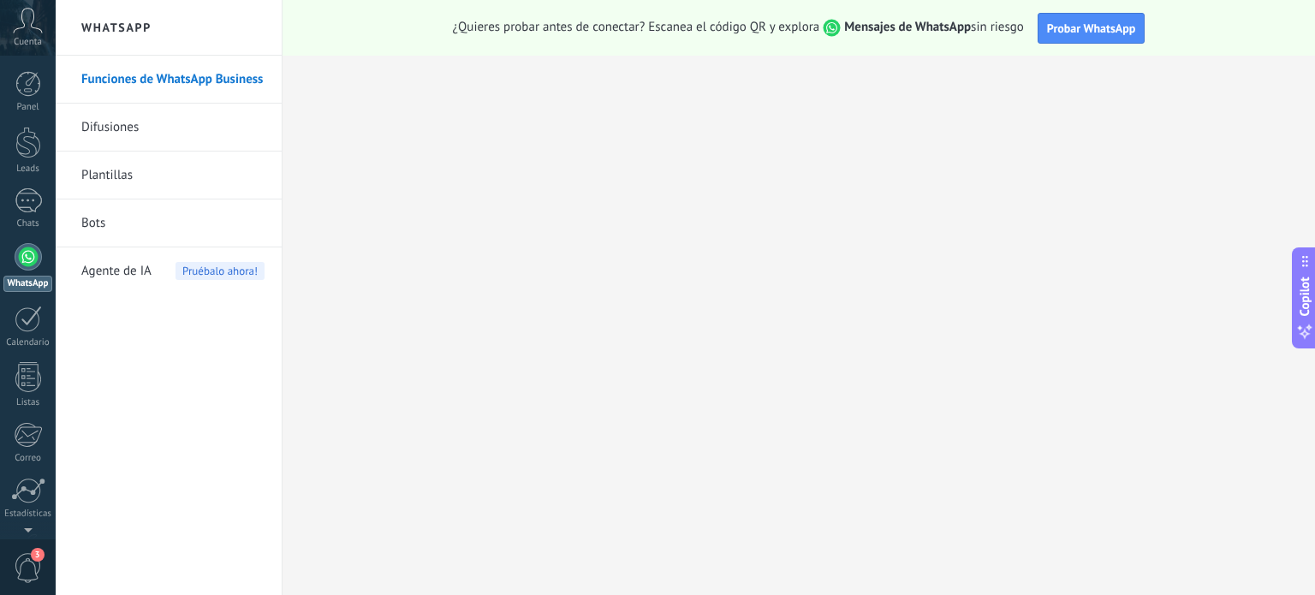
drag, startPoint x: 155, startPoint y: 80, endPoint x: 551, endPoint y: 228, distance: 423.0
click at [155, 80] on link "Funciones de WhatsApp Business" at bounding box center [172, 80] width 183 height 48
click at [1077, 33] on span "Probar WhatsApp" at bounding box center [1091, 28] width 89 height 15
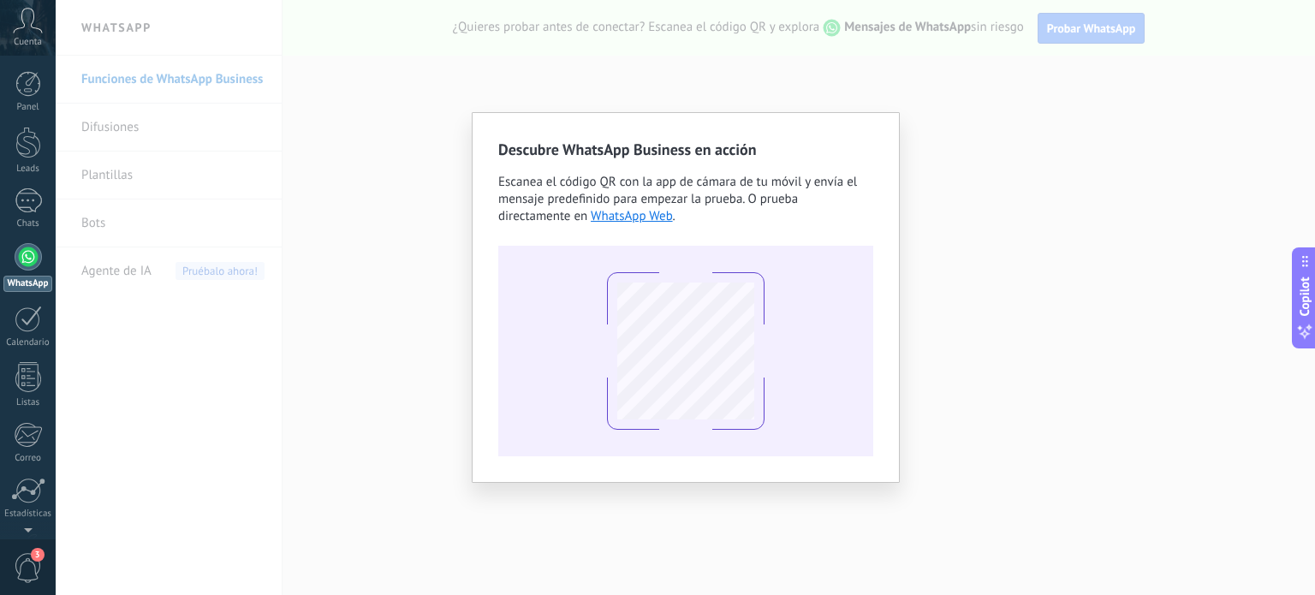
click at [739, 102] on div "Descubre WhatsApp Business en acción Escanea el código QR con la app [PERSON_NA…" at bounding box center [685, 297] width 1259 height 595
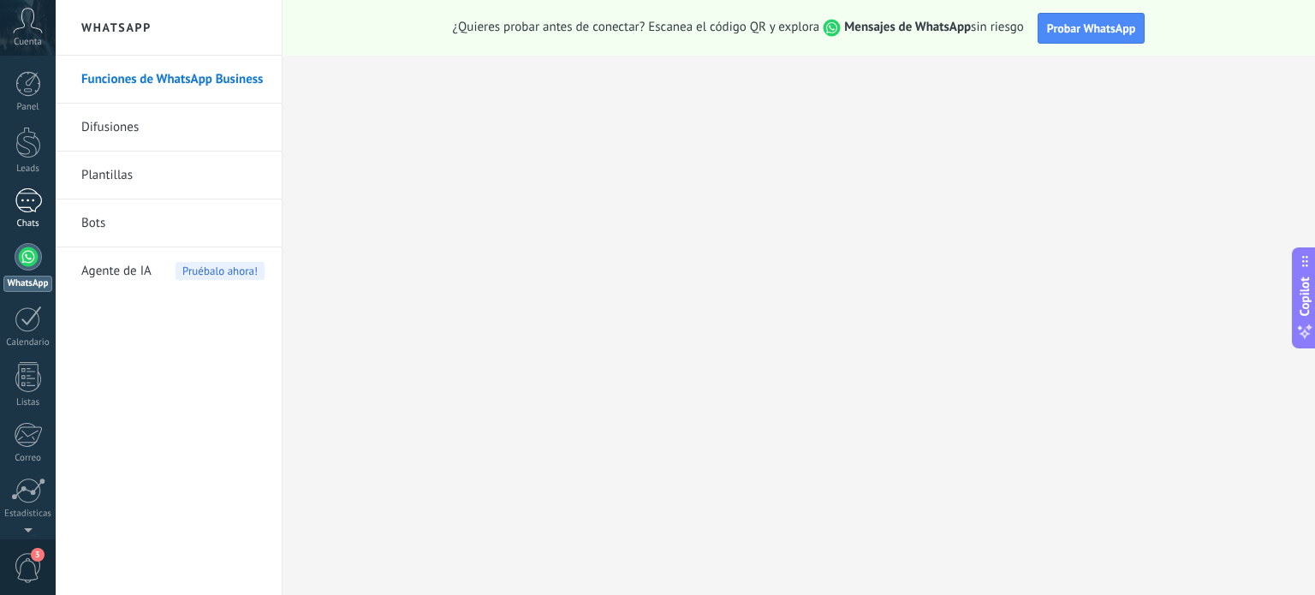
click at [40, 205] on div at bounding box center [28, 200] width 27 height 25
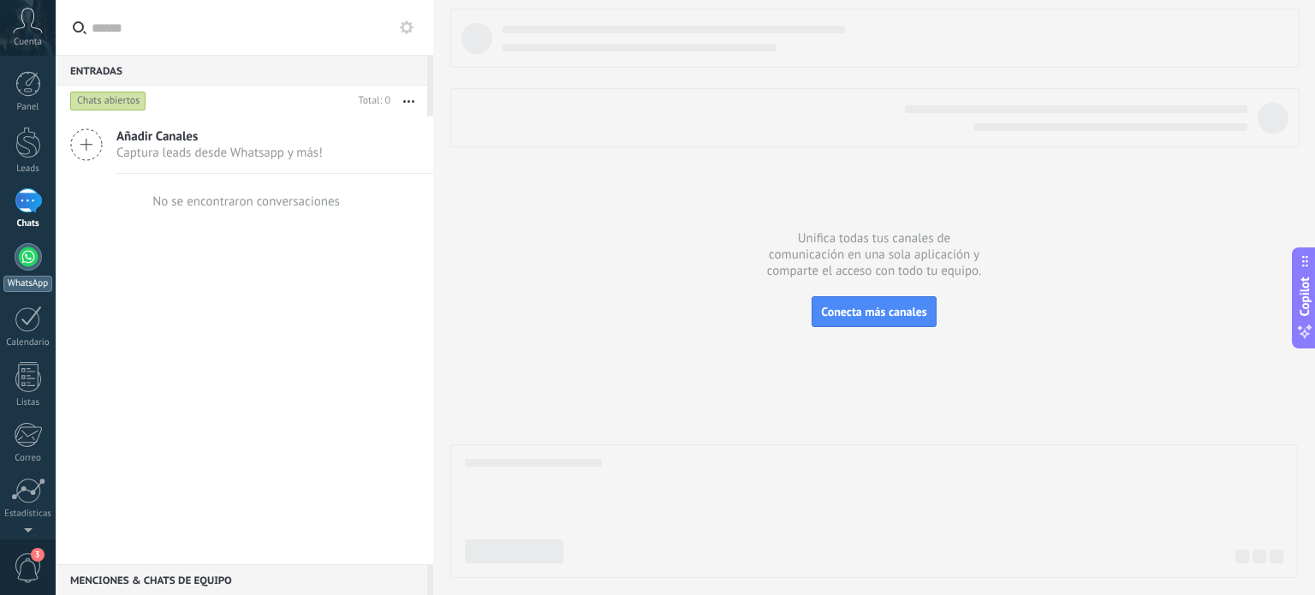
click at [29, 264] on div at bounding box center [28, 256] width 27 height 27
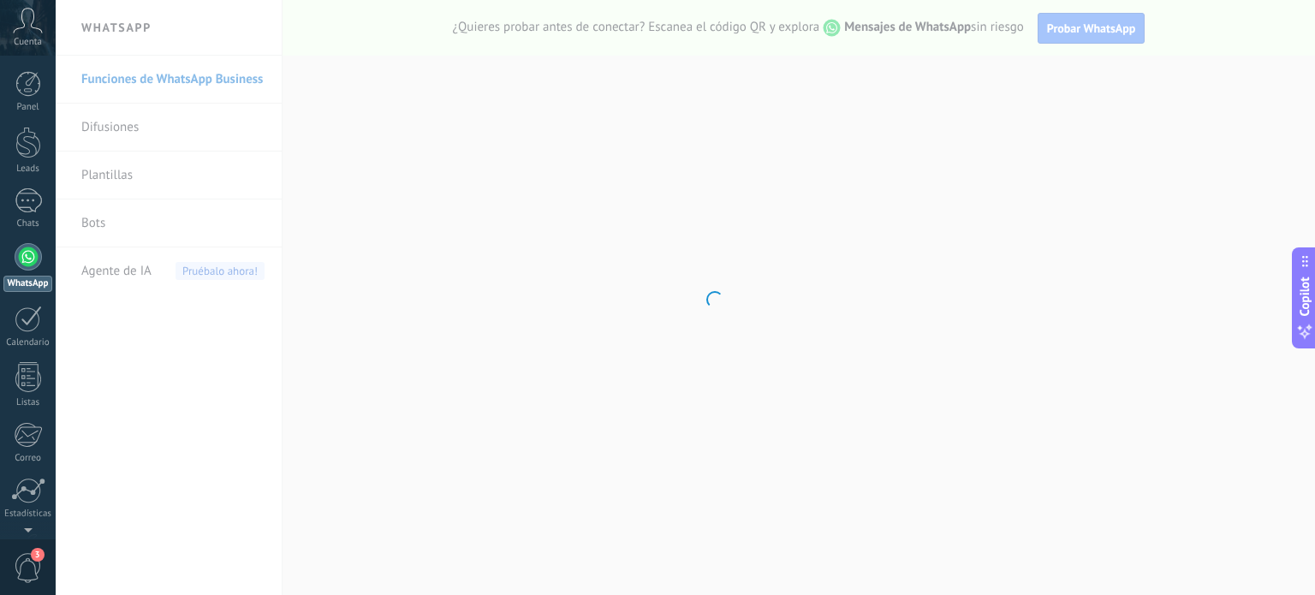
click at [32, 570] on span "3" at bounding box center [28, 568] width 29 height 30
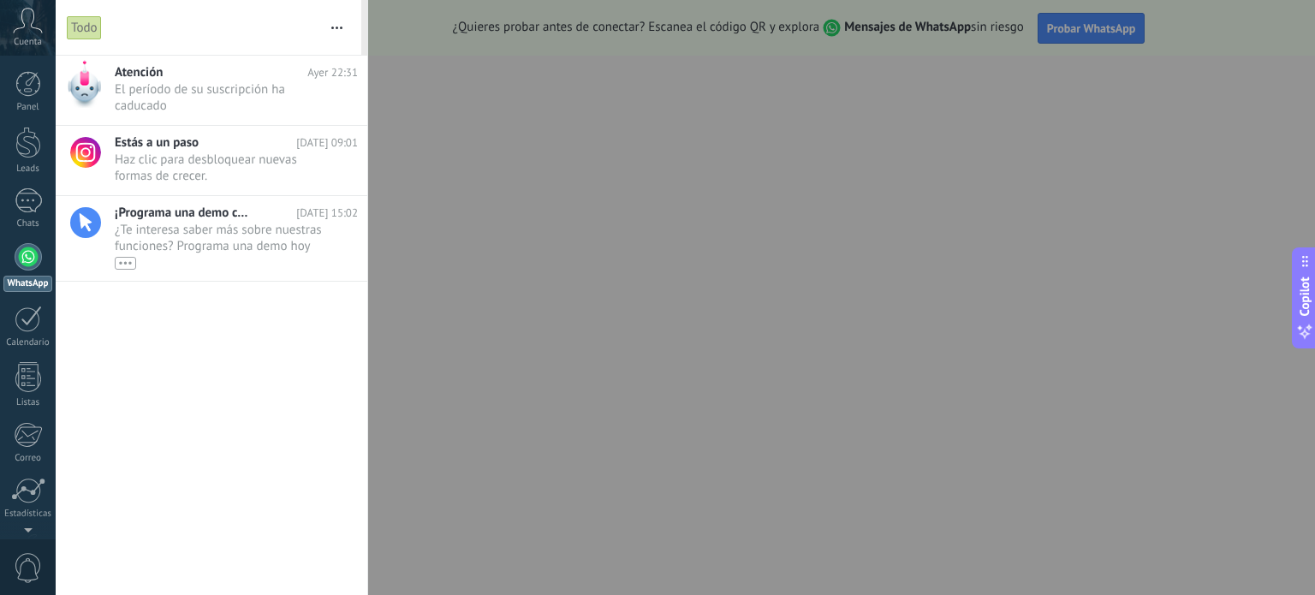
click at [26, 249] on div at bounding box center [28, 256] width 27 height 27
click at [17, 256] on div at bounding box center [28, 256] width 27 height 27
drag, startPoint x: 739, startPoint y: 307, endPoint x: 555, endPoint y: 304, distance: 184.9
click at [740, 307] on div at bounding box center [657, 297] width 1315 height 595
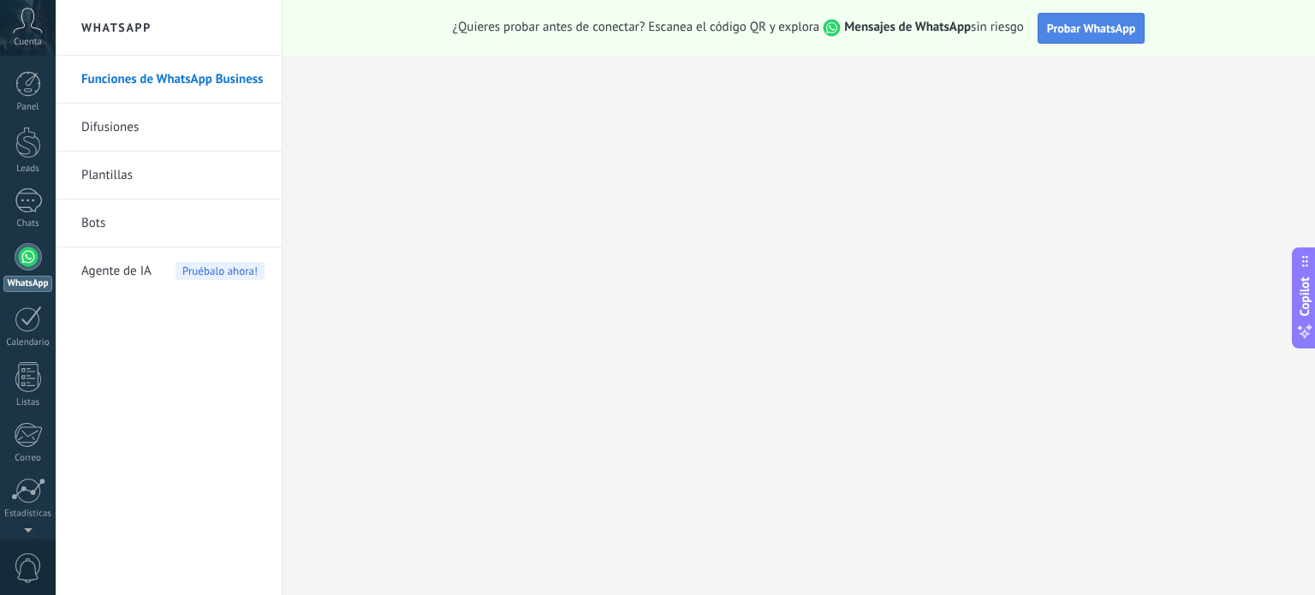
click at [1112, 25] on span "Probar WhatsApp" at bounding box center [1091, 28] width 89 height 15
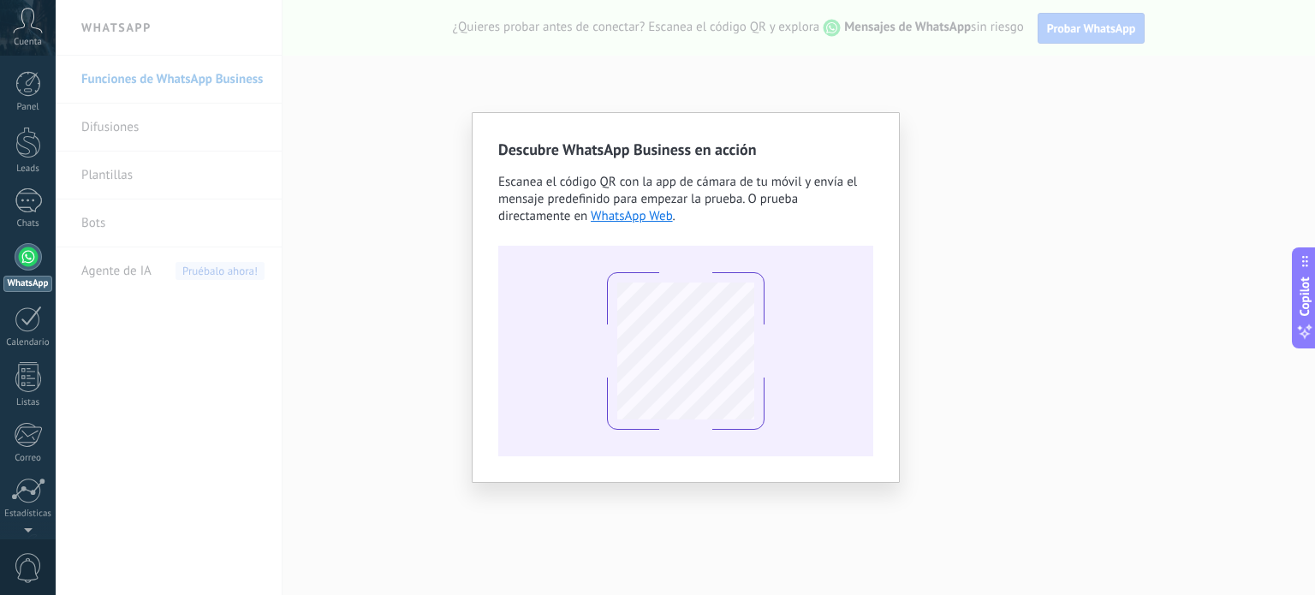
click at [661, 218] on link "WhatsApp Web" at bounding box center [632, 216] width 82 height 16
click at [650, 218] on link "WhatsApp Web" at bounding box center [632, 216] width 82 height 16
drag, startPoint x: 609, startPoint y: 215, endPoint x: 644, endPoint y: 165, distance: 60.8
click at [609, 214] on link "WhatsApp Web" at bounding box center [632, 216] width 82 height 16
